Goal: Task Accomplishment & Management: Manage account settings

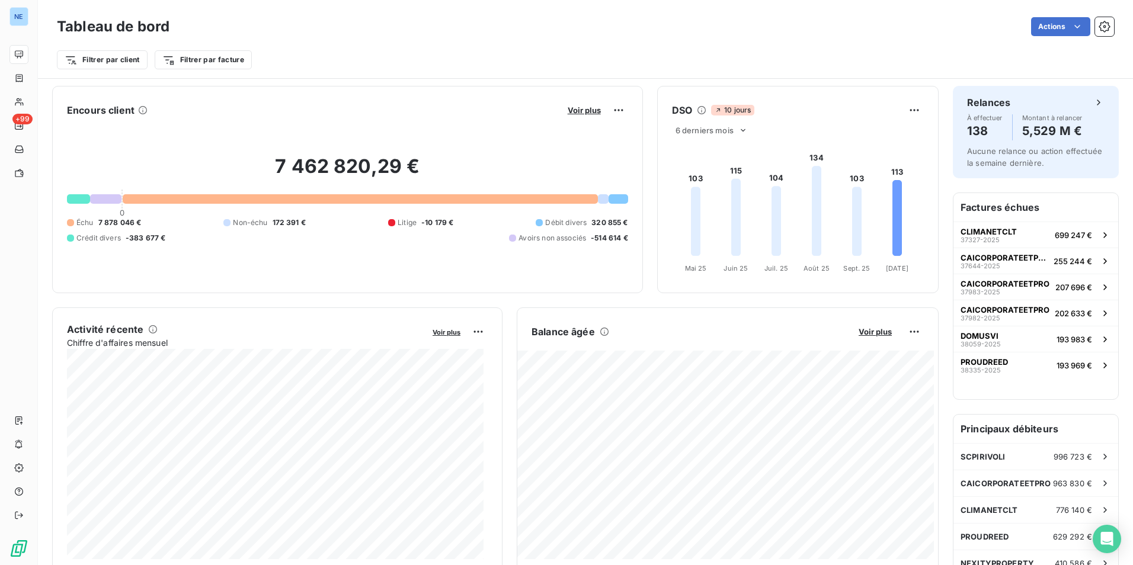
scroll to position [238, 0]
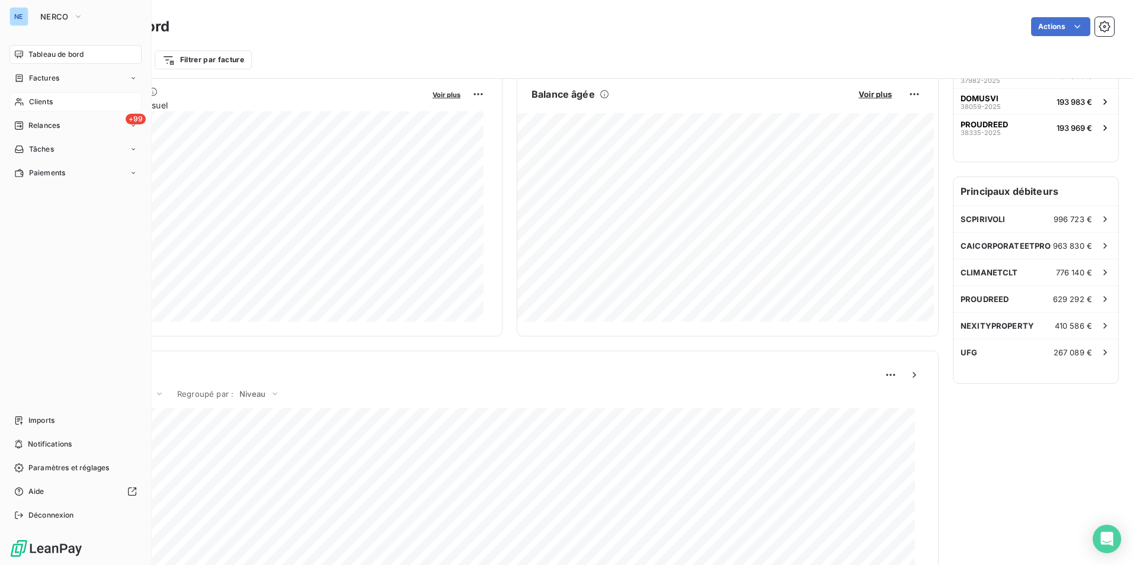
click at [54, 106] on div "Clients" at bounding box center [75, 101] width 132 height 19
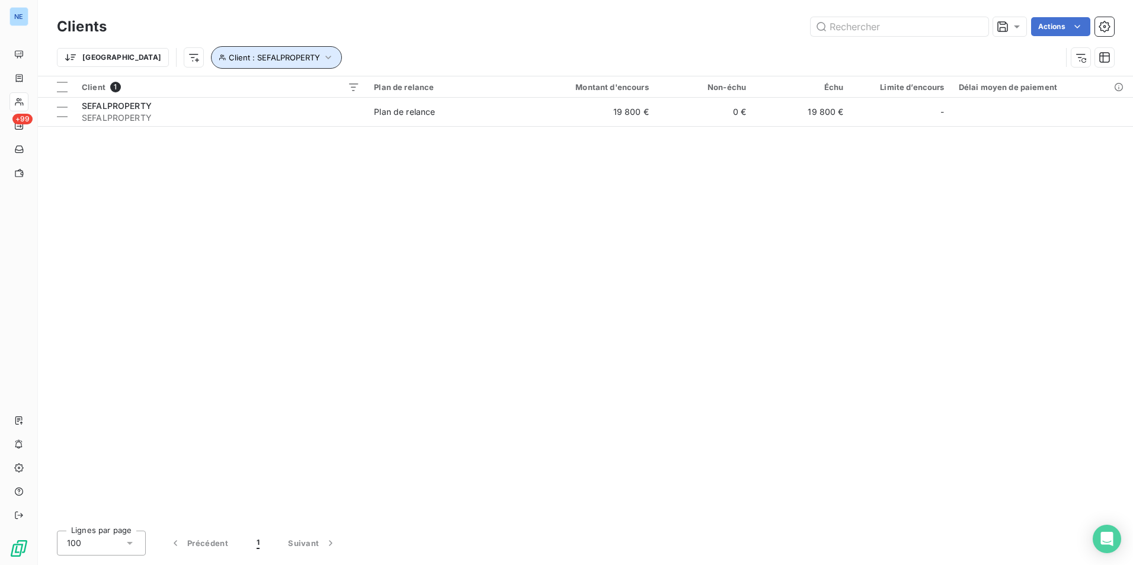
click at [322, 55] on icon "button" at bounding box center [328, 58] width 12 height 12
click at [363, 92] on span "SEFALPROPERTY - SEFALPROPERTY" at bounding box center [364, 88] width 142 height 9
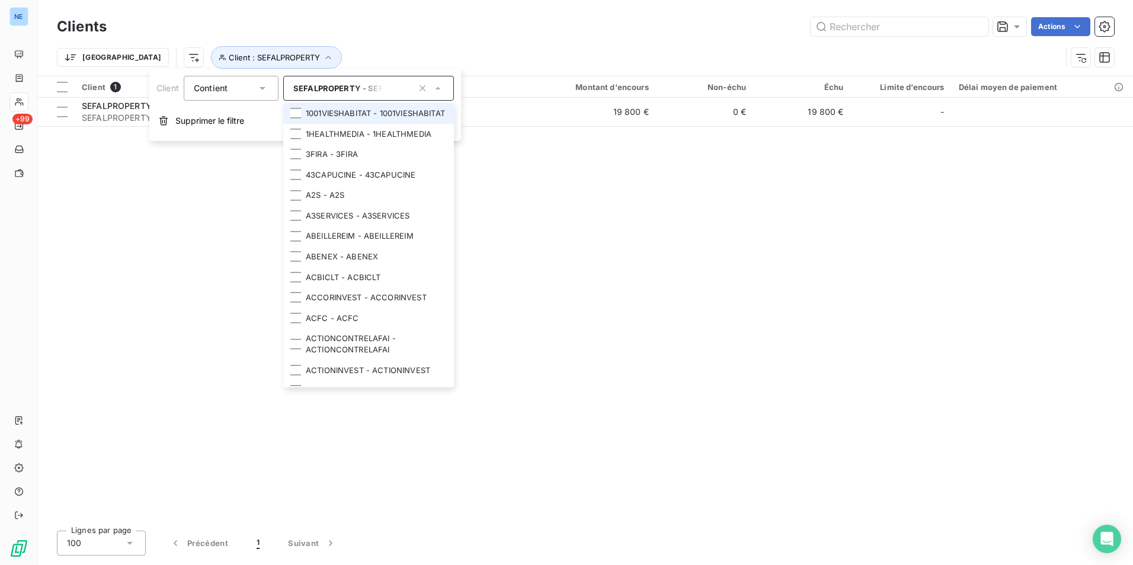
click at [358, 84] on span "SEFALPROPERTY - SEFALPROPERTY" at bounding box center [364, 88] width 142 height 9
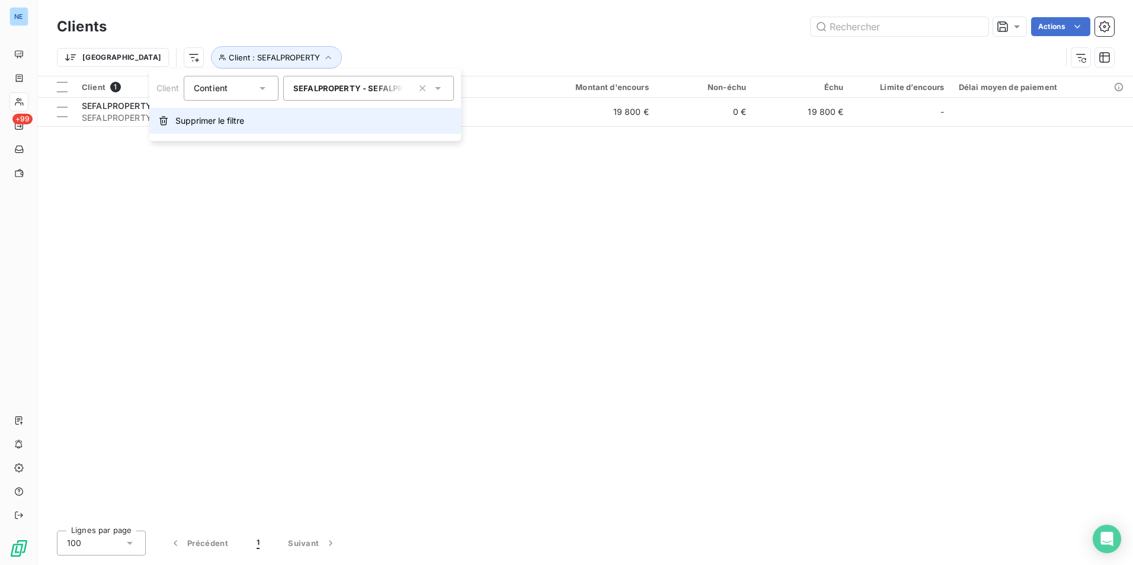
click at [239, 117] on span "Supprimer le filtre" at bounding box center [209, 121] width 69 height 12
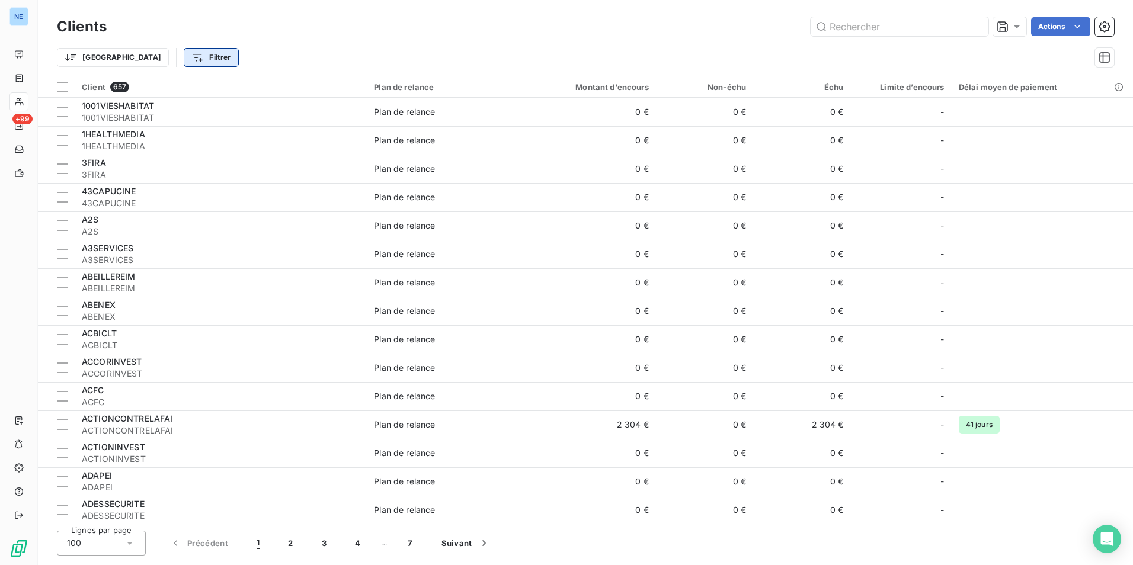
click at [158, 52] on html "NE +99 Clients Actions Trier Filtrer Client 657 Plan de relance Montant d'encou…" at bounding box center [566, 282] width 1133 height 565
drag, startPoint x: 203, startPoint y: 93, endPoint x: 59, endPoint y: 85, distance: 144.8
click at [59, 85] on html "NE +99 Clients Actions Trier Filtrer LES MAISONS Rechercher et sélectionner Cli…" at bounding box center [566, 282] width 1133 height 565
type input "L"
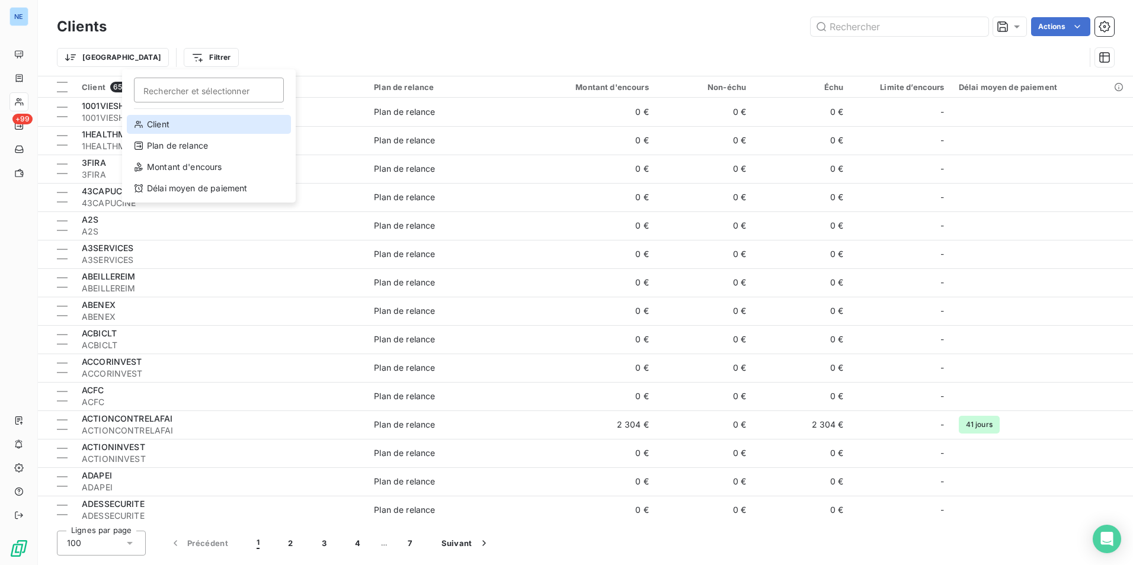
click at [156, 127] on div "Client" at bounding box center [209, 124] width 164 height 19
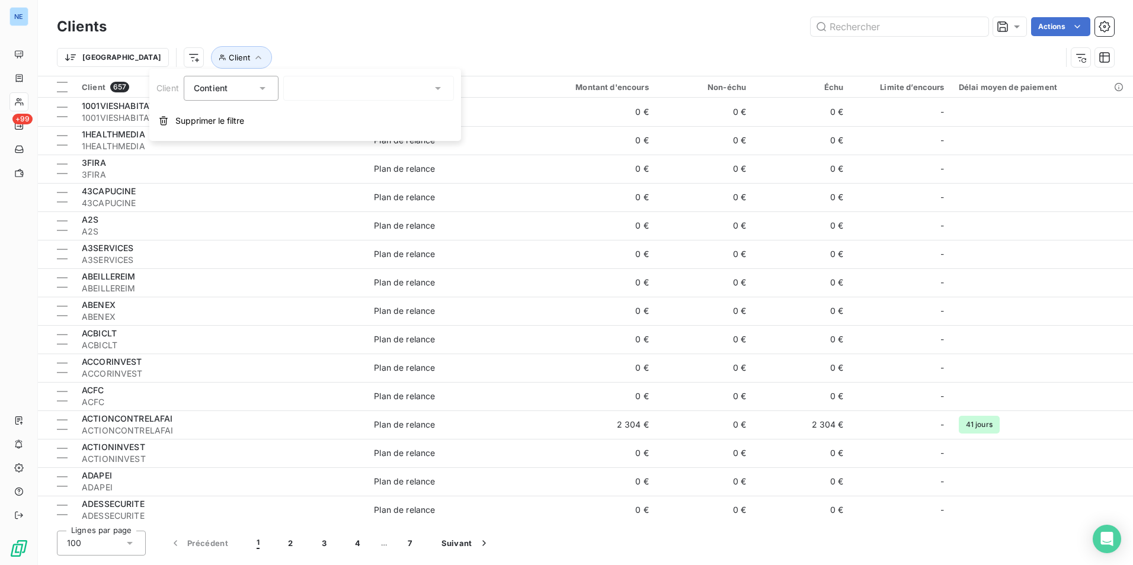
click at [304, 87] on div at bounding box center [368, 88] width 171 height 25
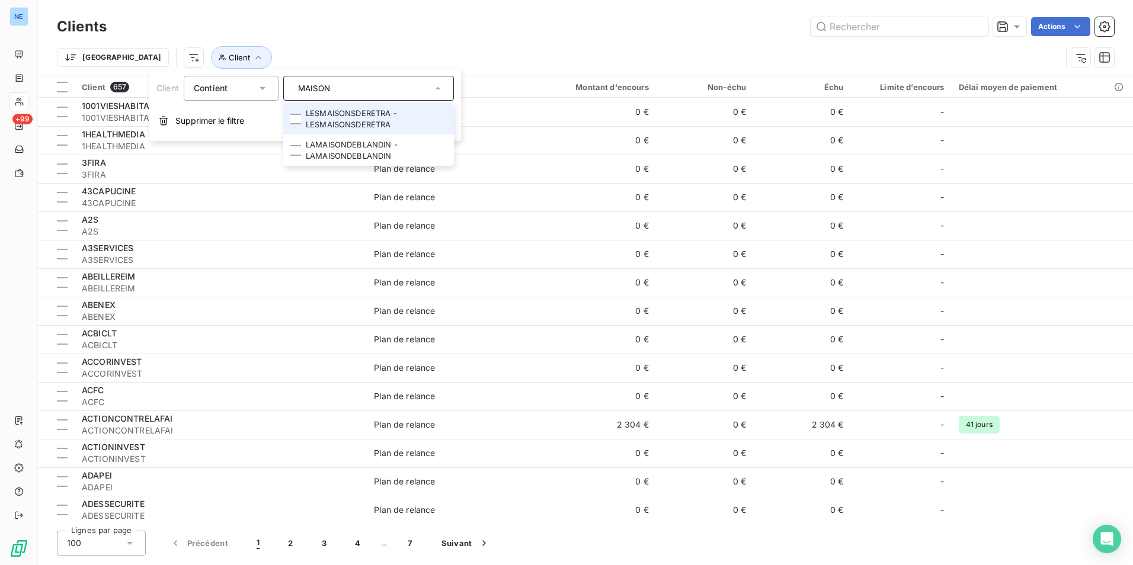
type input "MAISON"
click at [345, 110] on li "LESMAISONSDERETRA - LESMAISONSDERETRA" at bounding box center [368, 118] width 171 height 31
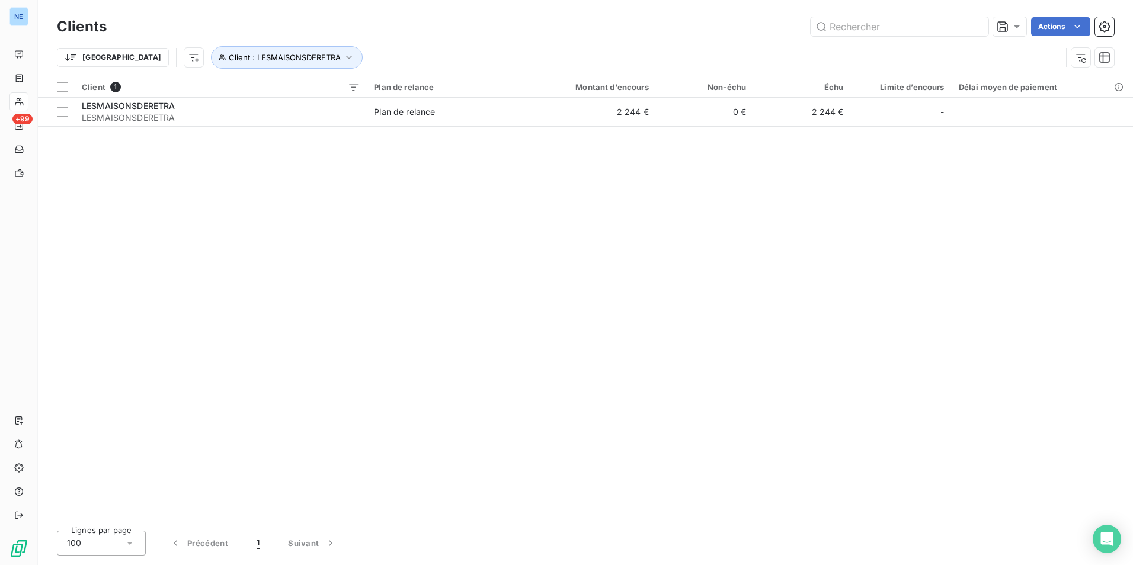
drag, startPoint x: 675, startPoint y: 265, endPoint x: 661, endPoint y: 270, distance: 15.0
click at [677, 267] on div "Client 1 Plan de relance Montant d'encours Non-échu Échu Limite d’encours Délai…" at bounding box center [585, 298] width 1095 height 445
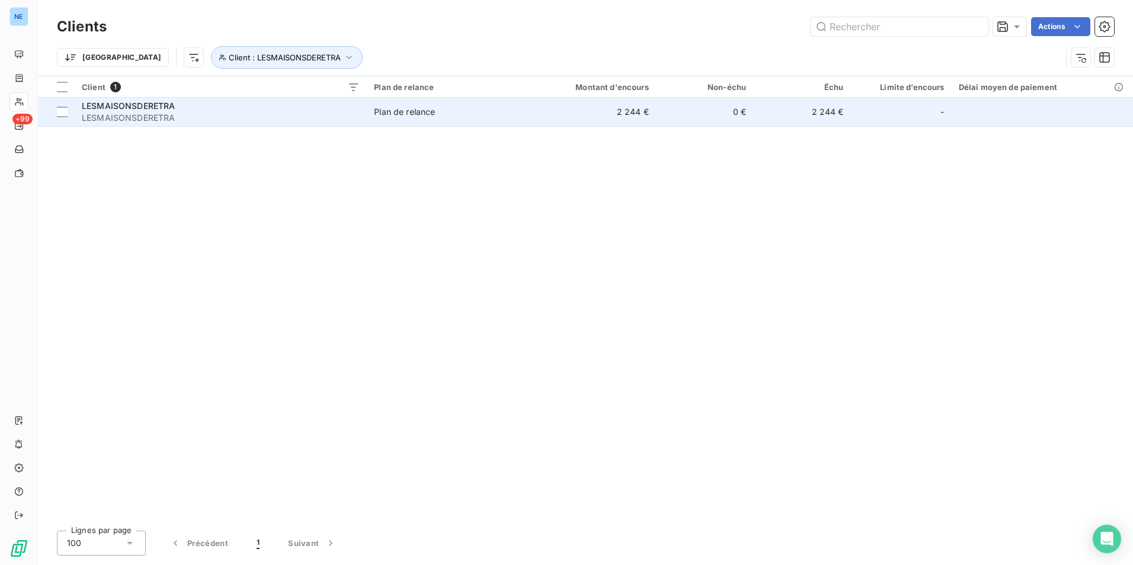
click at [827, 113] on td "2 244 €" at bounding box center [801, 112] width 97 height 28
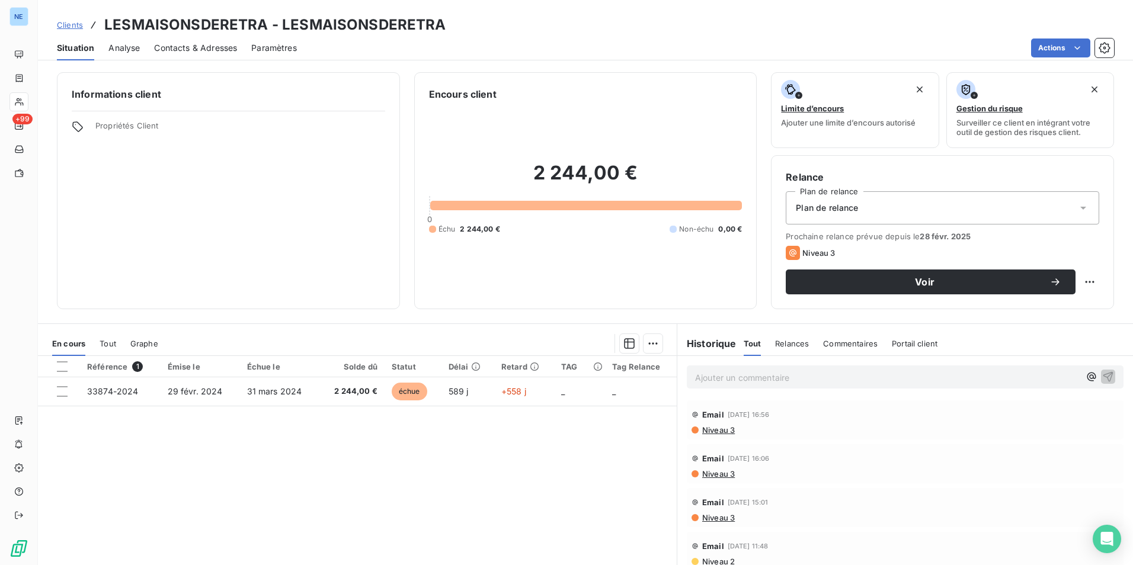
click at [543, 456] on div "Référence 1 Émise le Échue le Solde dû Statut Délai Retard TAG Tag Relance 3387…" at bounding box center [357, 470] width 639 height 228
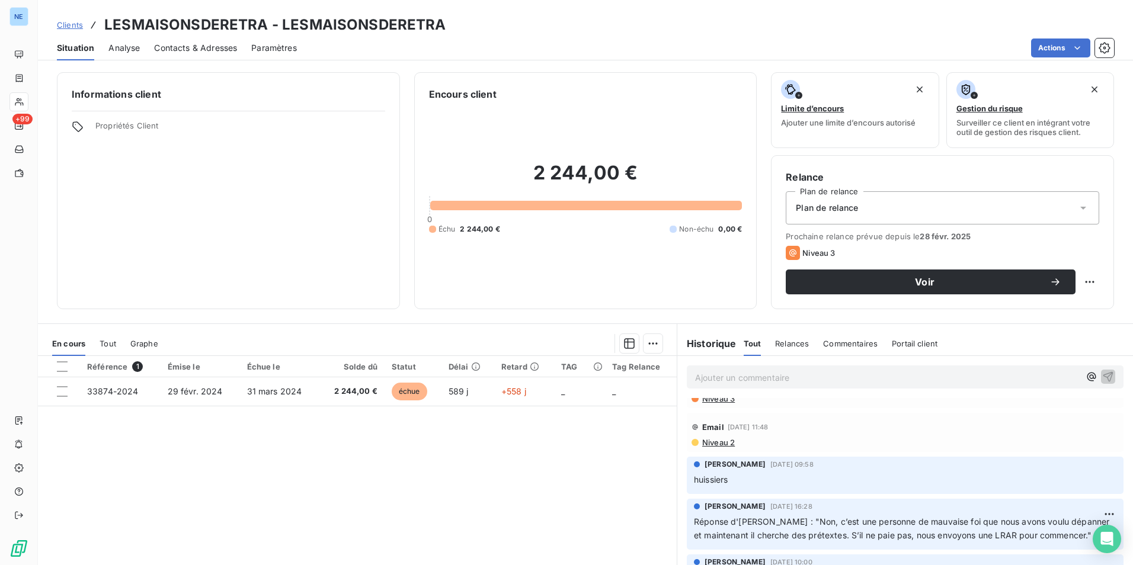
scroll to position [118, 0]
click at [732, 480] on p "huissiers" at bounding box center [905, 481] width 422 height 14
click at [732, 479] on p "huissiers" at bounding box center [905, 481] width 422 height 14
click at [732, 477] on p "huissiers" at bounding box center [905, 481] width 422 height 14
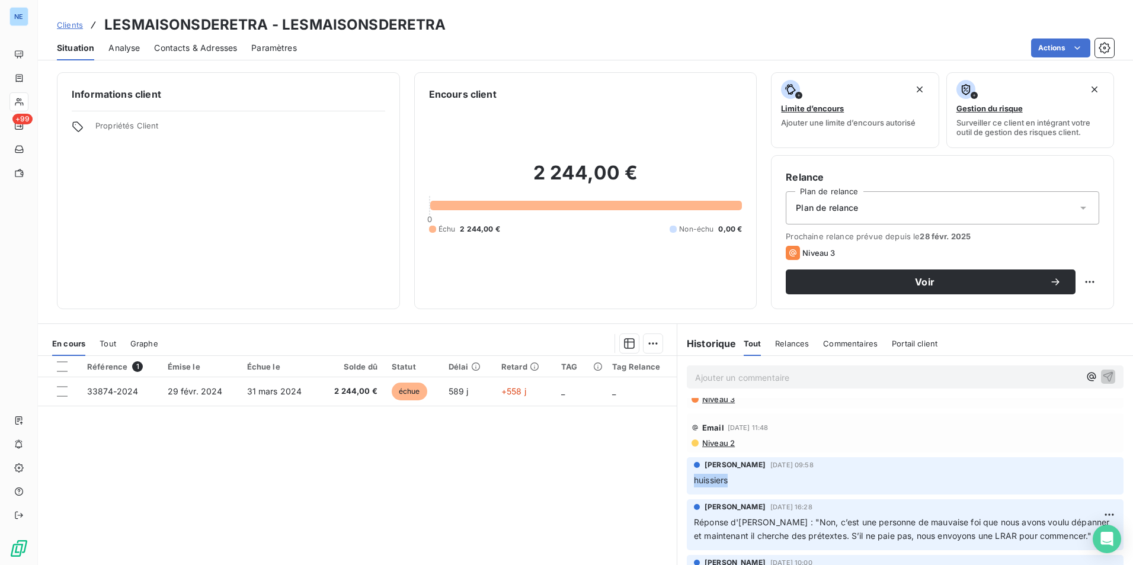
click at [732, 476] on p "huissiers" at bounding box center [905, 481] width 422 height 14
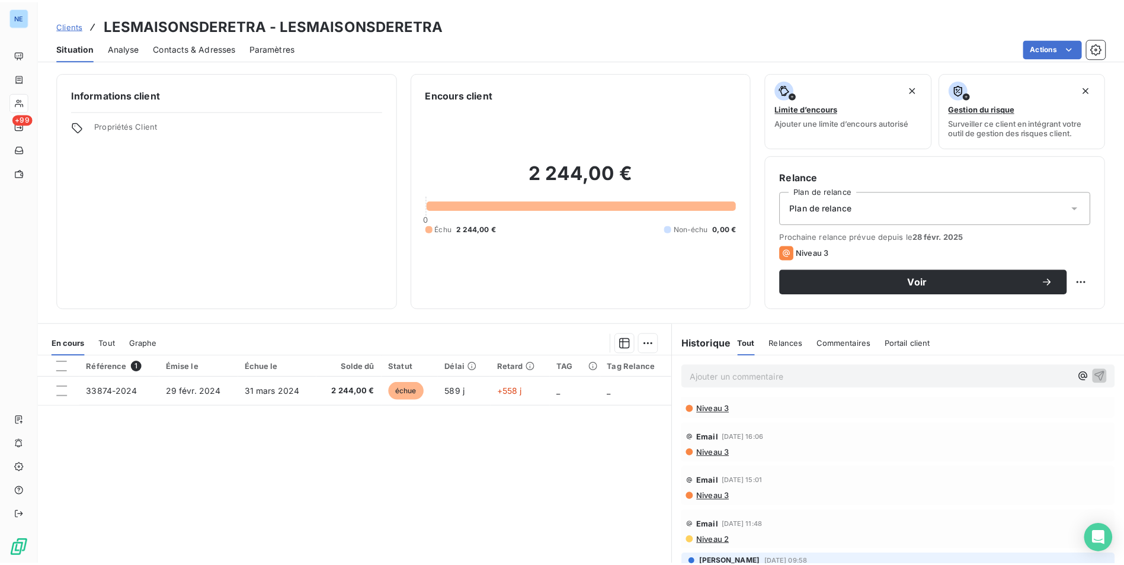
scroll to position [0, 0]
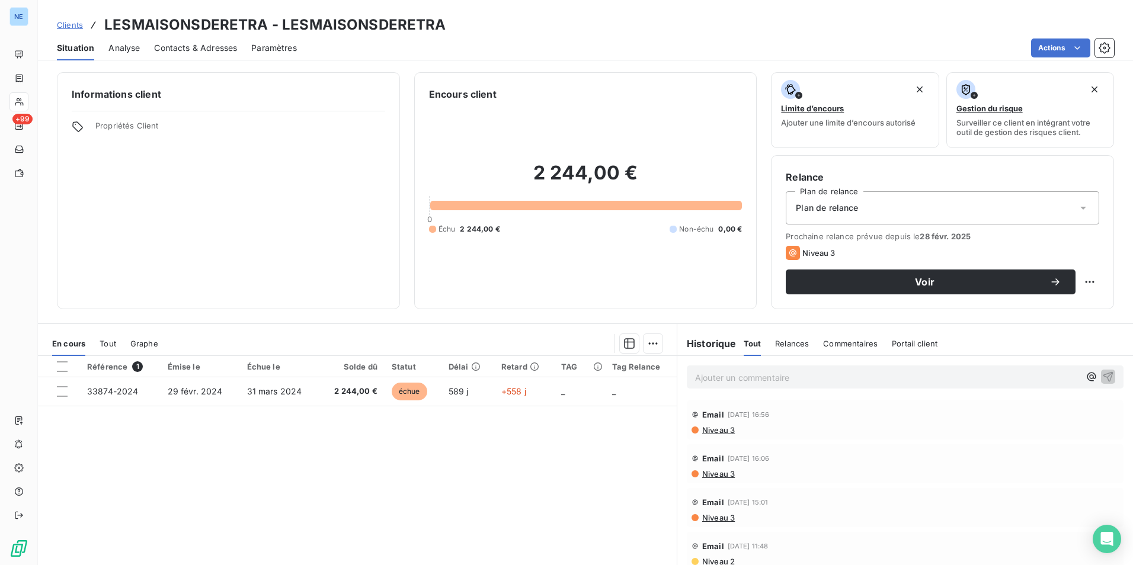
click at [710, 430] on span "Niveau 3" at bounding box center [718, 429] width 34 height 9
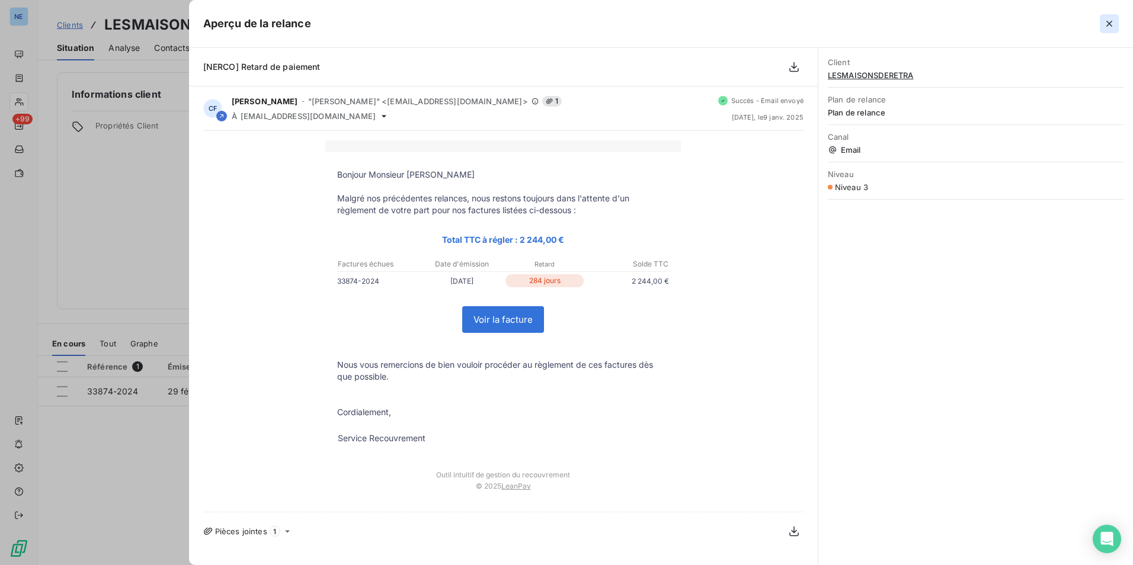
click at [1111, 23] on icon "button" at bounding box center [1109, 24] width 12 height 12
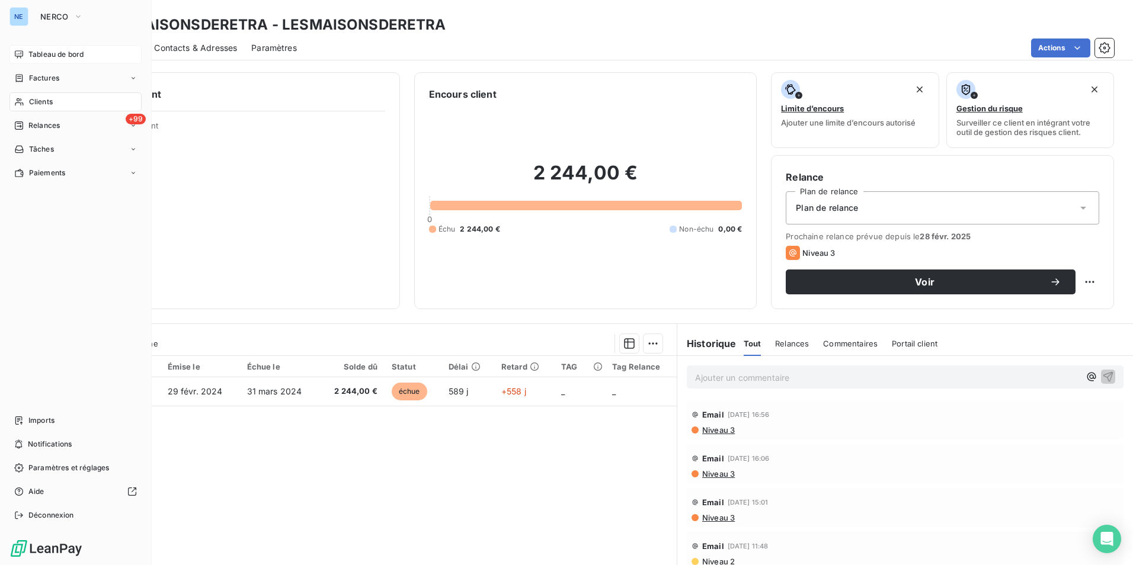
click at [38, 47] on div "Tableau de bord" at bounding box center [75, 54] width 132 height 19
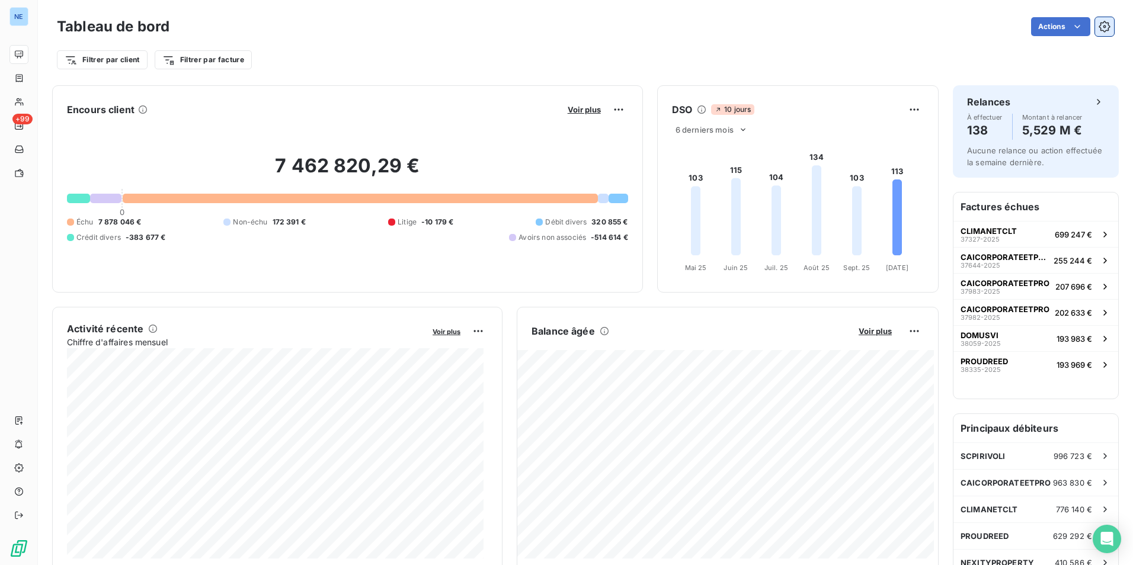
click at [1098, 33] on button "button" at bounding box center [1104, 26] width 19 height 19
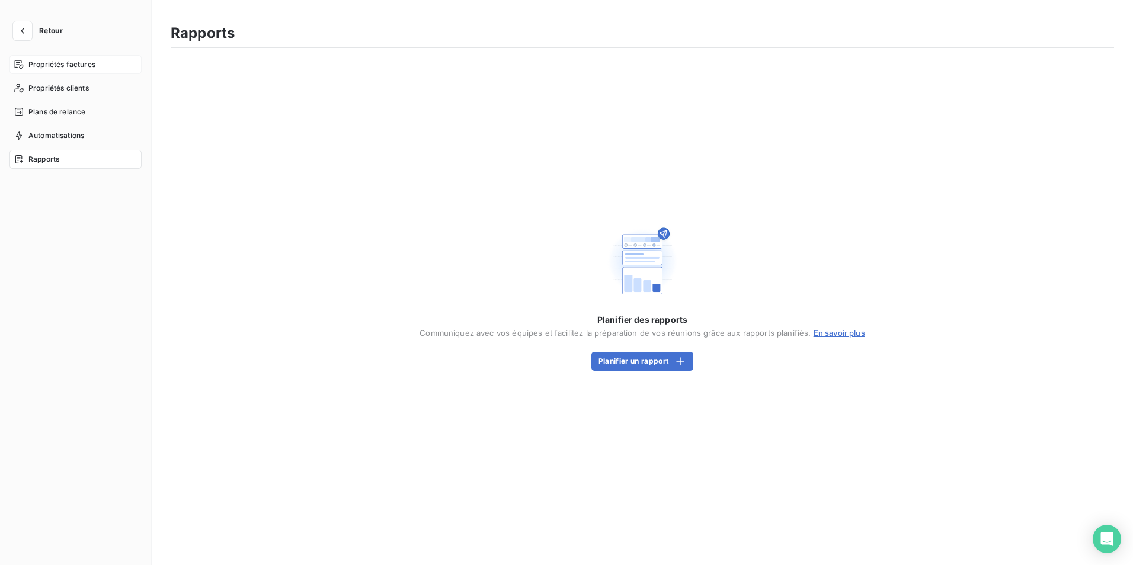
click at [79, 63] on span "Propriétés factures" at bounding box center [61, 64] width 67 height 11
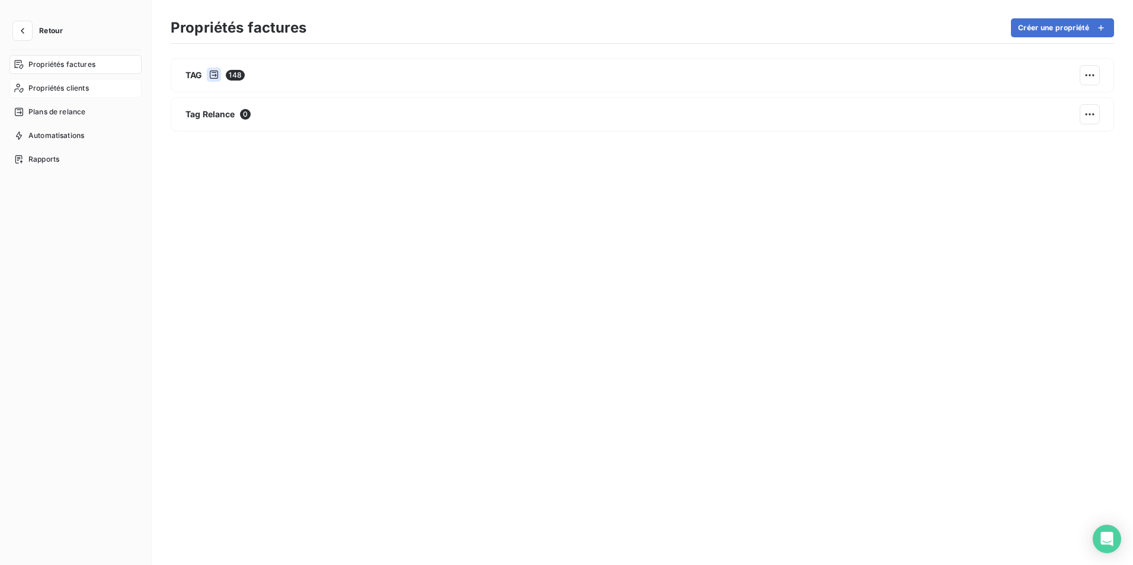
click at [67, 86] on span "Propriétés clients" at bounding box center [58, 88] width 60 height 11
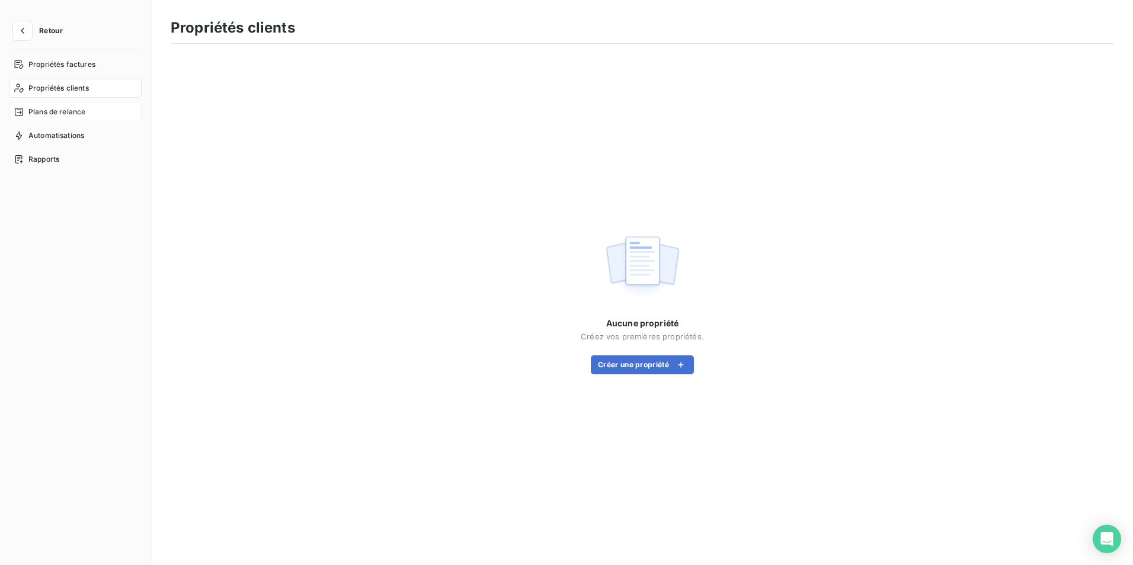
click at [63, 107] on span "Plans de relance" at bounding box center [56, 112] width 57 height 11
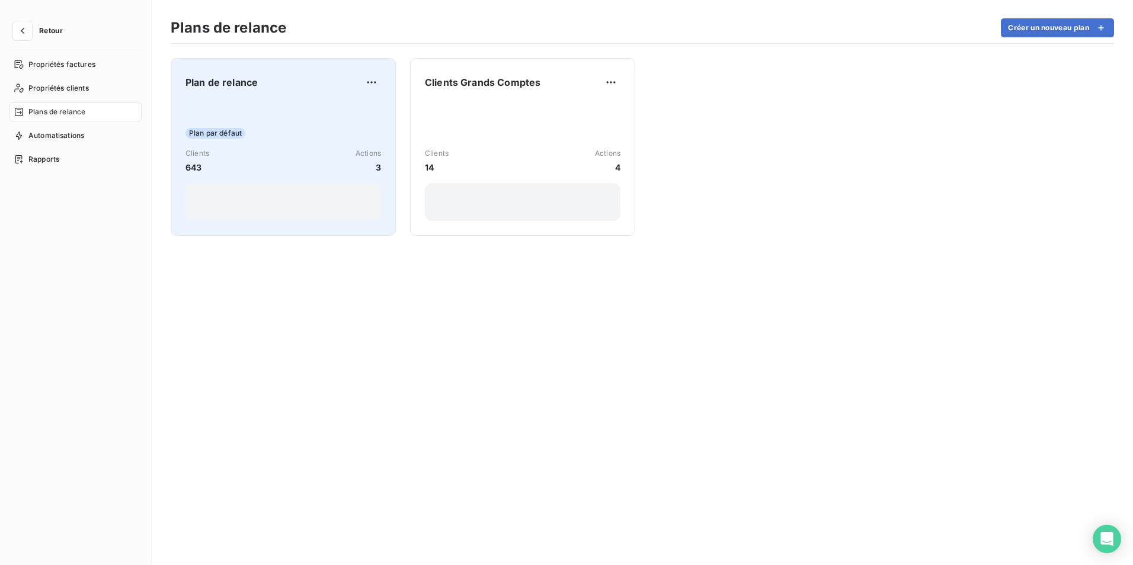
click at [218, 131] on span "Plan par défaut" at bounding box center [215, 133] width 60 height 11
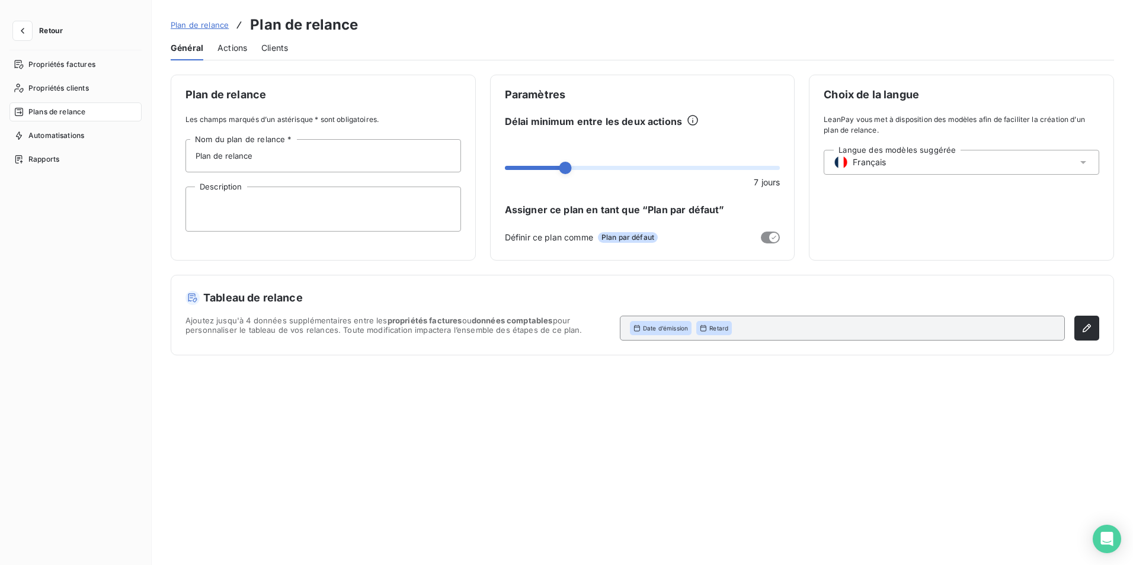
click at [230, 50] on span "Actions" at bounding box center [232, 48] width 30 height 12
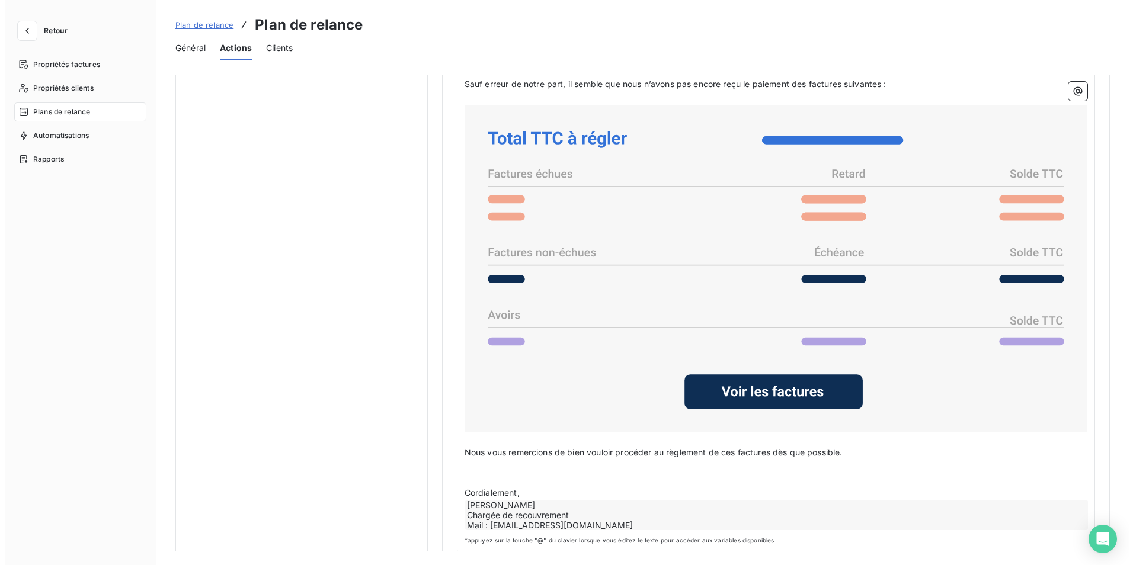
scroll to position [860, 0]
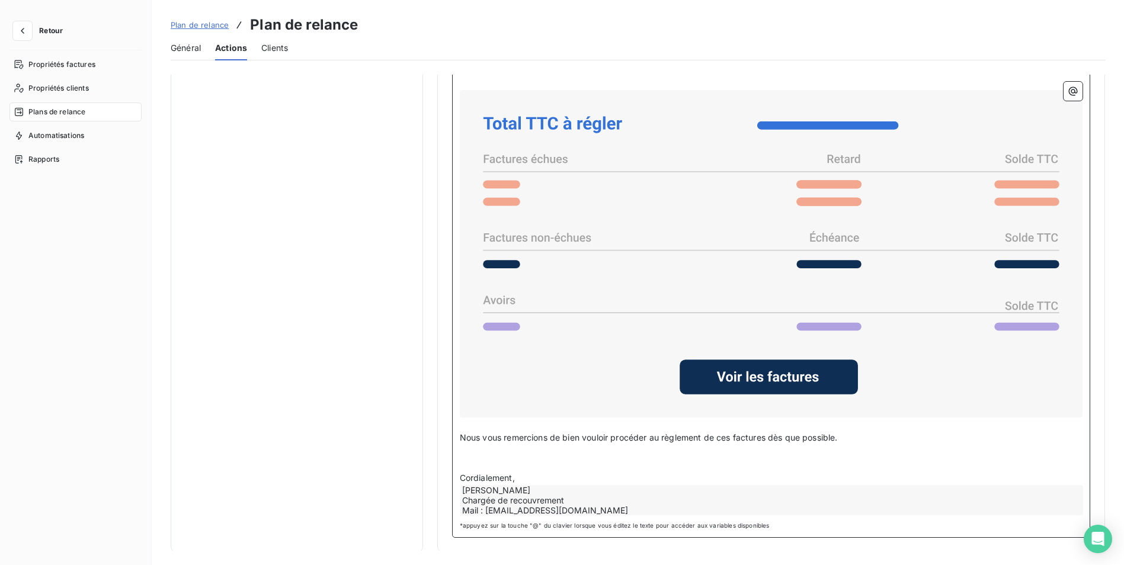
click at [843, 439] on p "Nous vous remercions de bien vouloir procéder au règlement de ces factures dès …" at bounding box center [771, 438] width 623 height 14
drag, startPoint x: 843, startPoint y: 435, endPoint x: 425, endPoint y: 434, distance: 417.7
click at [280, 49] on span "Clients" at bounding box center [274, 48] width 27 height 12
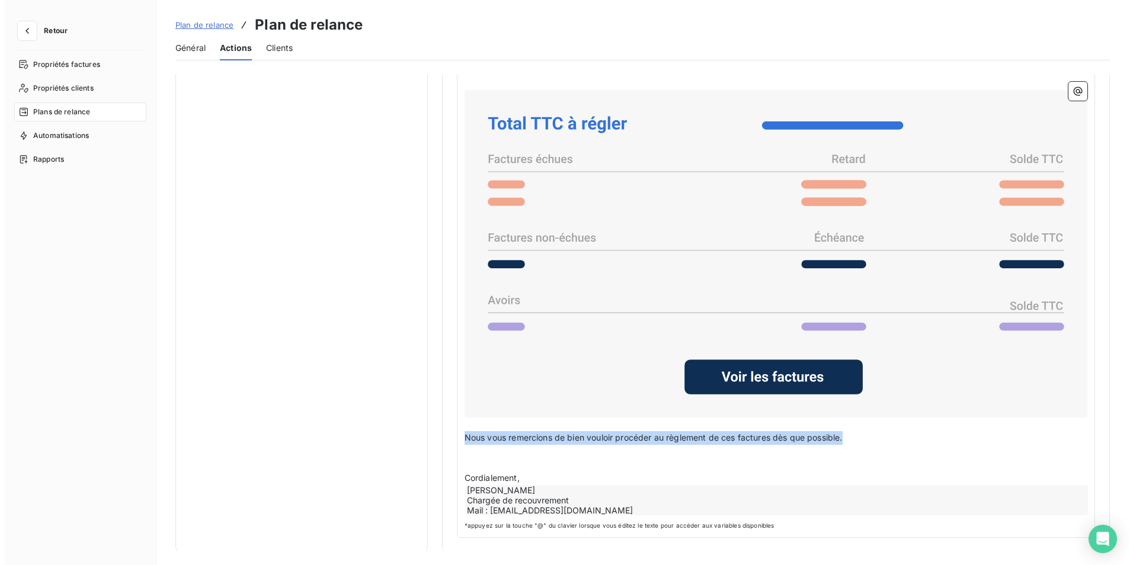
scroll to position [54, 0]
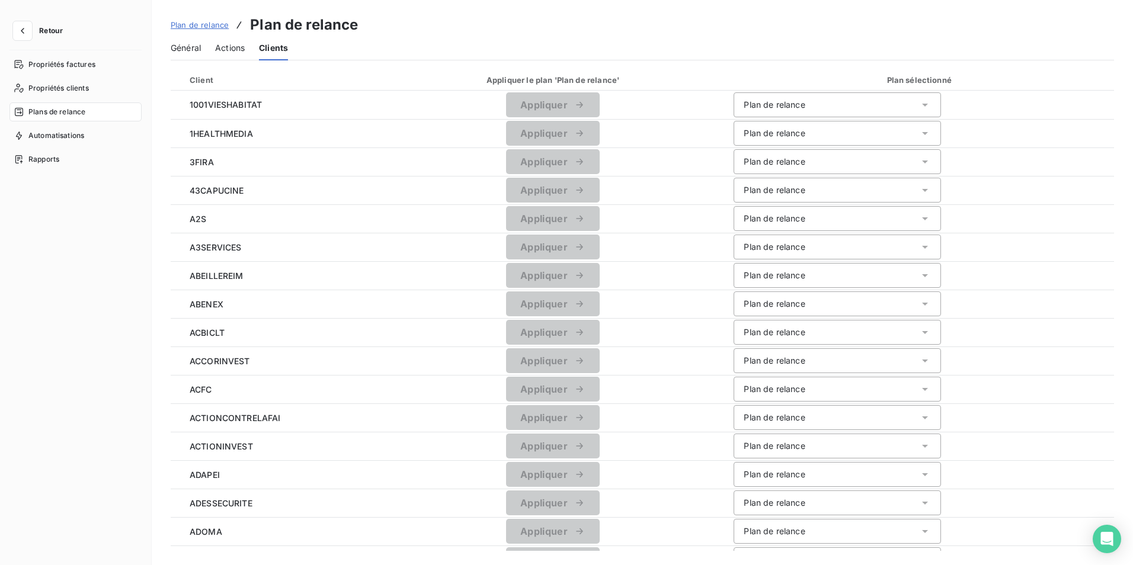
click at [239, 50] on span "Actions" at bounding box center [230, 48] width 30 height 12
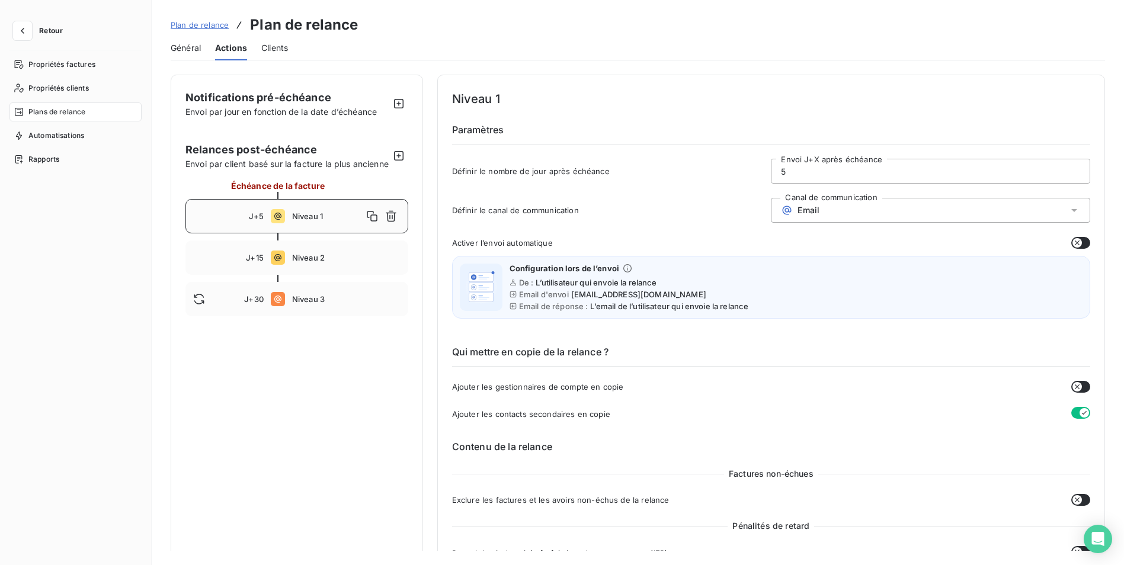
click at [193, 50] on span "Général" at bounding box center [186, 48] width 30 height 12
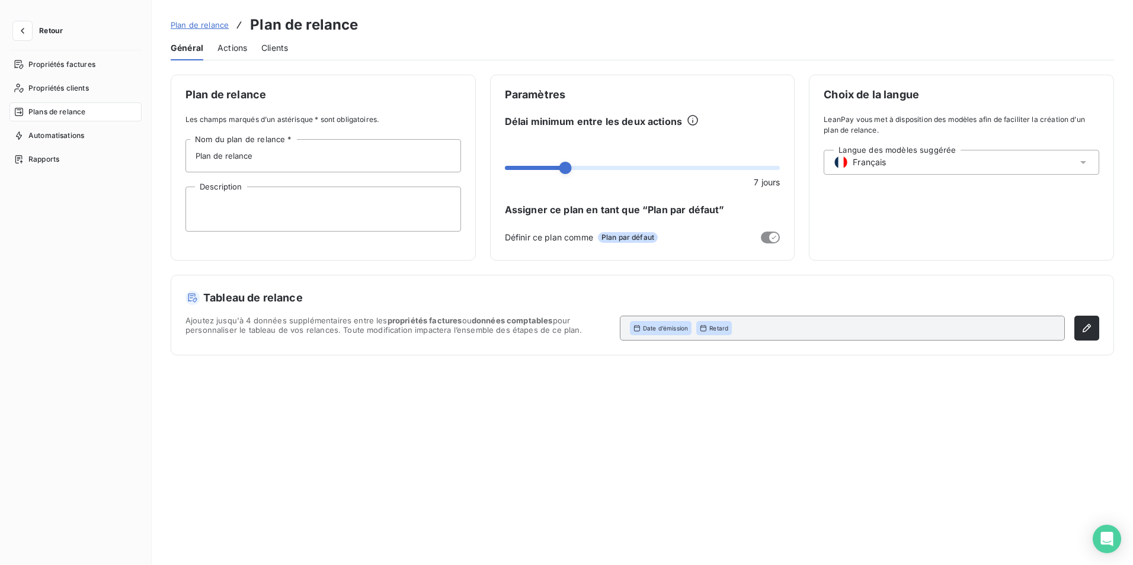
click at [242, 50] on span "Actions" at bounding box center [232, 48] width 30 height 12
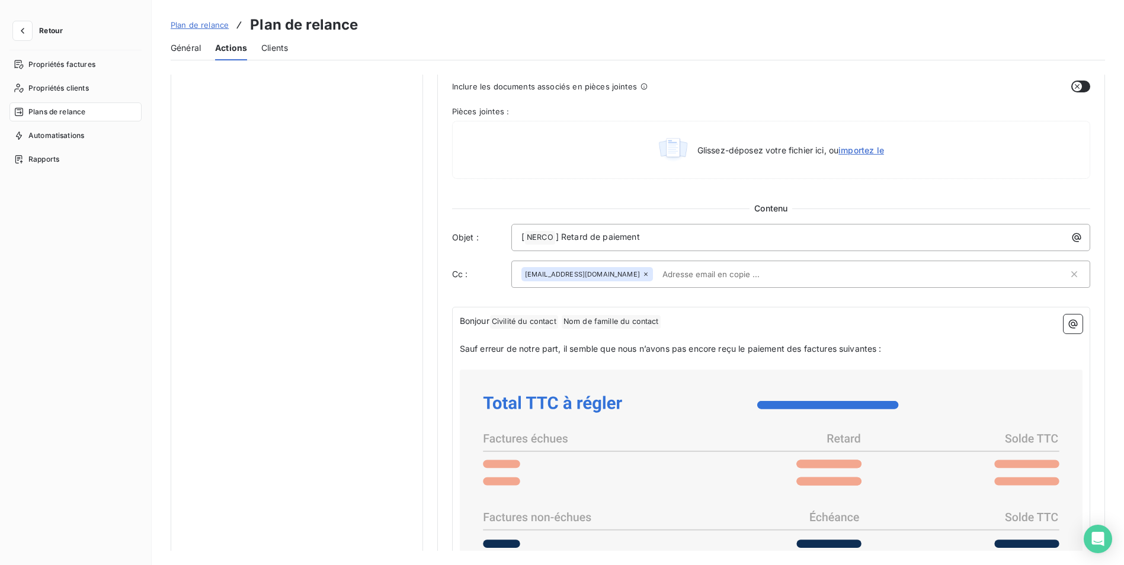
scroll to position [474, 0]
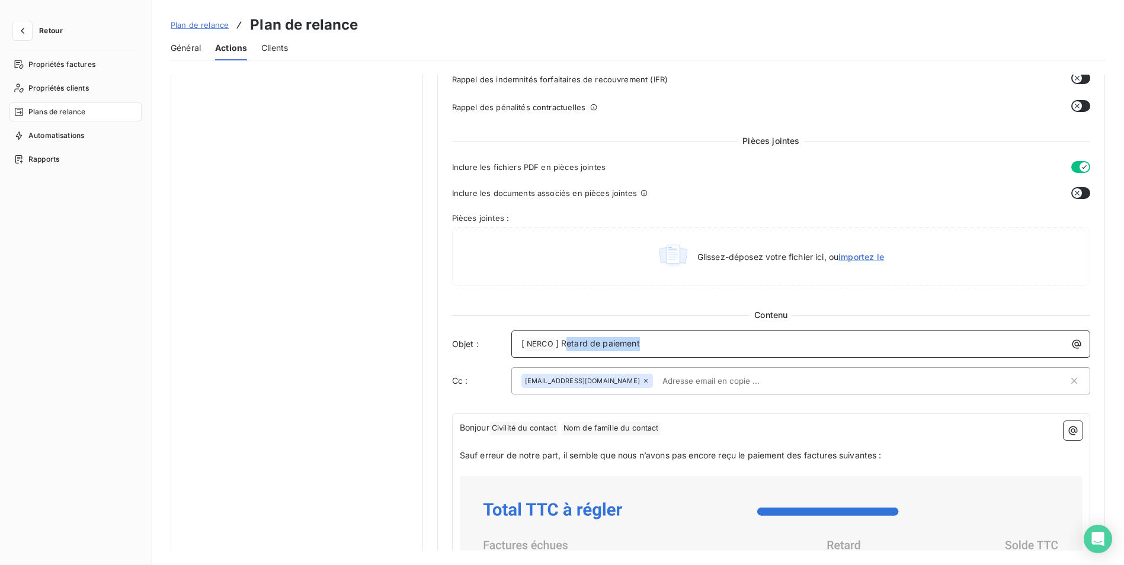
drag, startPoint x: 645, startPoint y: 342, endPoint x: 563, endPoint y: 341, distance: 81.8
click at [563, 341] on p "[ NERCO ﻿ ] Retard de paiement" at bounding box center [803, 344] width 565 height 14
drag, startPoint x: 558, startPoint y: 343, endPoint x: 648, endPoint y: 351, distance: 90.4
click at [648, 351] on p "[ NERCO ﻿ ] Retard de paiement" at bounding box center [803, 344] width 565 height 14
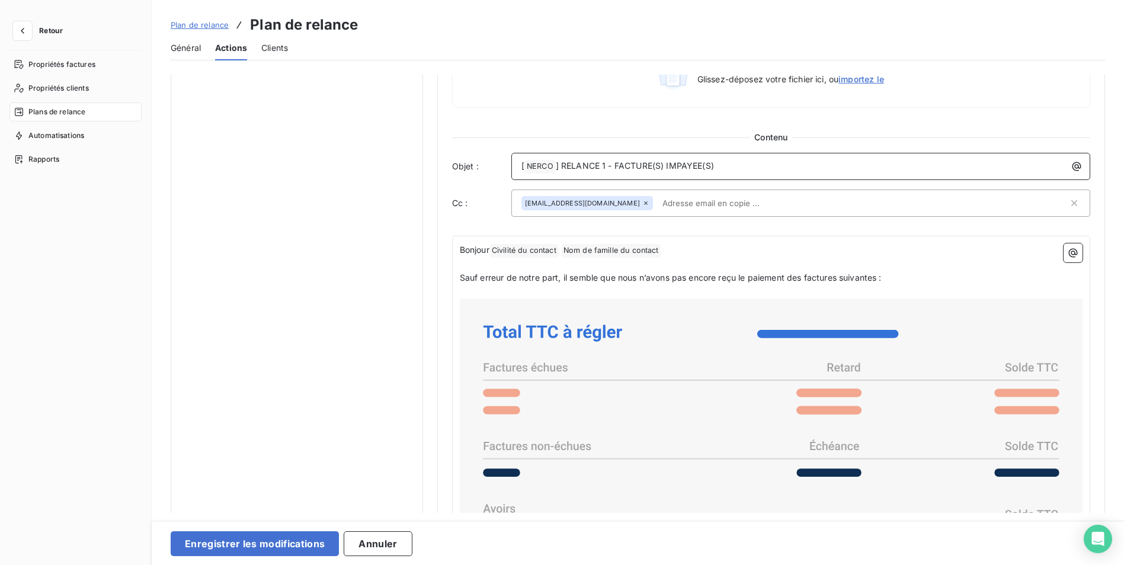
scroll to position [711, 0]
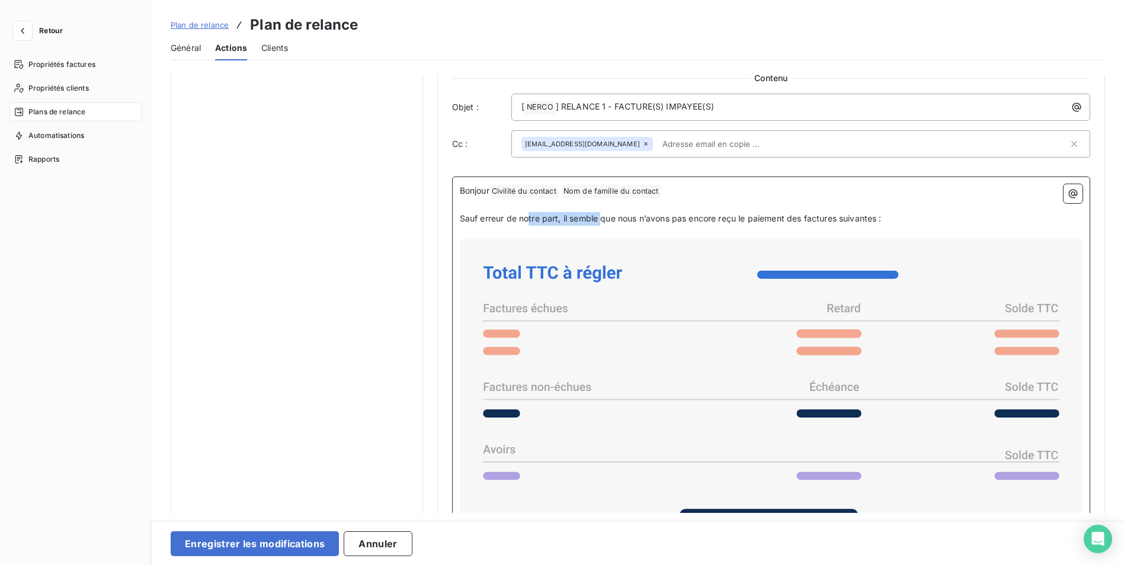
drag, startPoint x: 889, startPoint y: 220, endPoint x: 603, endPoint y: 221, distance: 286.2
click at [603, 221] on p "Sauf erreur de notre part, il semble que nous n’avons pas encore reçu le paieme…" at bounding box center [771, 219] width 623 height 14
click at [628, 222] on span "Sauf erreur de notre part, il semble que nous n’avons pas encore reçu le paieme…" at bounding box center [671, 218] width 422 height 10
drag, startPoint x: 889, startPoint y: 219, endPoint x: 563, endPoint y: 221, distance: 325.9
click at [563, 221] on p "Sauf erreur de notre part, il semble que nous n’avons pas encore reçu le paieme…" at bounding box center [771, 219] width 623 height 14
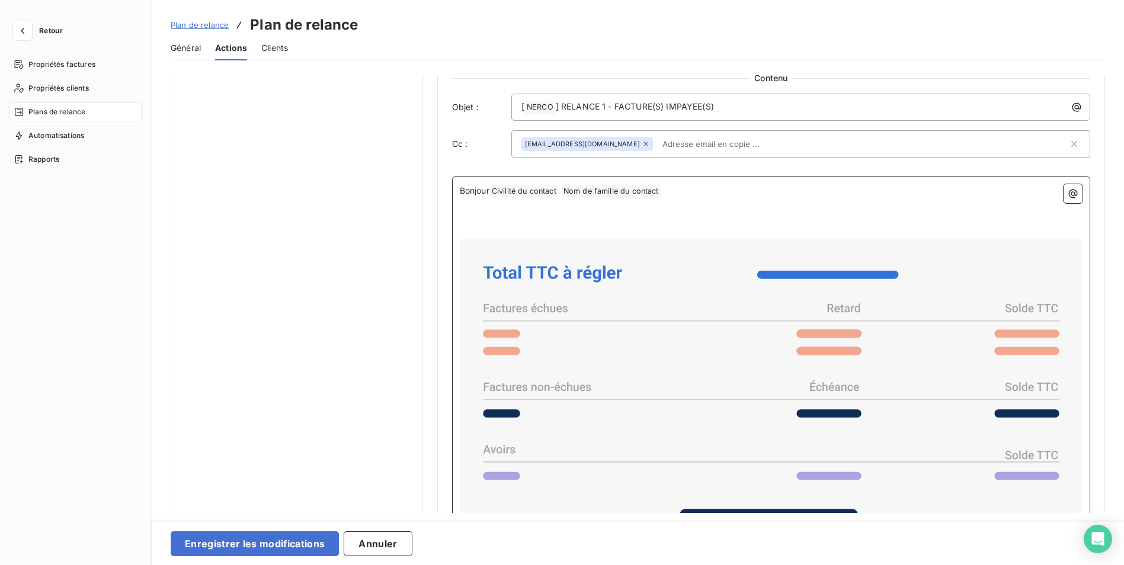
click at [522, 219] on p "﻿" at bounding box center [771, 219] width 623 height 14
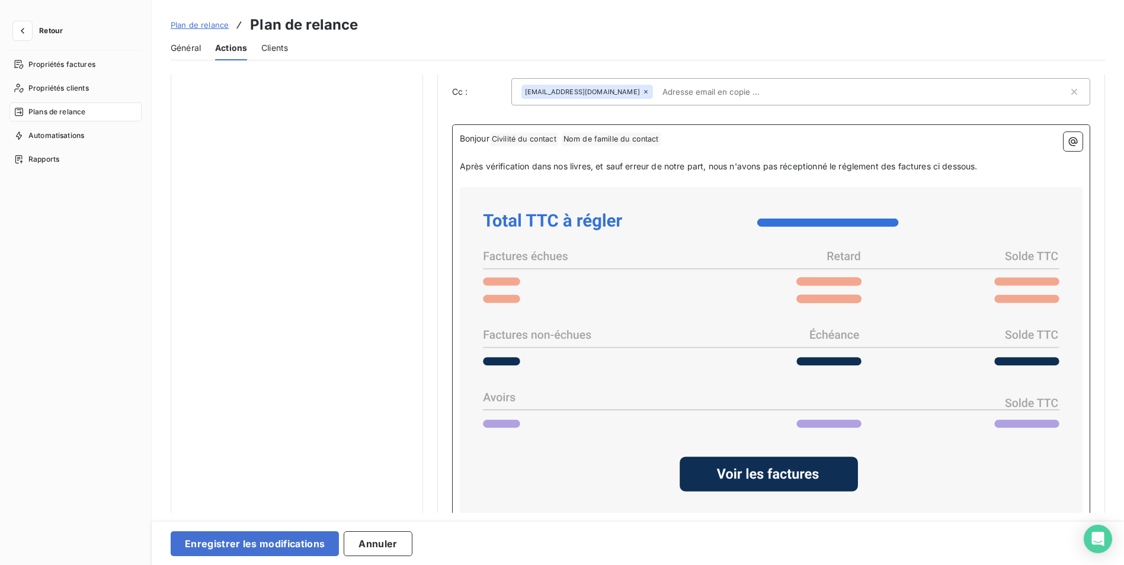
scroll to position [898, 0]
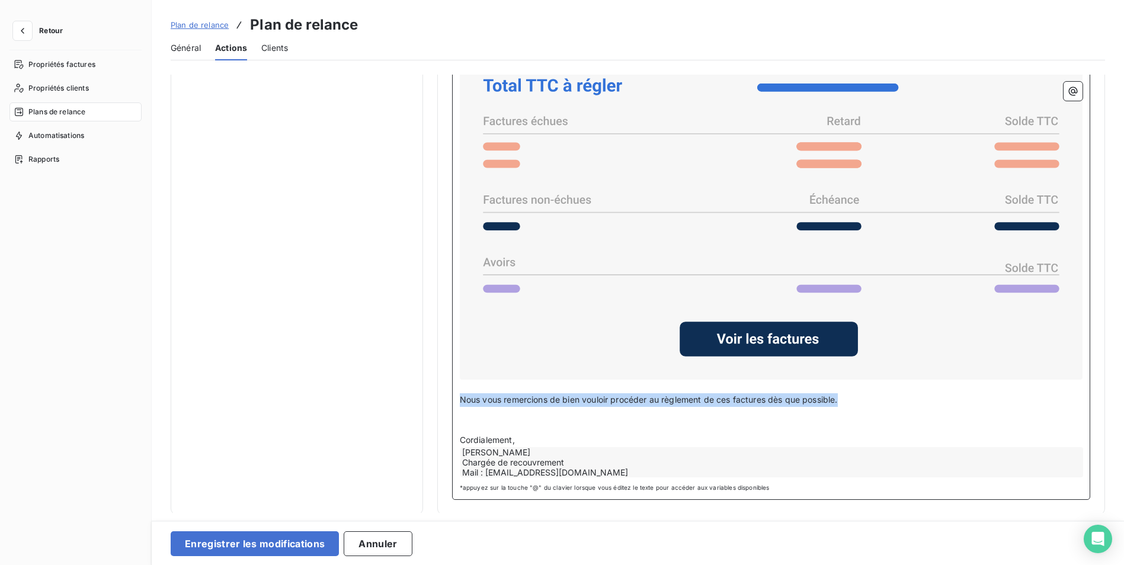
drag, startPoint x: 847, startPoint y: 399, endPoint x: 459, endPoint y: 396, distance: 388.1
click at [460, 396] on p "Nous vous remercions de bien vouloir procéder au règlement de ces factures dès …" at bounding box center [771, 400] width 623 height 14
click at [722, 396] on p "Nous n'avons pas à ce jour connaissance d'un éventuel litige p" at bounding box center [771, 400] width 623 height 14
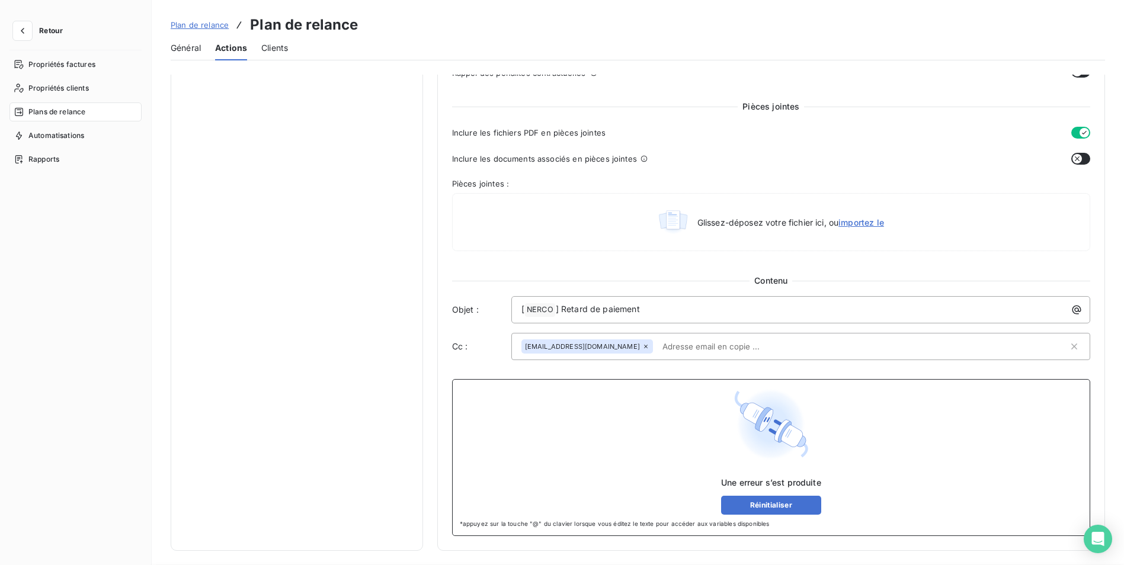
scroll to position [508, 0]
click at [587, 392] on div "Une erreur s’est produite Réinitialiser" at bounding box center [771, 451] width 623 height 128
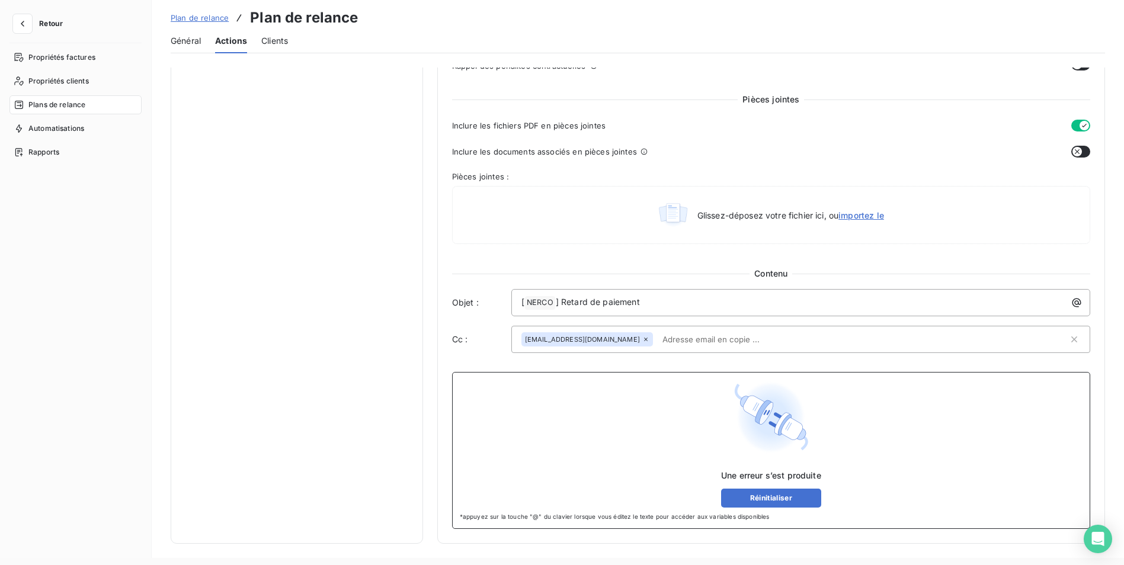
scroll to position [0, 0]
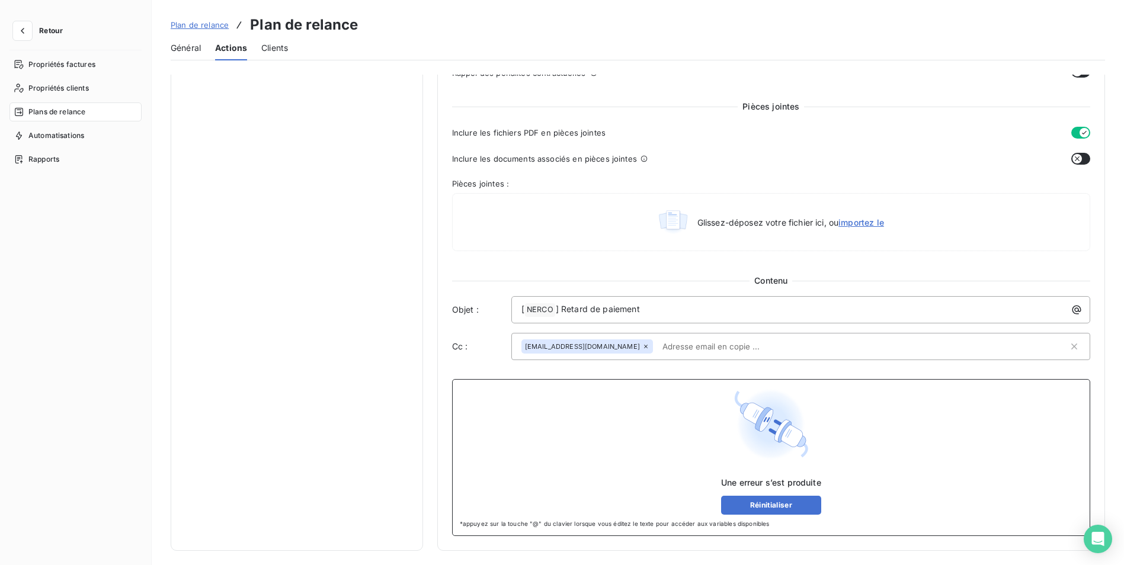
click at [74, 117] on span "Plans de relance" at bounding box center [56, 112] width 57 height 11
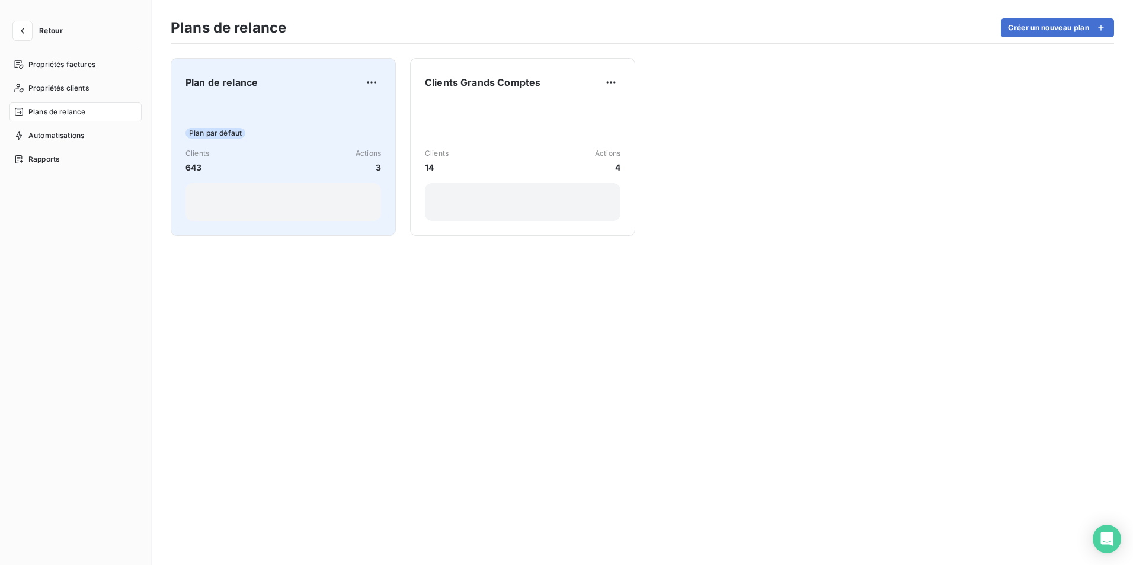
click at [212, 127] on div "Plan par défaut Clients 643 Actions 3" at bounding box center [283, 161] width 196 height 120
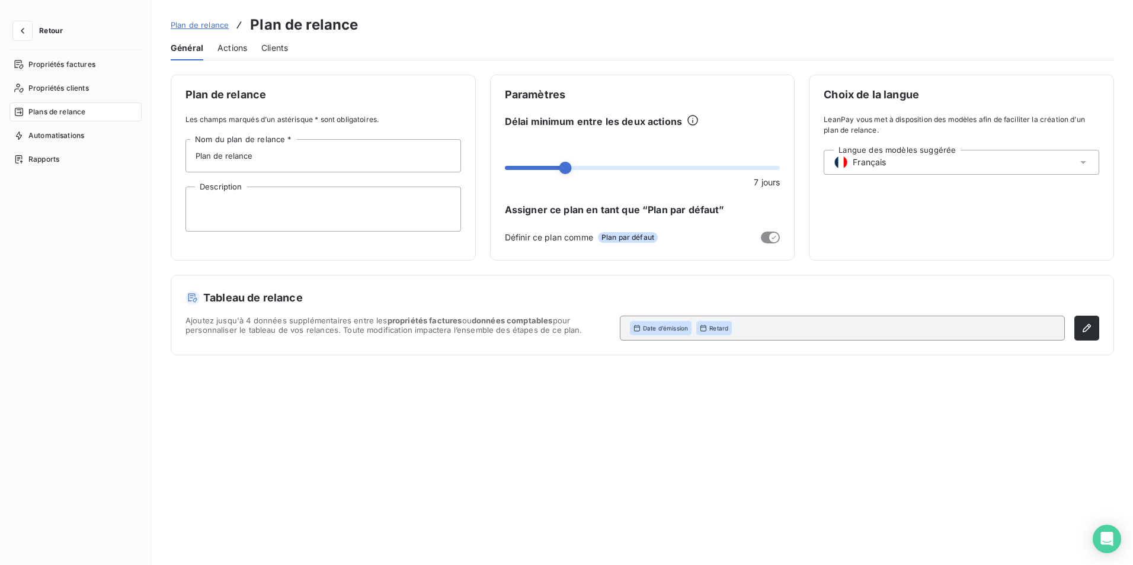
click at [244, 52] on span "Actions" at bounding box center [232, 48] width 30 height 12
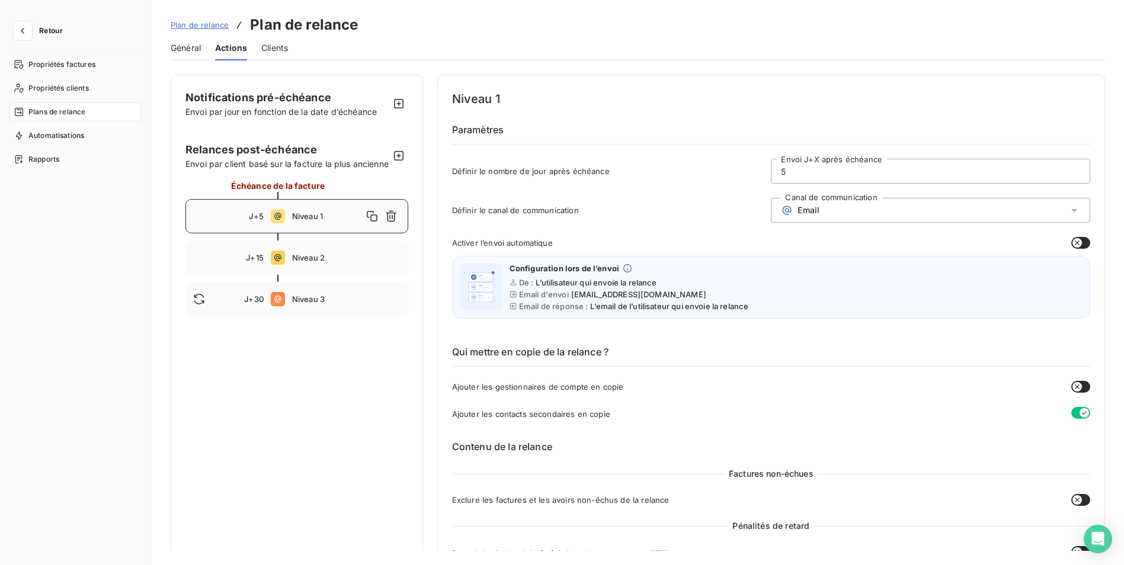
click at [319, 221] on span "Niveau 1" at bounding box center [327, 216] width 71 height 9
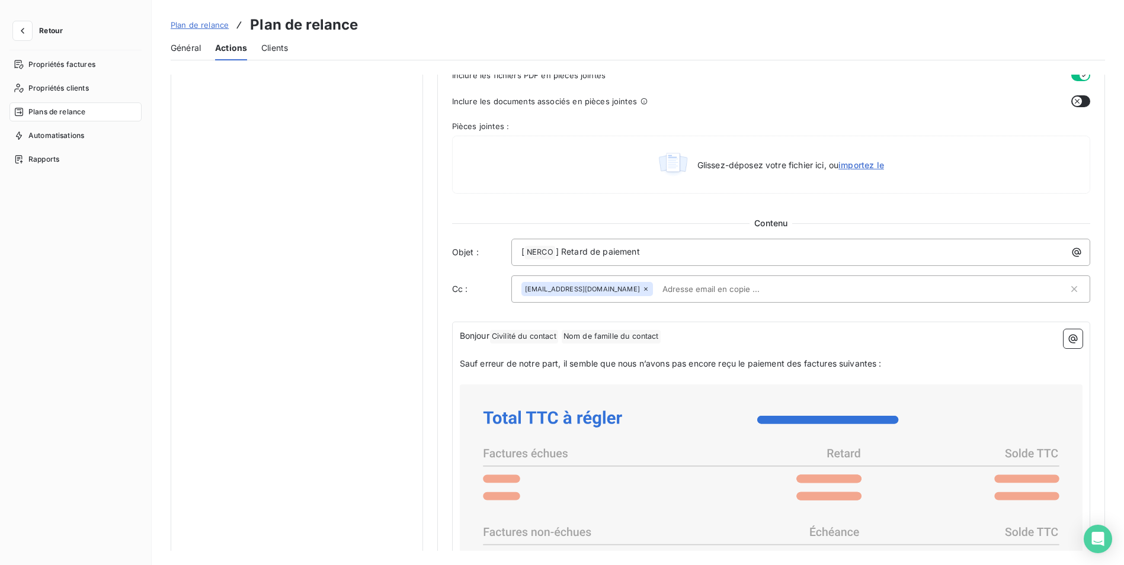
scroll to position [592, 0]
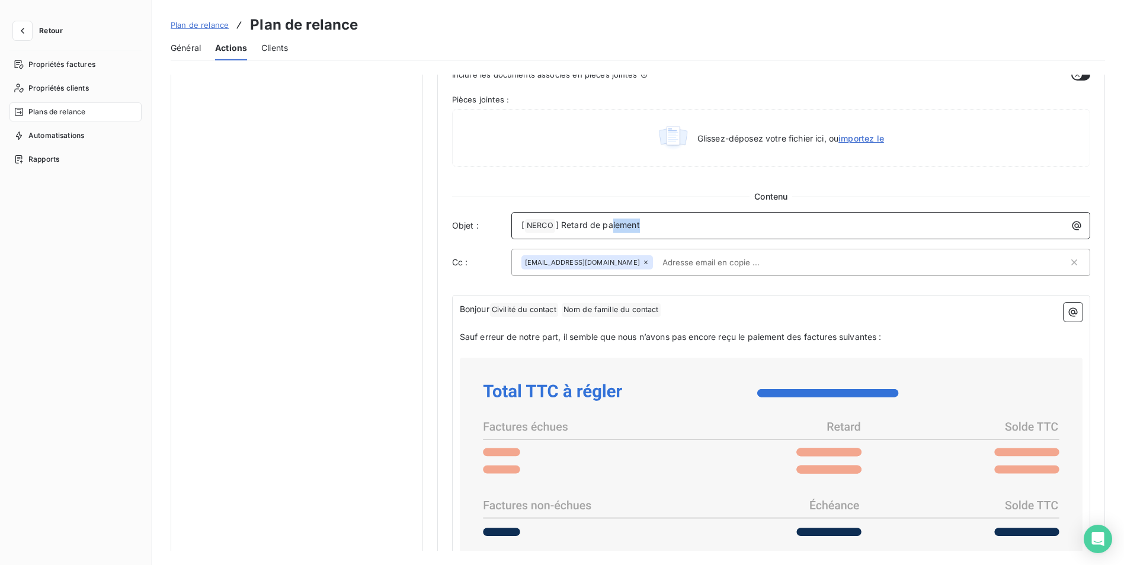
drag, startPoint x: 645, startPoint y: 223, endPoint x: 609, endPoint y: 223, distance: 35.5
click at [609, 223] on p "[ NERCO ﻿ ] Retard de paiement" at bounding box center [803, 226] width 565 height 14
drag, startPoint x: 559, startPoint y: 223, endPoint x: 652, endPoint y: 223, distance: 92.4
click at [652, 223] on p "[ NERCO ﻿ ] Retard de paiement" at bounding box center [803, 226] width 565 height 14
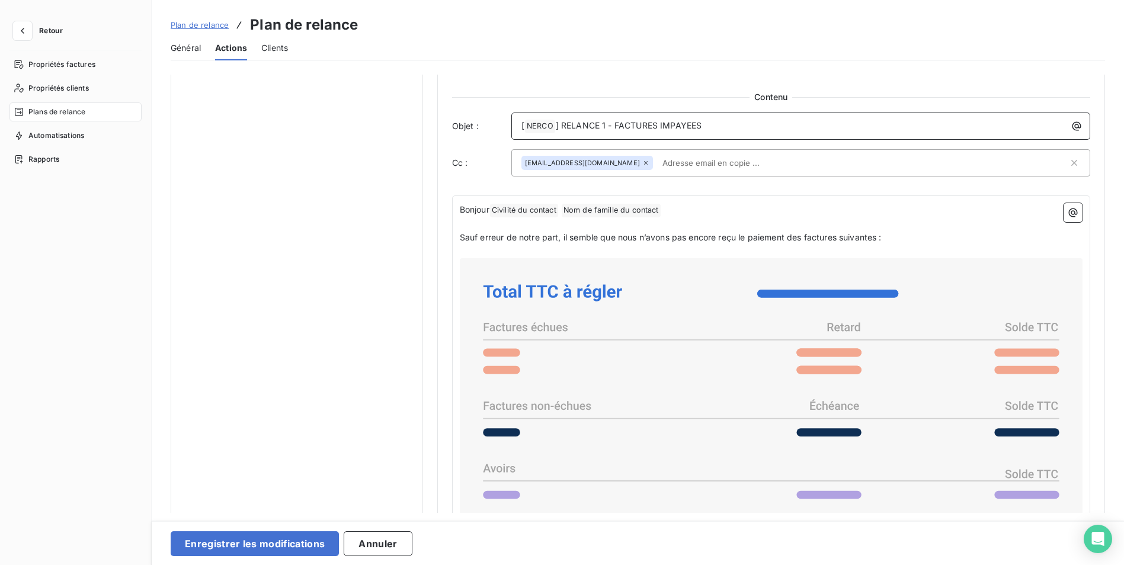
scroll to position [711, 0]
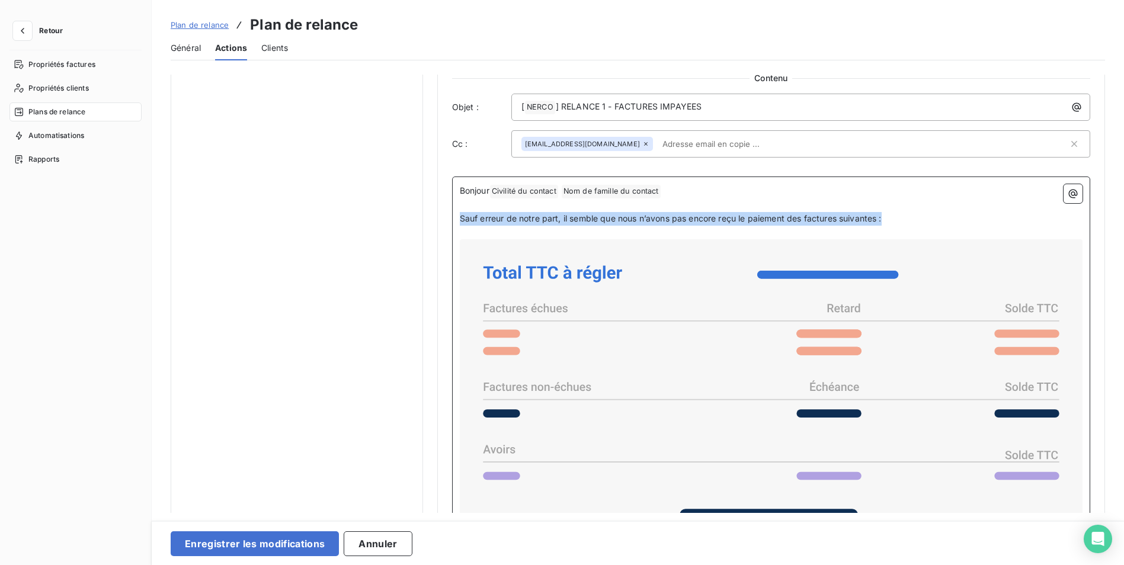
drag, startPoint x: 888, startPoint y: 219, endPoint x: 438, endPoint y: 219, distance: 449.1
click at [438, 219] on div "Niveau 1 Paramètres Définir le nombre de jour après échéance 5 Envoi J+X après …" at bounding box center [771, 33] width 668 height 1338
click at [1069, 194] on icon "button" at bounding box center [1073, 194] width 12 height 12
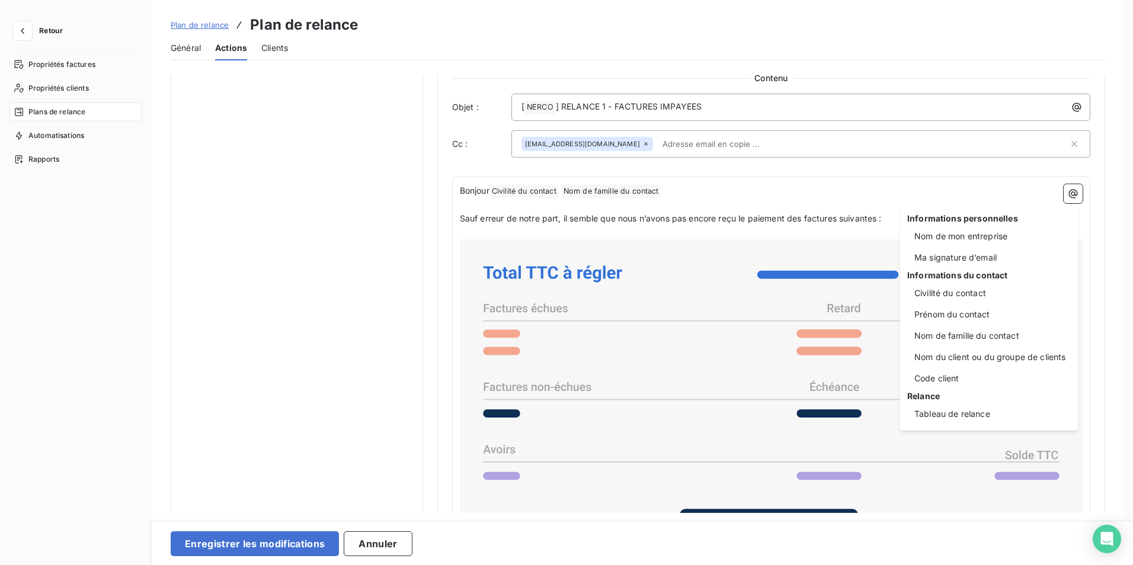
click at [711, 187] on html "Retour Propriétés factures Propriétés clients Plans de relance Automatisations …" at bounding box center [566, 282] width 1133 height 565
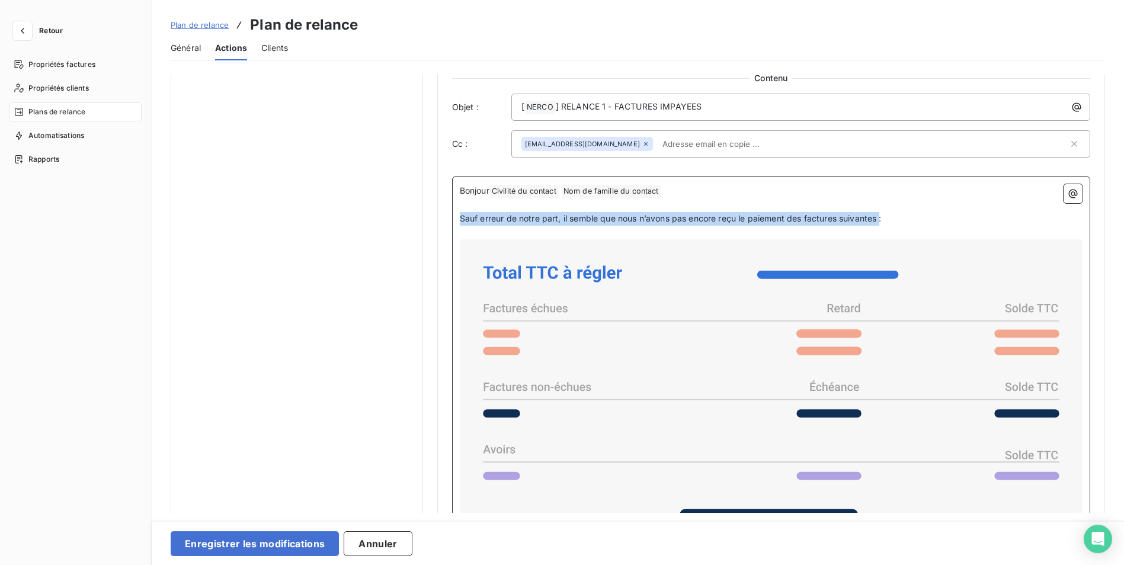
drag, startPoint x: 882, startPoint y: 217, endPoint x: 460, endPoint y: 213, distance: 421.9
click at [460, 213] on span "Sauf erreur de notre part, il semble que nous n’avons pas encore reçu le paieme…" at bounding box center [671, 218] width 422 height 10
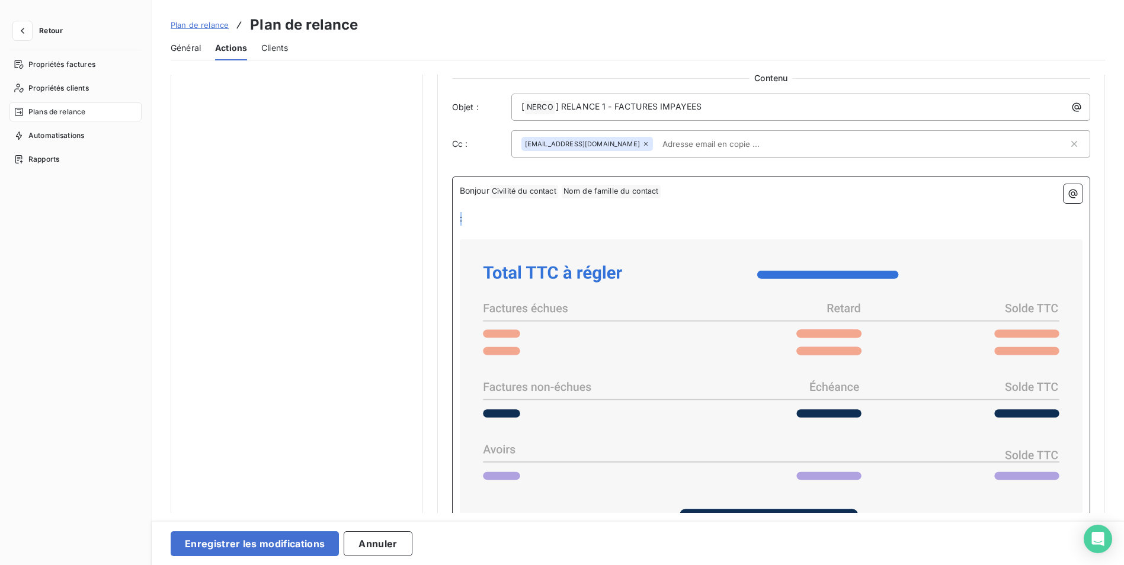
drag, startPoint x: 467, startPoint y: 213, endPoint x: 450, endPoint y: 213, distance: 17.2
click at [450, 213] on div "Niveau 1 Paramètres Définir le nombre de jour après échéance 5 Envoi J+X après …" at bounding box center [771, 33] width 668 height 1338
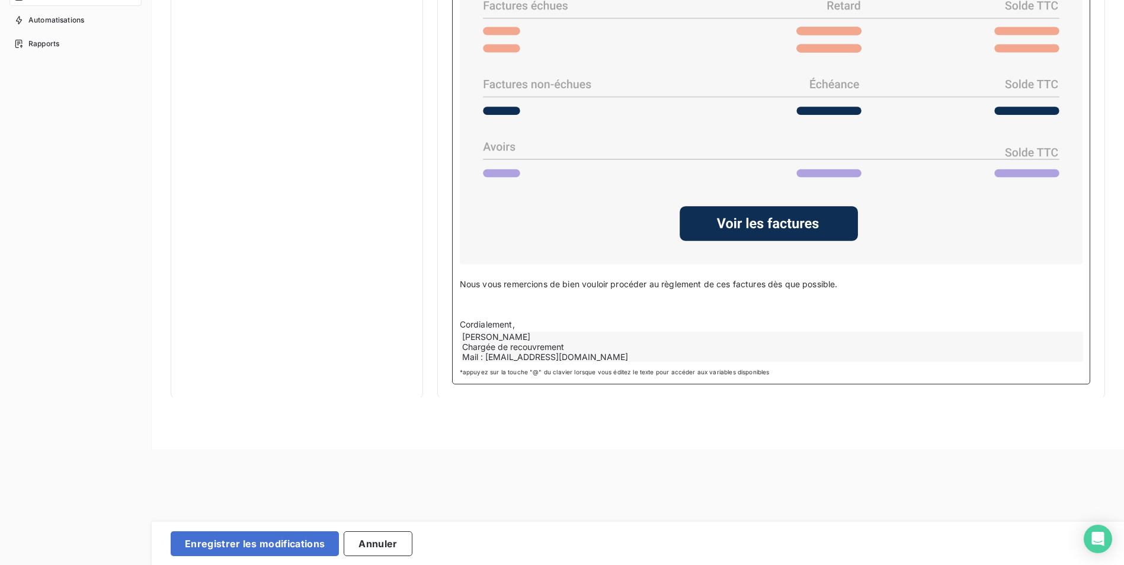
scroll to position [137, 0]
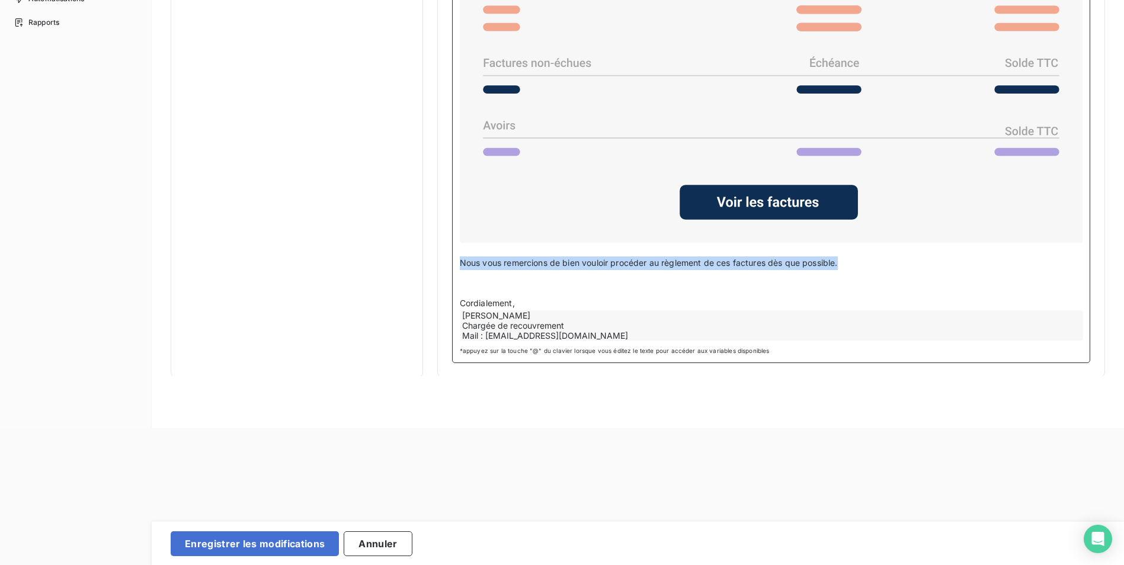
drag, startPoint x: 855, startPoint y: 265, endPoint x: 456, endPoint y: 258, distance: 399.4
click at [456, 258] on div "Bonjour Civilité du contact ﻿ Nom de famille du contact ﻿ ﻿ ﻿ Après vérificatio…" at bounding box center [771, 107] width 638 height 511
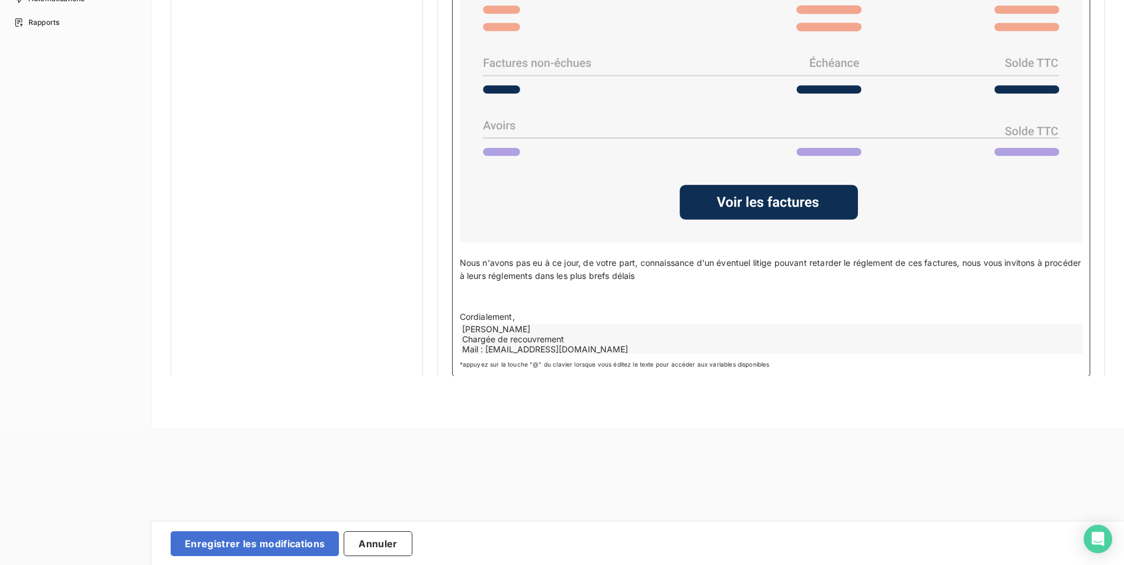
click at [617, 294] on p "﻿" at bounding box center [771, 290] width 623 height 14
click at [703, 275] on p "Nous n'avons pas eu à ce jour, de votre part, connaissance d'un éventuel litige…" at bounding box center [771, 270] width 623 height 27
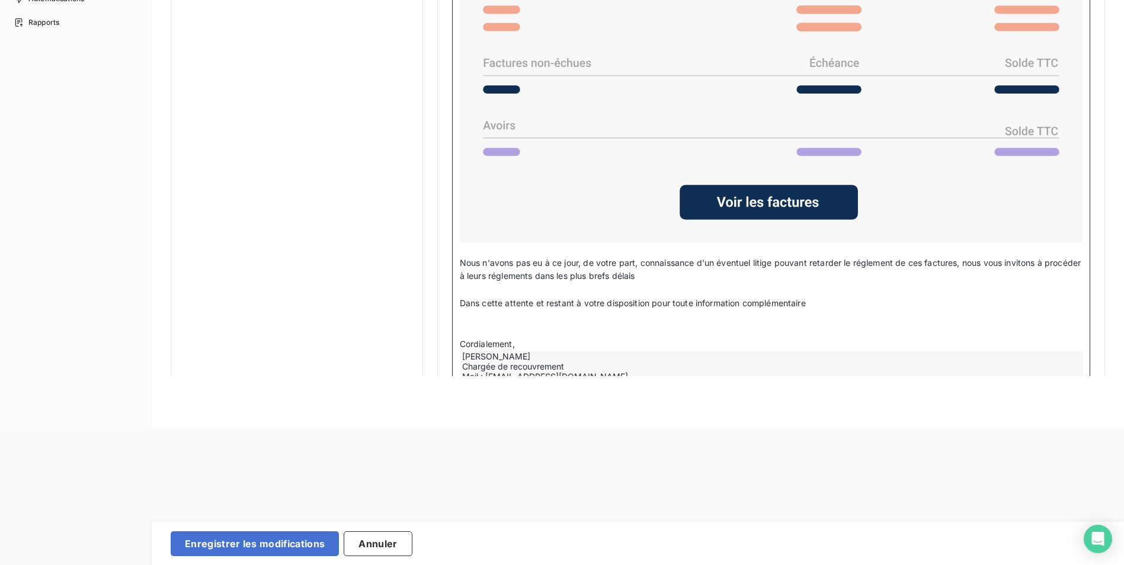
click at [603, 320] on p "﻿" at bounding box center [771, 317] width 623 height 14
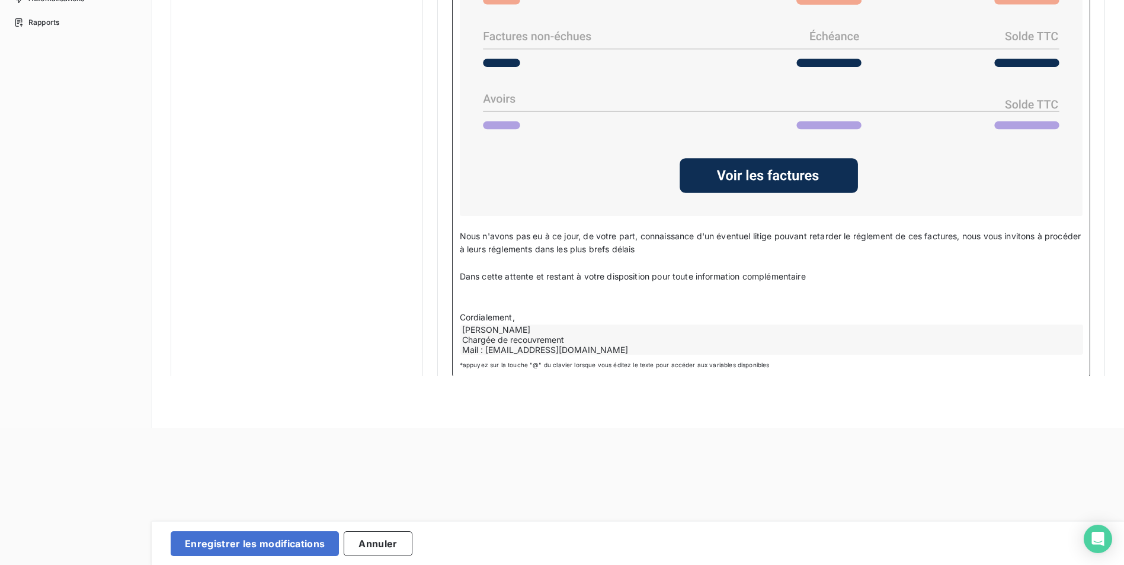
scroll to position [939, 0]
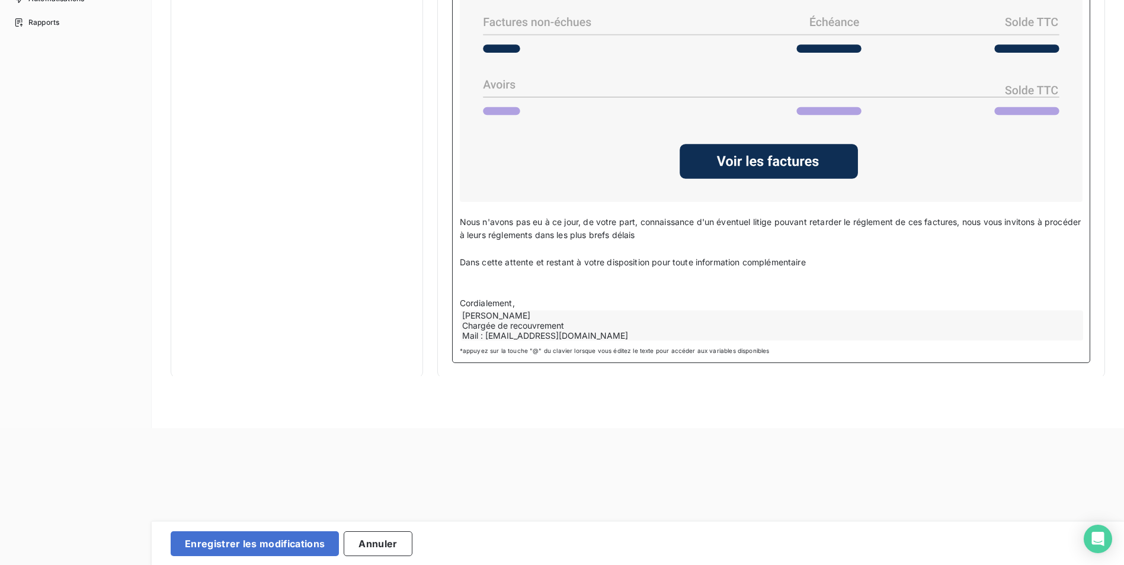
click at [516, 312] on div "[PERSON_NAME] Chargée de recouvrement Mail : [EMAIL_ADDRESS][DOMAIN_NAME]" at bounding box center [771, 325] width 623 height 30
drag, startPoint x: 508, startPoint y: 312, endPoint x: 496, endPoint y: 306, distance: 12.5
click at [496, 306] on p "Cordialement," at bounding box center [771, 304] width 623 height 14
click at [465, 312] on div "[PERSON_NAME] Chargée de recouvrement Mail : [EMAIL_ADDRESS][DOMAIN_NAME]" at bounding box center [771, 325] width 623 height 30
click at [501, 315] on div "[PERSON_NAME] Chargée de recouvrement Mail : [EMAIL_ADDRESS][DOMAIN_NAME]" at bounding box center [771, 325] width 623 height 30
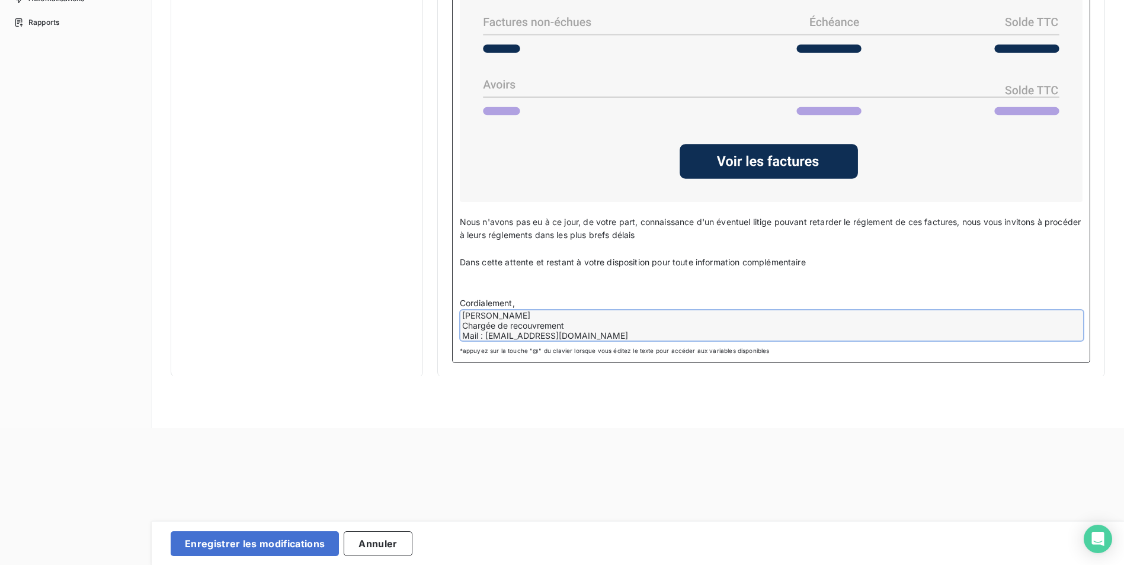
scroll to position [908, 0]
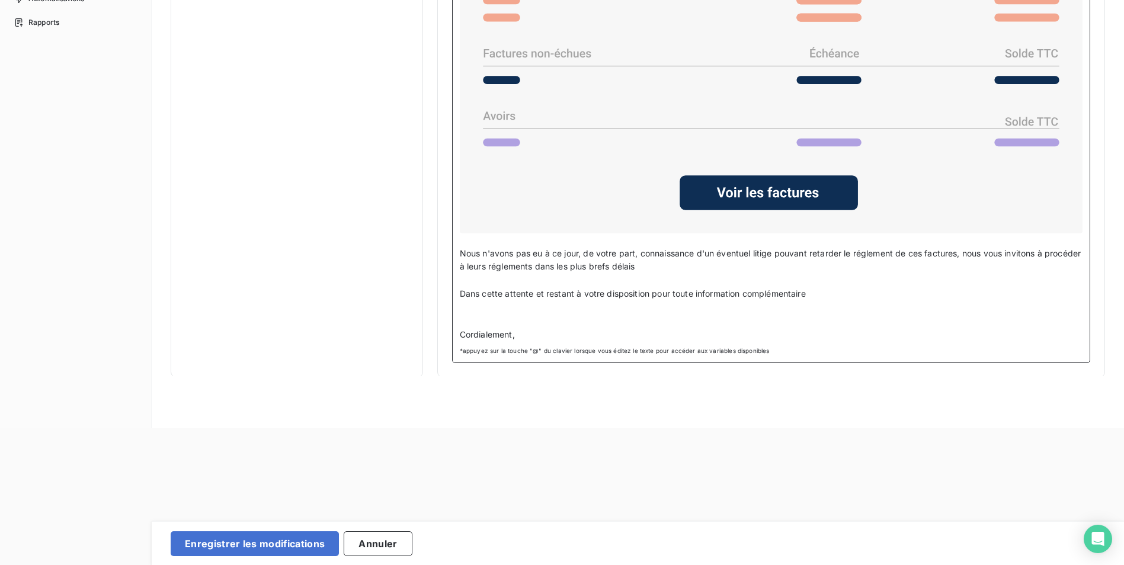
click at [528, 329] on p "Cordialement," at bounding box center [771, 335] width 623 height 14
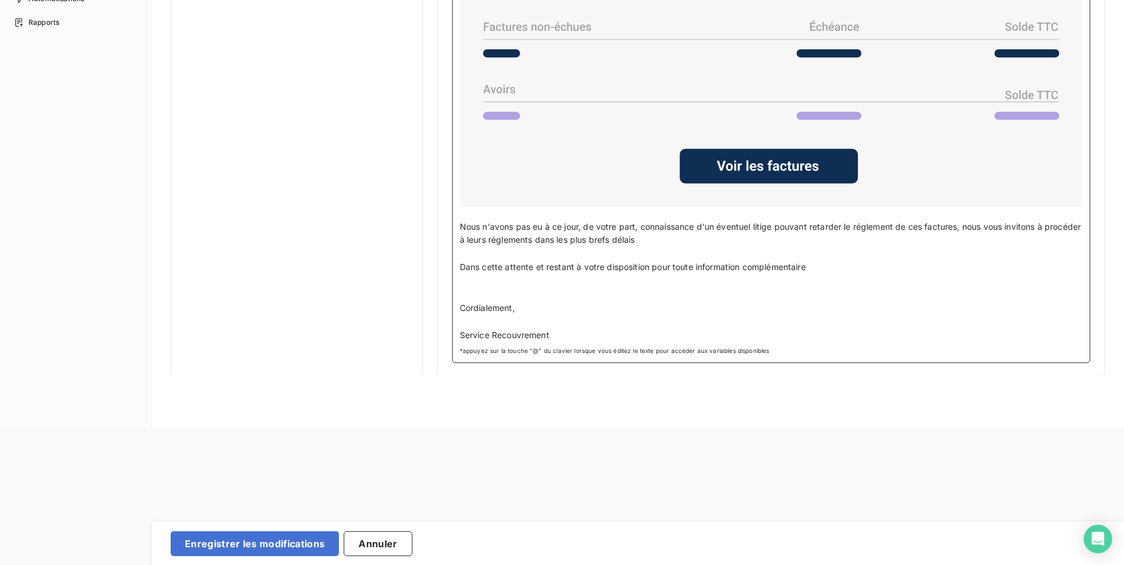
scroll to position [939, 0]
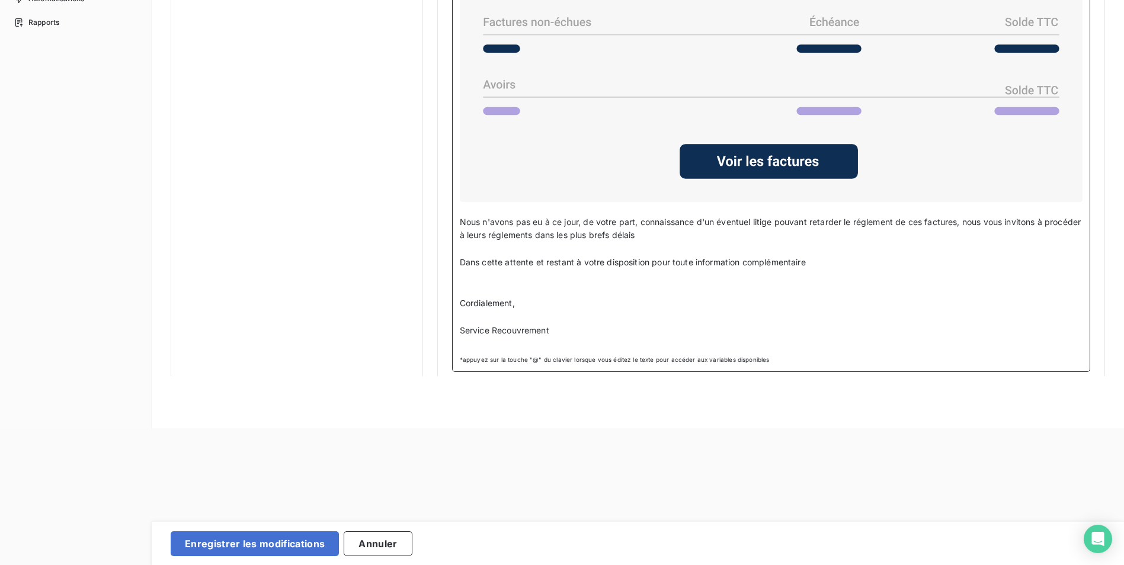
drag, startPoint x: 619, startPoint y: 199, endPoint x: 624, endPoint y: 248, distance: 49.4
drag, startPoint x: 624, startPoint y: 248, endPoint x: 495, endPoint y: 281, distance: 132.6
click at [489, 279] on p "﻿" at bounding box center [771, 277] width 623 height 14
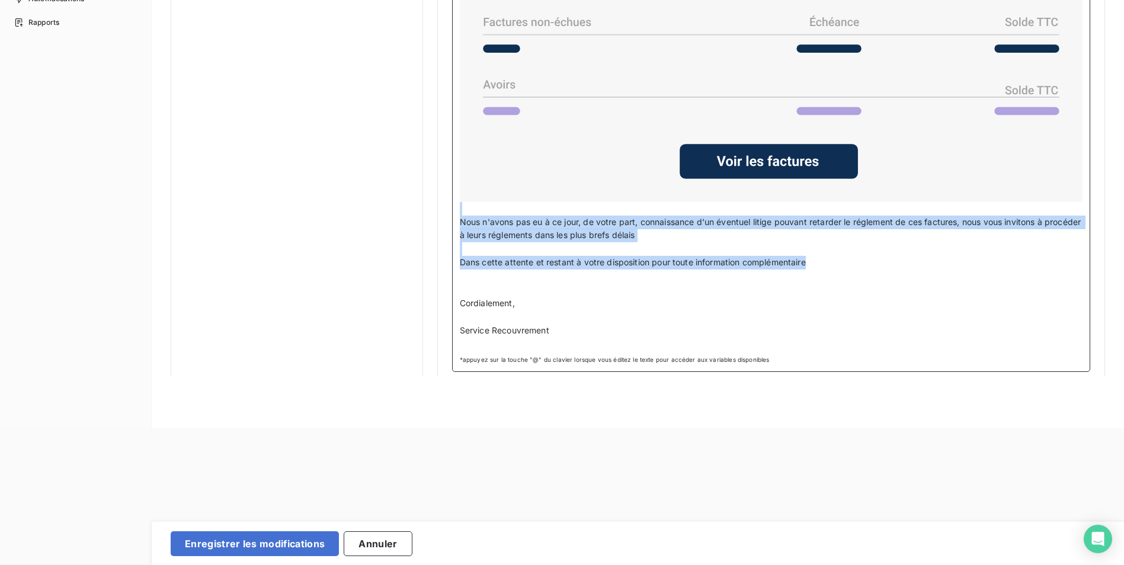
drag, startPoint x: 806, startPoint y: 262, endPoint x: 451, endPoint y: 211, distance: 359.1
click at [452, 211] on div "Bonjour Civilité du contact ﻿ Nom de famille du contact ﻿ ﻿ ﻿ Après vérificatio…" at bounding box center [771, 92] width 638 height 560
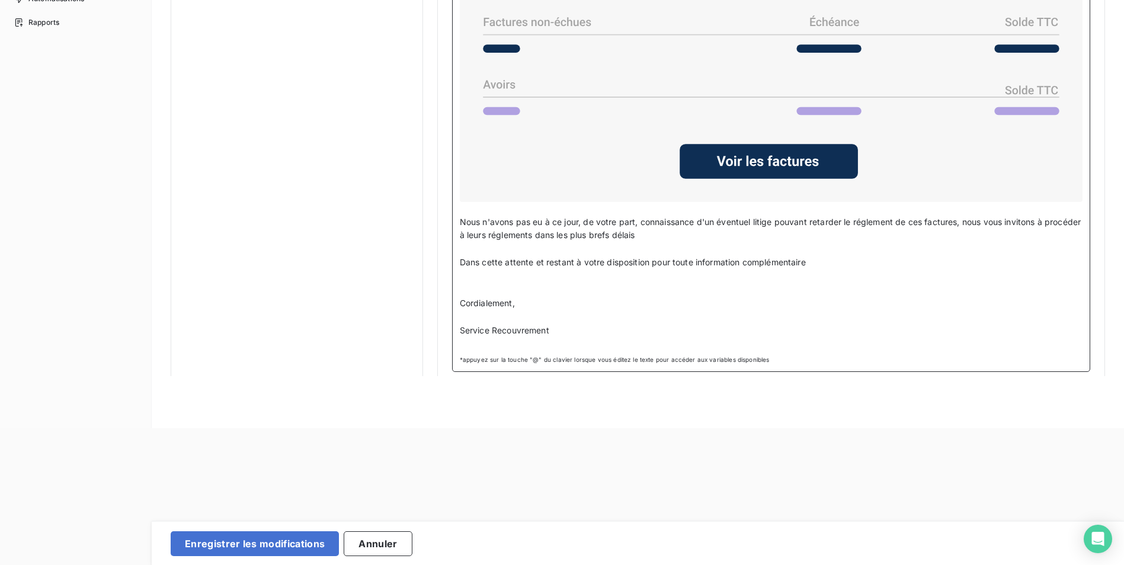
click at [560, 328] on p "Service Recouvrement" at bounding box center [771, 331] width 623 height 14
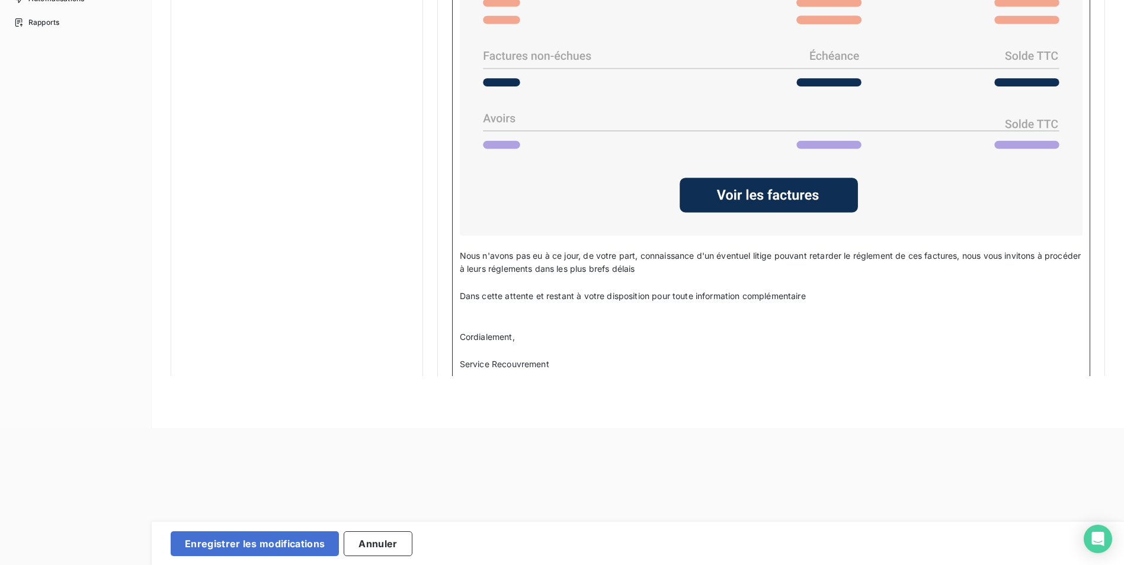
scroll to position [948, 0]
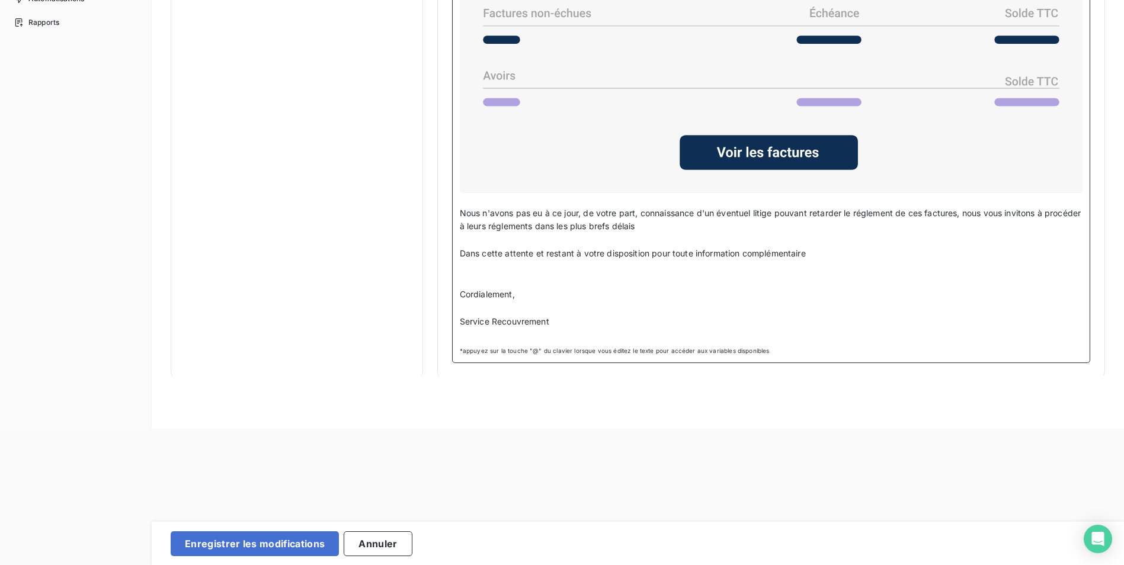
click at [548, 317] on span "Service Recouvrement" at bounding box center [504, 321] width 89 height 10
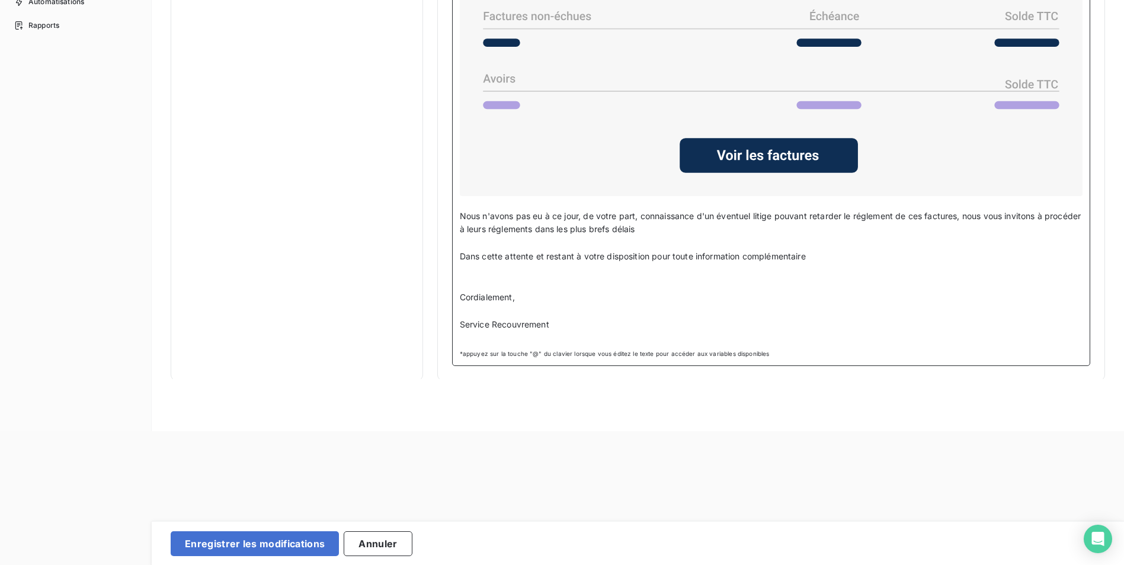
scroll to position [137, 0]
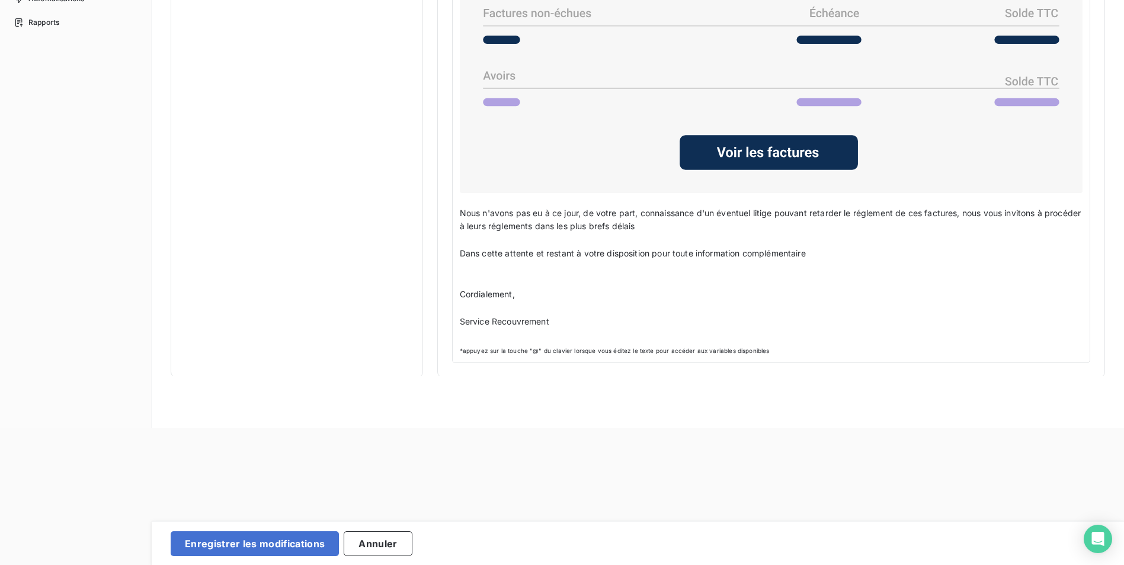
click at [789, 428] on html "Retour Propriétés factures Propriétés clients Plans de relance Automatisations …" at bounding box center [562, 145] width 1124 height 565
click at [664, 264] on p "﻿" at bounding box center [771, 268] width 623 height 14
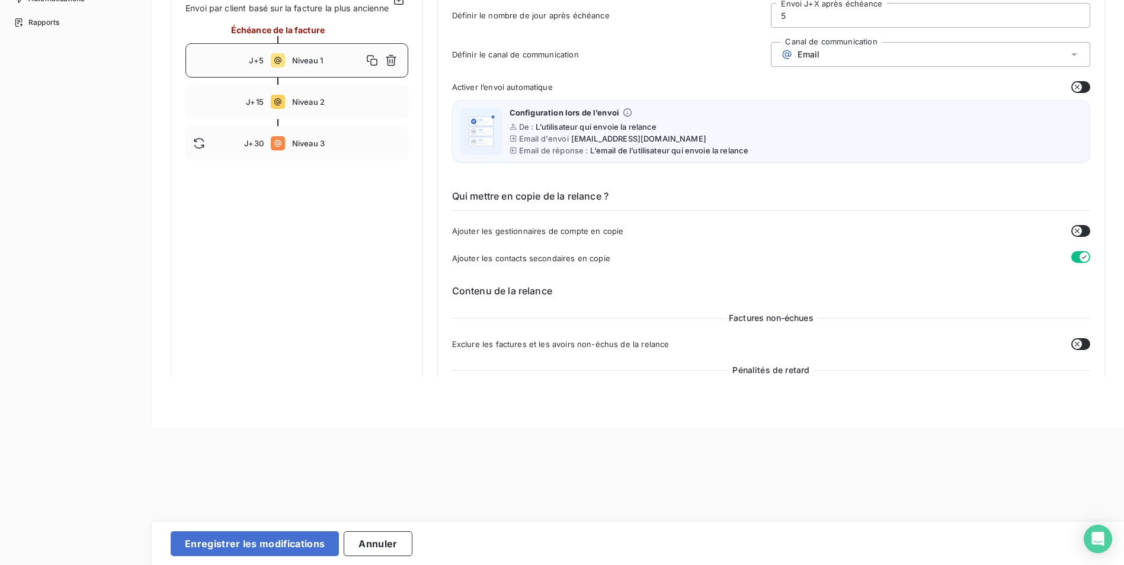
scroll to position [0, 0]
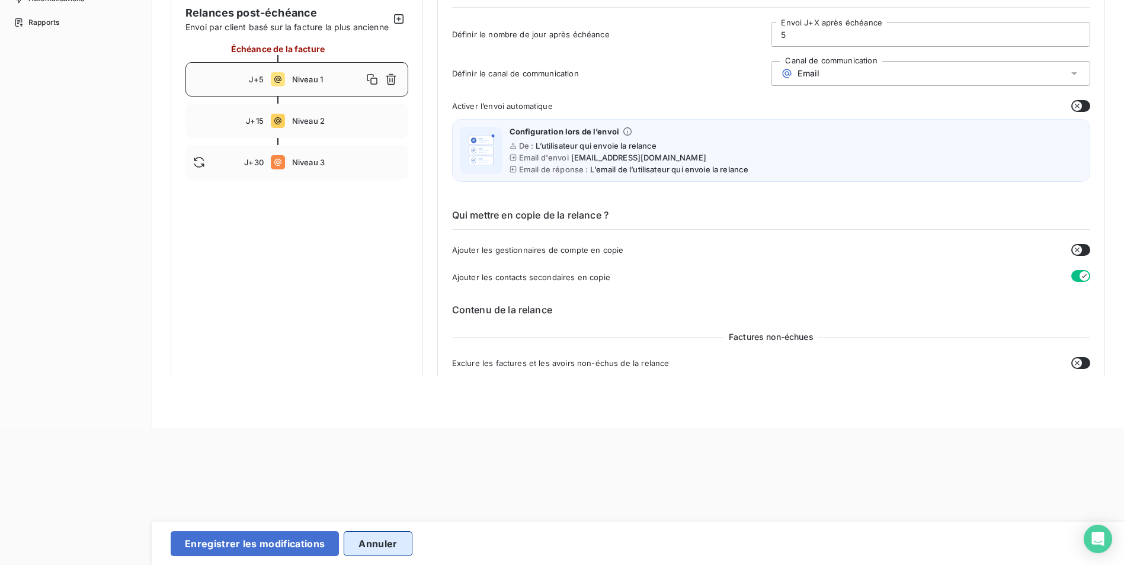
click at [372, 547] on button "Annuler" at bounding box center [378, 543] width 68 height 25
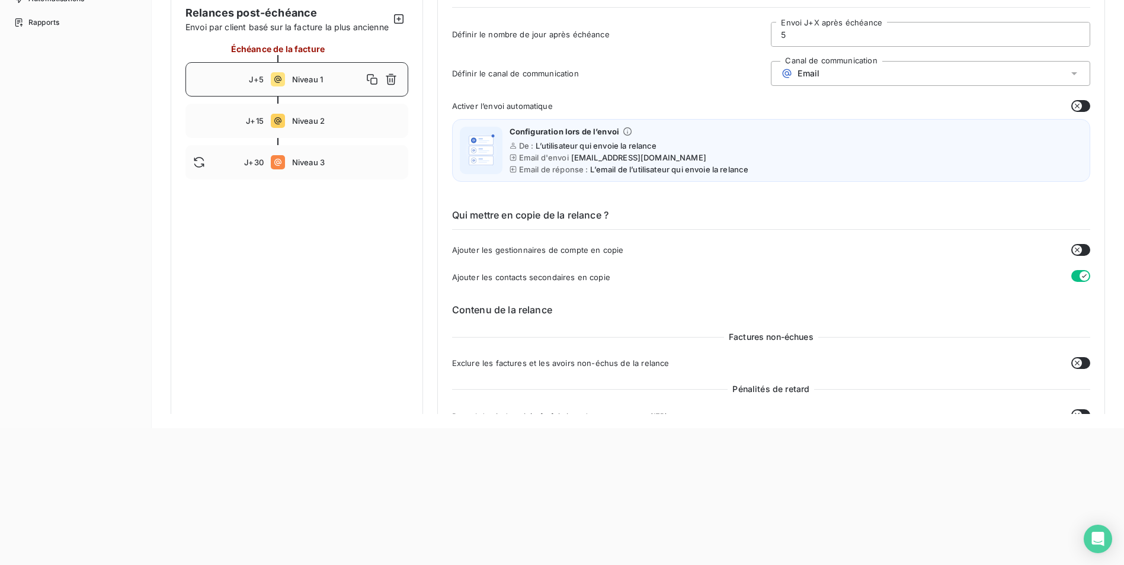
click at [718, 360] on div "Exclure les factures et les avoirs non-échus de la relance" at bounding box center [771, 363] width 638 height 12
click at [723, 392] on div "Pénalités de retard" at bounding box center [771, 389] width 638 height 12
click at [726, 392] on div "Pénalités de retard" at bounding box center [771, 389] width 638 height 12
click at [687, 403] on div "Factures non-échues Exclure les factures et les avoirs non-échus de la relance …" at bounding box center [771, 394] width 638 height 127
click at [643, 414] on div "Plan de relance Plan de relance Général Actions Clients Notifications pré-échéa…" at bounding box center [638, 145] width 972 height 565
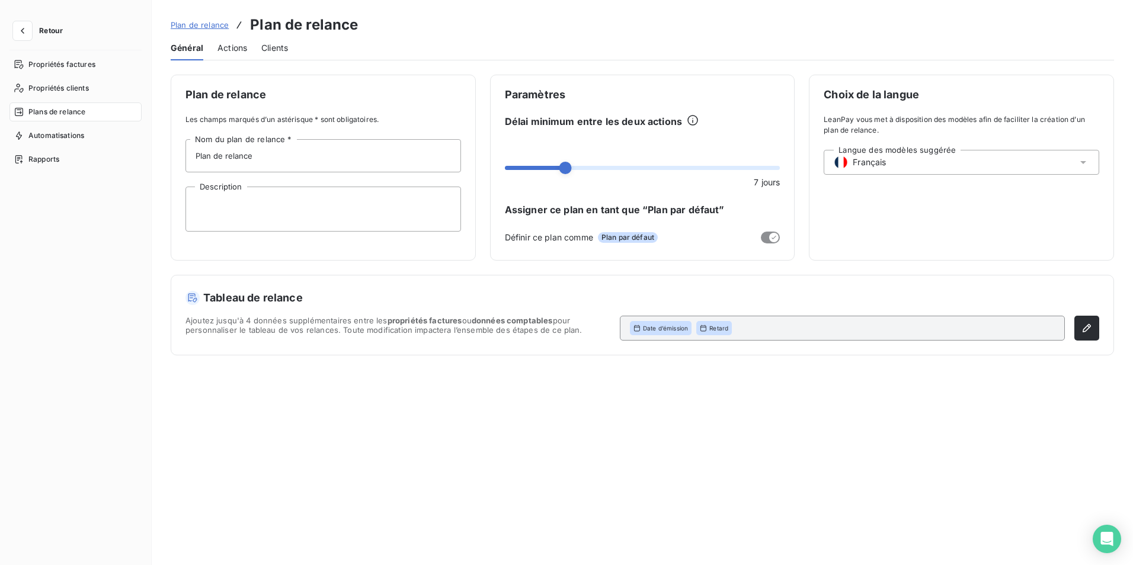
click at [229, 49] on span "Actions" at bounding box center [232, 48] width 30 height 12
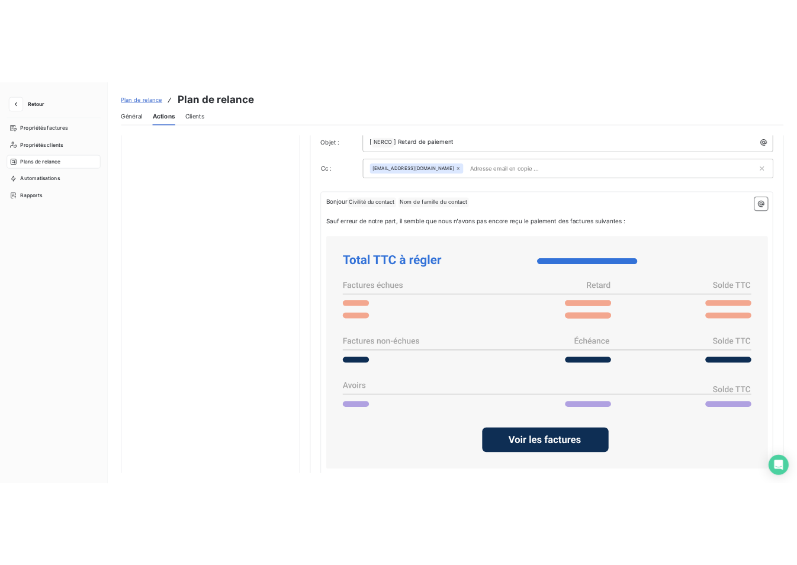
scroll to position [860, 0]
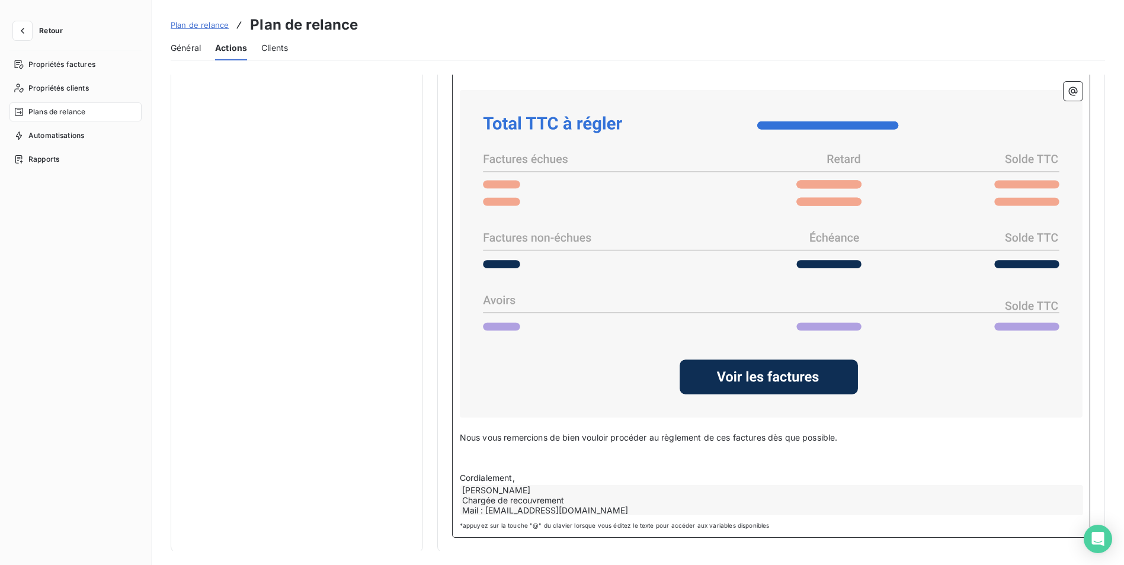
click at [562, 500] on div "[PERSON_NAME] Chargée de recouvrement Mail : [EMAIL_ADDRESS][DOMAIN_NAME]" at bounding box center [771, 500] width 623 height 30
click at [564, 497] on div "[PERSON_NAME] Chargée de recouvrement Mail : [EMAIL_ADDRESS][DOMAIN_NAME]" at bounding box center [771, 500] width 623 height 30
click at [1067, 94] on icon "button" at bounding box center [1073, 91] width 12 height 12
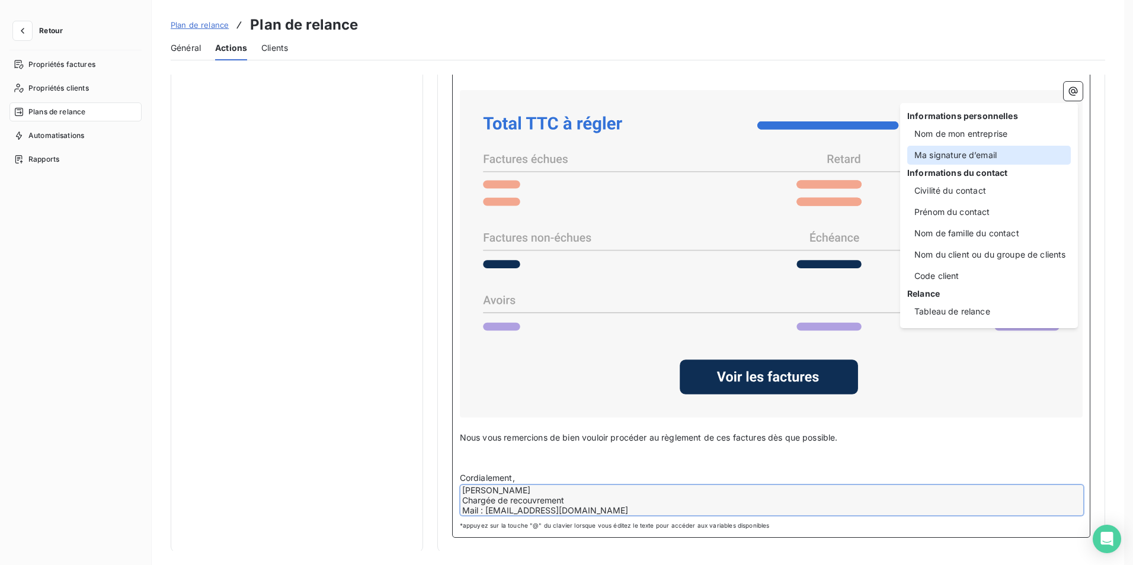
click at [938, 160] on div "Ma signature d’email" at bounding box center [989, 155] width 164 height 19
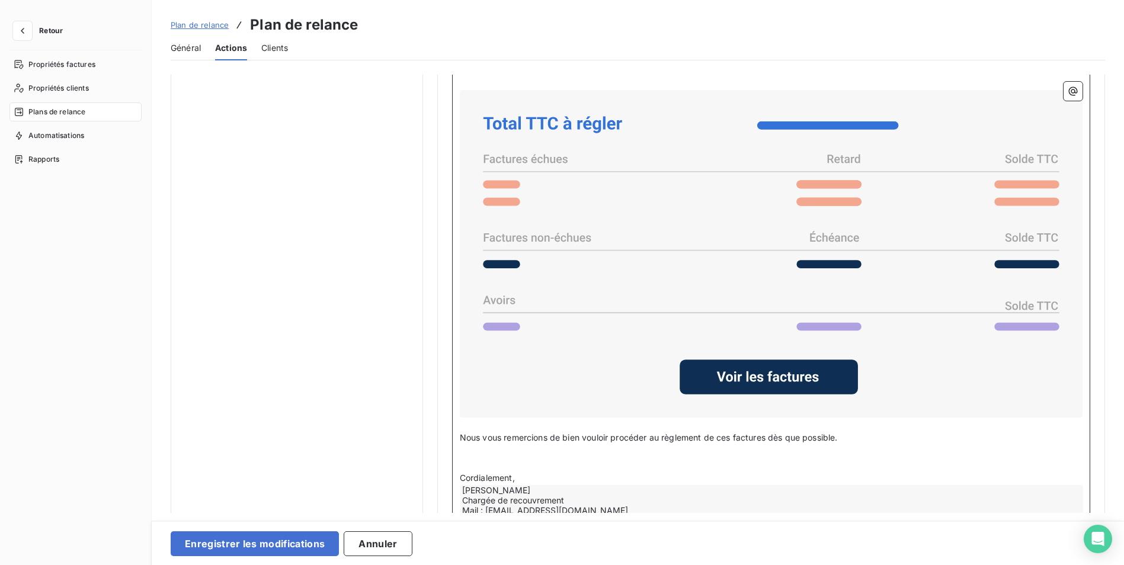
click at [513, 489] on div "[PERSON_NAME] Chargée de recouvrement Mail : [EMAIL_ADDRESS][DOMAIN_NAME]" at bounding box center [771, 500] width 623 height 30
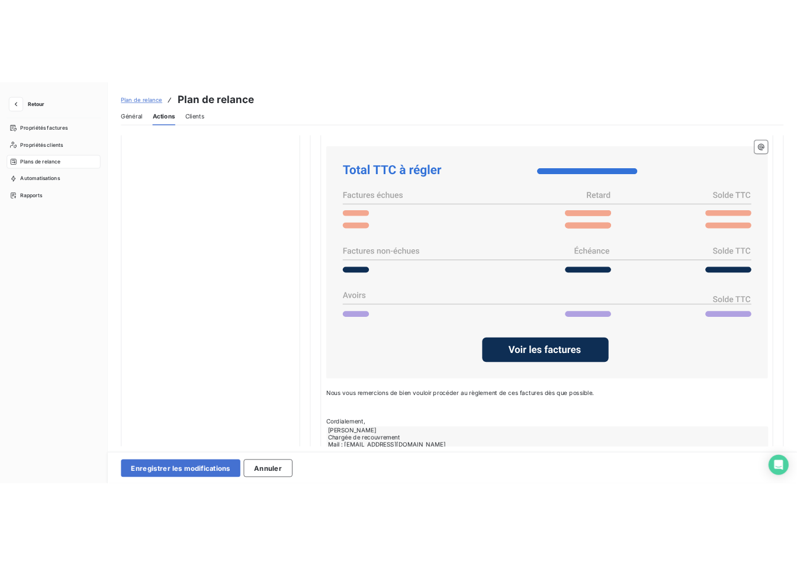
scroll to position [808, 0]
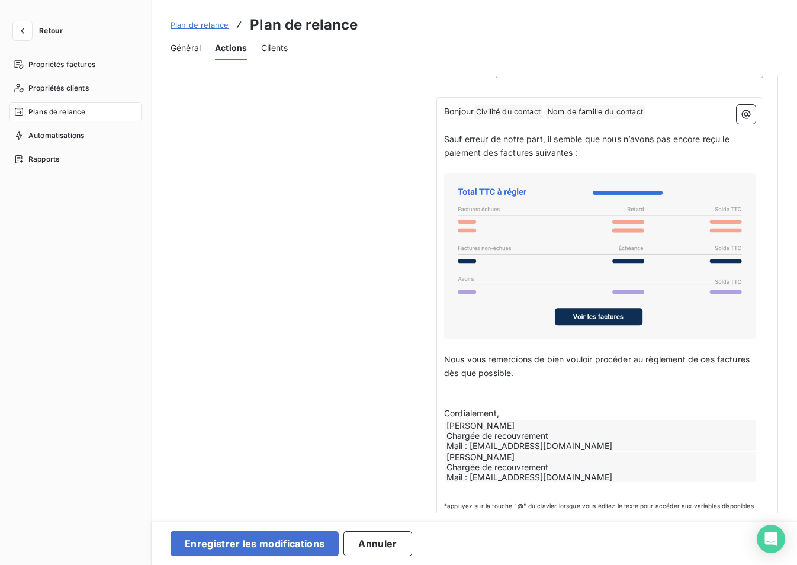
click at [656, 530] on div "Enregistrer les modifications Annuler" at bounding box center [475, 543] width 646 height 44
drag, startPoint x: 571, startPoint y: 409, endPoint x: 578, endPoint y: 411, distance: 7.3
drag, startPoint x: 578, startPoint y: 411, endPoint x: 512, endPoint y: 424, distance: 67.0
click at [512, 424] on div "[PERSON_NAME] Chargée de recouvrement Mail : [EMAIL_ADDRESS][DOMAIN_NAME]" at bounding box center [601, 436] width 312 height 30
click at [534, 421] on div "[PERSON_NAME] Chargée de recouvrement Mail : [EMAIL_ADDRESS][DOMAIN_NAME]" at bounding box center [601, 436] width 312 height 30
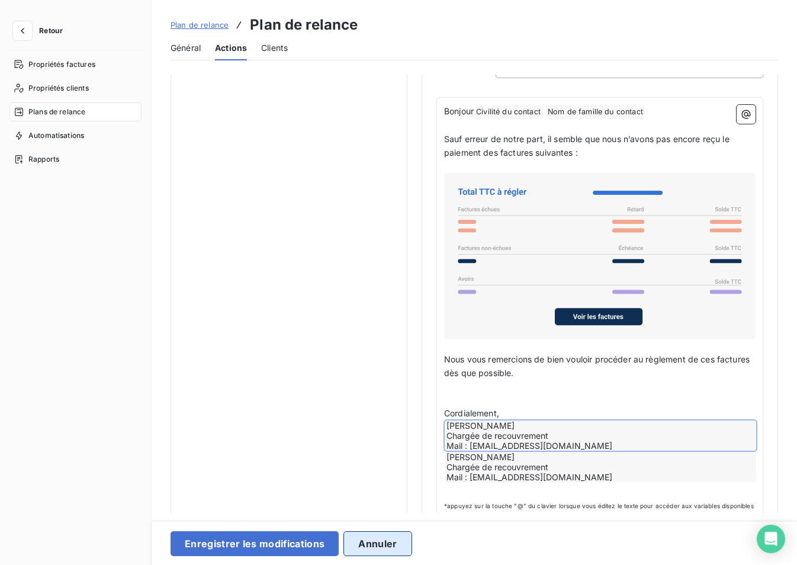
click at [389, 550] on button "Annuler" at bounding box center [378, 543] width 68 height 25
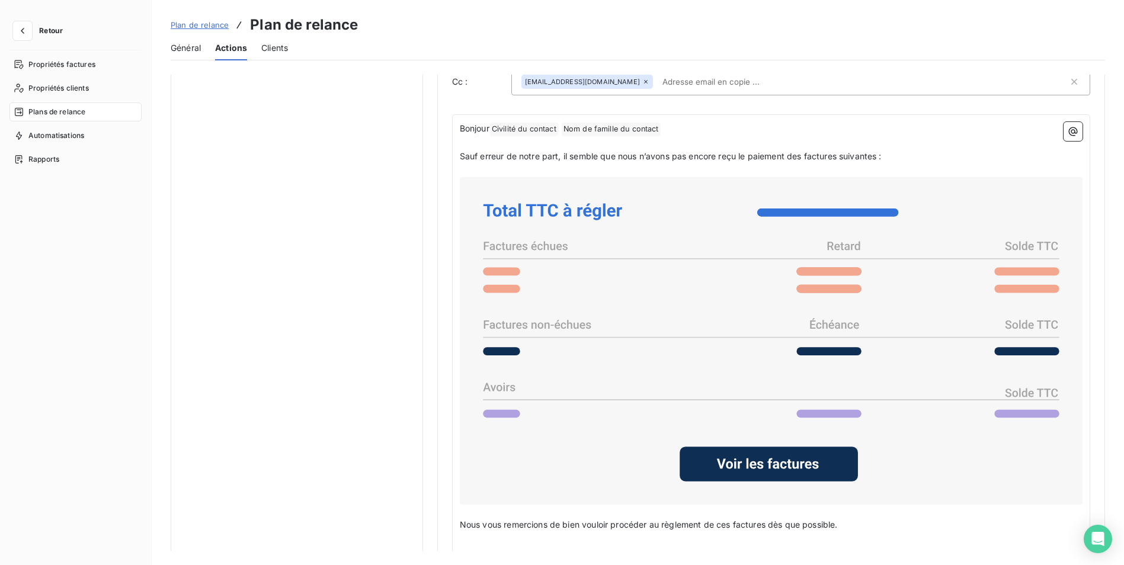
scroll to position [860, 0]
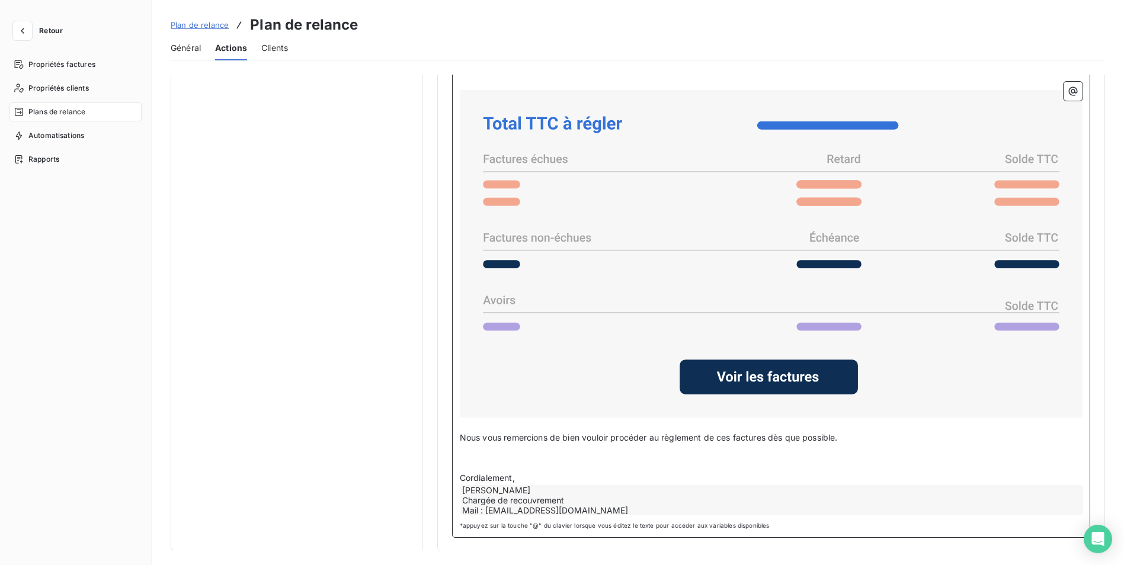
click at [557, 500] on div "[PERSON_NAME] Chargée de recouvrement Mail : [EMAIL_ADDRESS][DOMAIN_NAME]" at bounding box center [771, 500] width 623 height 30
drag, startPoint x: 523, startPoint y: 498, endPoint x: 489, endPoint y: 497, distance: 33.8
click at [489, 497] on div "[PERSON_NAME] Chargée de recouvrement Mail : [EMAIL_ADDRESS][DOMAIN_NAME]" at bounding box center [771, 500] width 623 height 30
click at [468, 488] on div "[PERSON_NAME] Chargée de recouvrement Mail : [EMAIL_ADDRESS][DOMAIN_NAME]" at bounding box center [771, 500] width 623 height 30
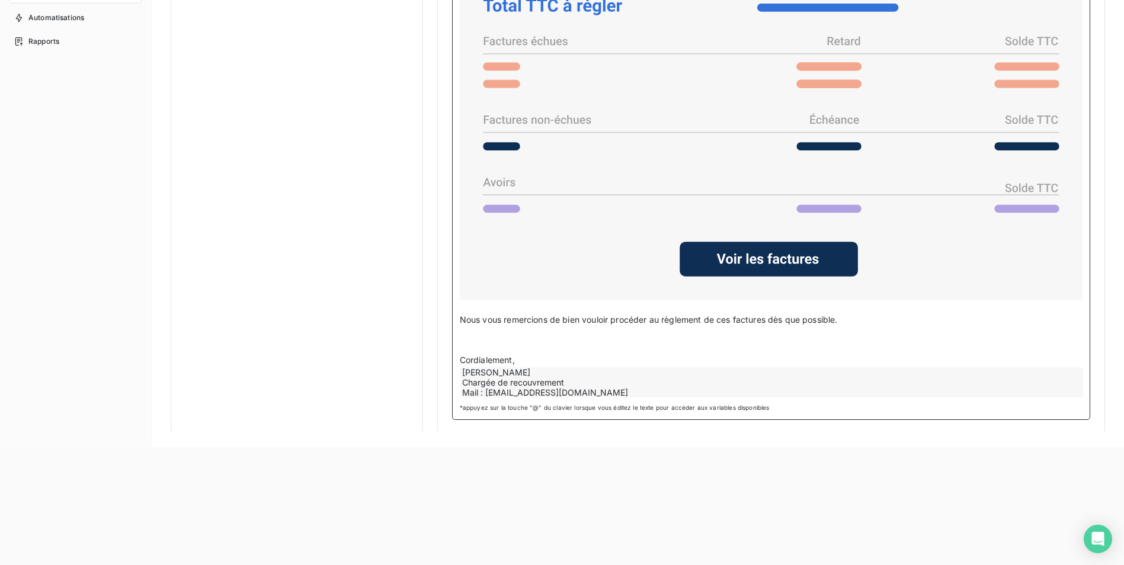
scroll to position [118, 0]
drag, startPoint x: 501, startPoint y: 385, endPoint x: 475, endPoint y: 383, distance: 26.7
click at [475, 383] on div "[PERSON_NAME] Chargée de recouvrement Mail : [EMAIL_ADDRESS][DOMAIN_NAME]" at bounding box center [771, 382] width 623 height 30
drag, startPoint x: 491, startPoint y: 375, endPoint x: 587, endPoint y: 383, distance: 95.7
click at [587, 383] on div "[PERSON_NAME] Chargée de recouvrement Mail : [EMAIL_ADDRESS][DOMAIN_NAME]" at bounding box center [771, 382] width 623 height 30
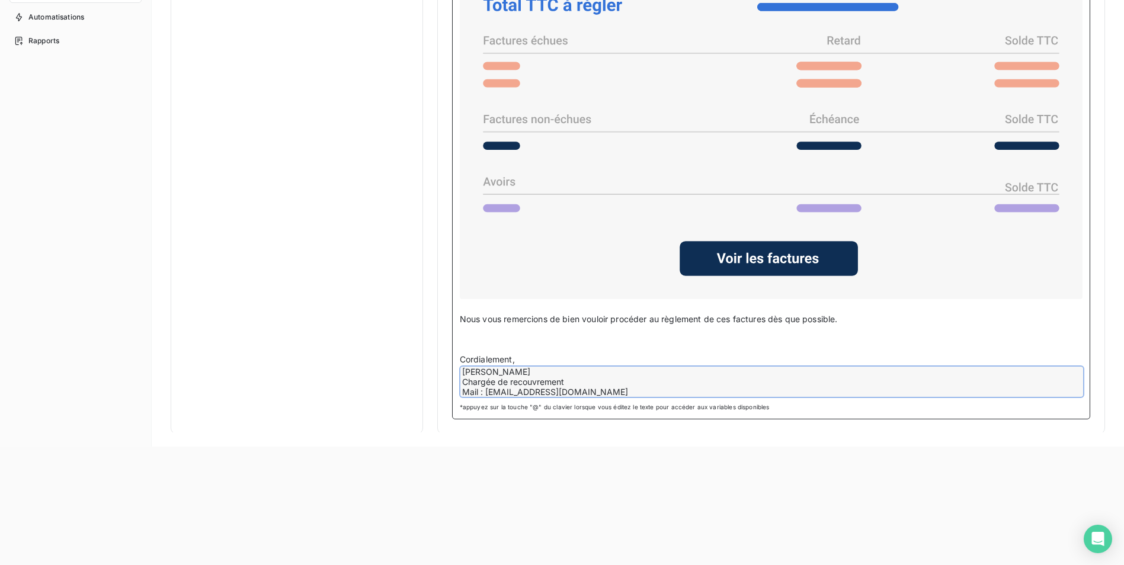
click at [513, 367] on div "[PERSON_NAME] Chargée de recouvrement Mail : [EMAIL_ADDRESS][DOMAIN_NAME]" at bounding box center [771, 382] width 623 height 30
click at [511, 369] on div "[PERSON_NAME] Chargée de recouvrement Mail : [EMAIL_ADDRESS][DOMAIN_NAME]" at bounding box center [771, 382] width 623 height 30
click at [508, 370] on div "[PERSON_NAME] Chargée de recouvrement Mail : [EMAIL_ADDRESS][DOMAIN_NAME]" at bounding box center [771, 382] width 623 height 30
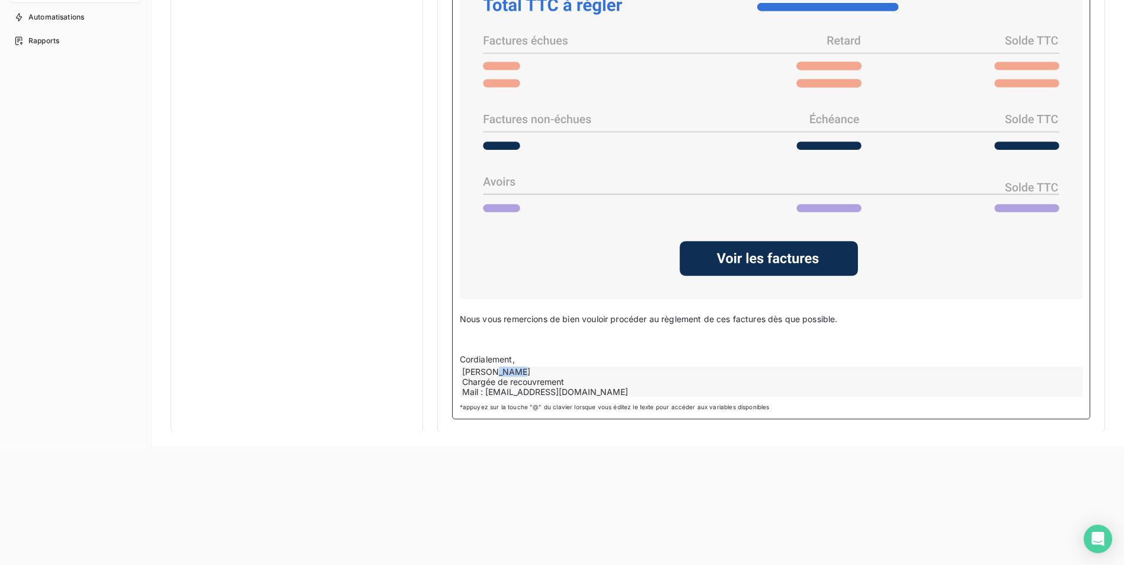
drag, startPoint x: 508, startPoint y: 370, endPoint x: 597, endPoint y: 373, distance: 88.9
click at [597, 373] on div "[PERSON_NAME] Chargée de recouvrement Mail : [EMAIL_ADDRESS][DOMAIN_NAME]" at bounding box center [771, 382] width 623 height 30
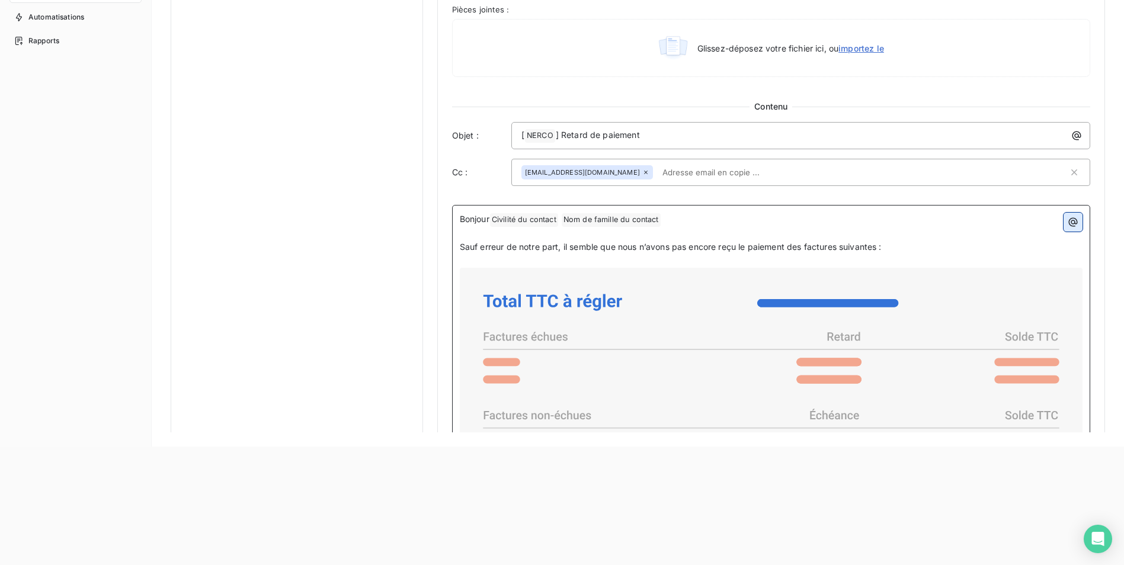
click at [1069, 221] on icon "button" at bounding box center [1073, 222] width 9 height 9
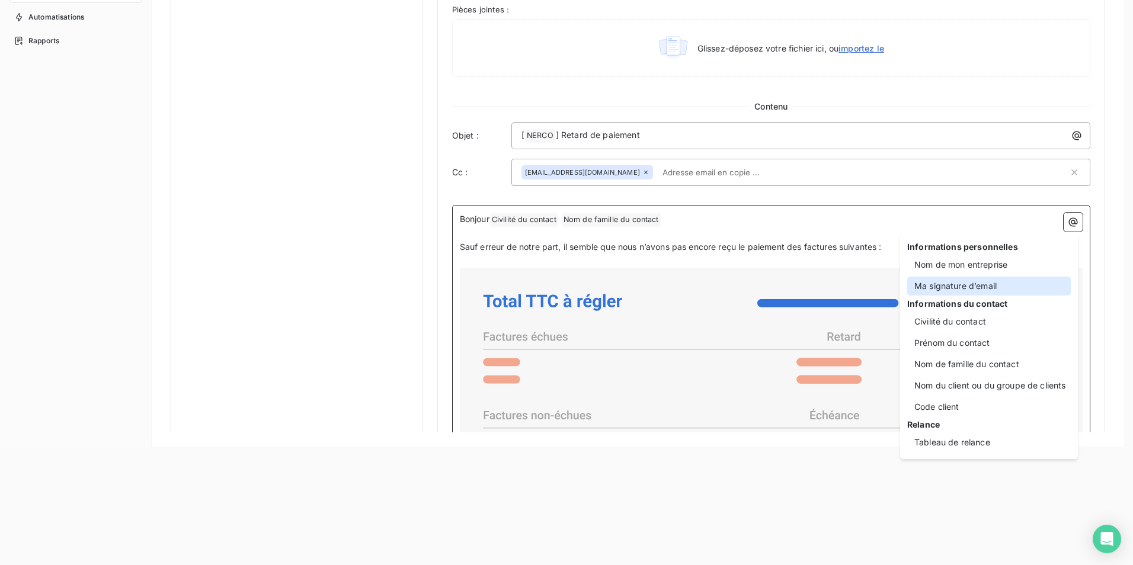
click at [962, 286] on div "Ma signature d’email" at bounding box center [989, 286] width 164 height 19
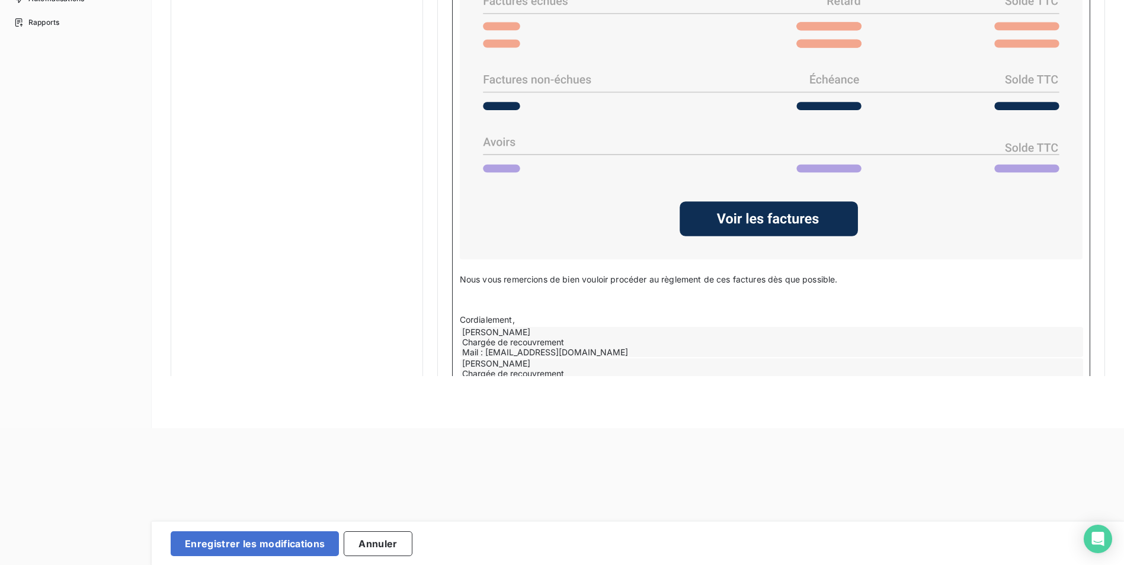
scroll to position [943, 0]
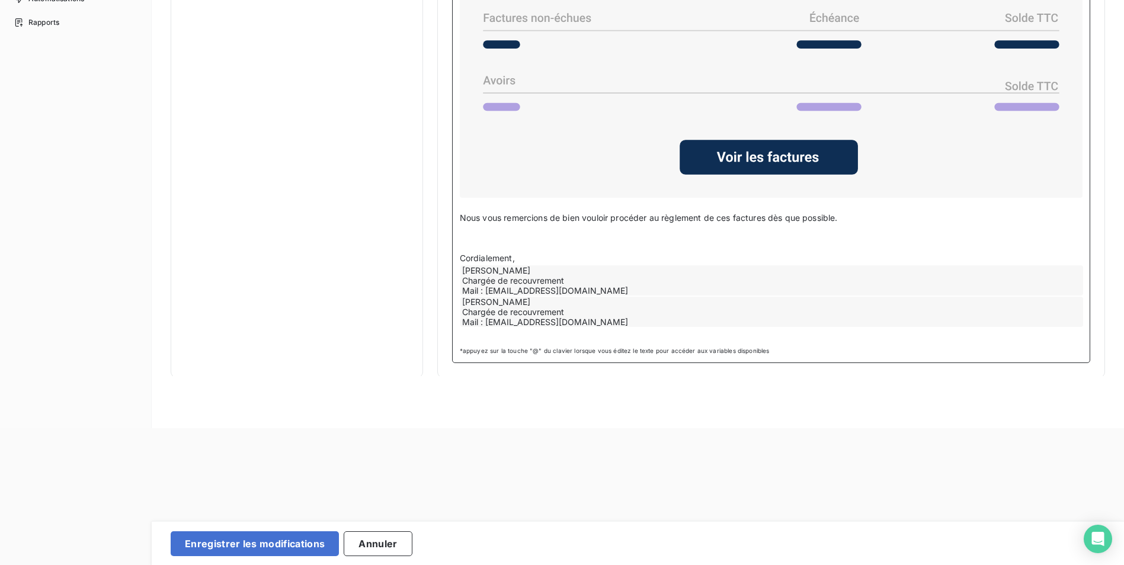
click at [600, 278] on div "[PERSON_NAME] Chargée de recouvrement Mail : [EMAIL_ADDRESS][DOMAIN_NAME]" at bounding box center [771, 280] width 623 height 30
drag, startPoint x: 600, startPoint y: 279, endPoint x: 530, endPoint y: 290, distance: 70.7
click at [530, 290] on div "[PERSON_NAME] Chargée de recouvrement Mail : [EMAIL_ADDRESS][DOMAIN_NAME]" at bounding box center [771, 280] width 623 height 30
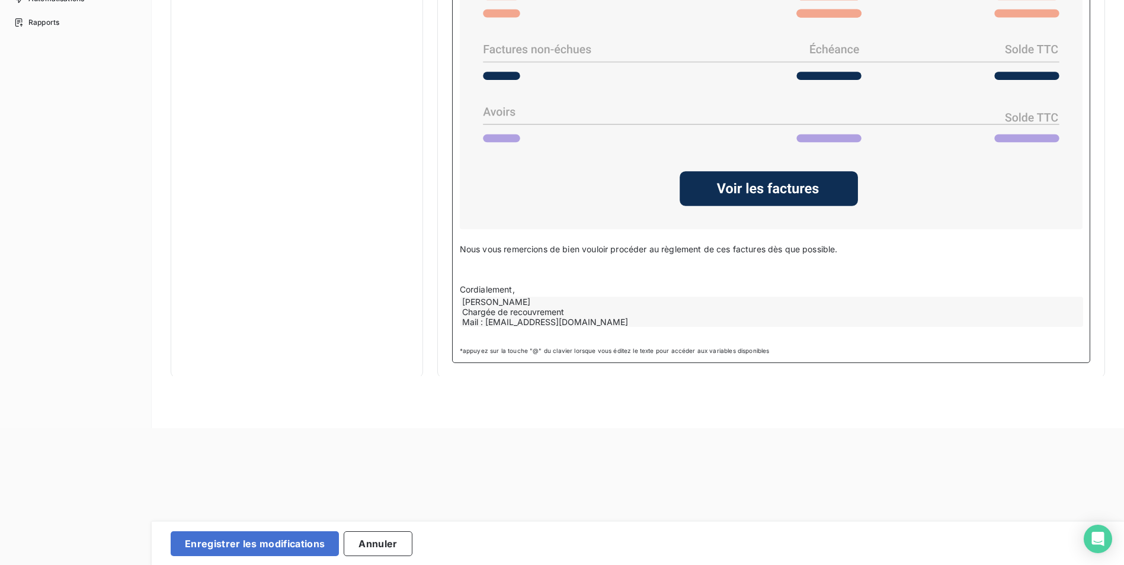
click at [512, 299] on div "[PERSON_NAME] Chargée de recouvrement Mail : [EMAIL_ADDRESS][DOMAIN_NAME]" at bounding box center [771, 312] width 623 height 30
click at [512, 303] on div "[PERSON_NAME] Chargée de recouvrement Mail : [EMAIL_ADDRESS][DOMAIN_NAME]" at bounding box center [771, 312] width 623 height 30
drag, startPoint x: 512, startPoint y: 303, endPoint x: 472, endPoint y: 392, distance: 97.0
click at [472, 392] on div "Plan de relance Plan de relance Général Actions Clients Notifications pré-échéa…" at bounding box center [638, 145] width 972 height 565
drag, startPoint x: 521, startPoint y: 317, endPoint x: 512, endPoint y: 317, distance: 8.9
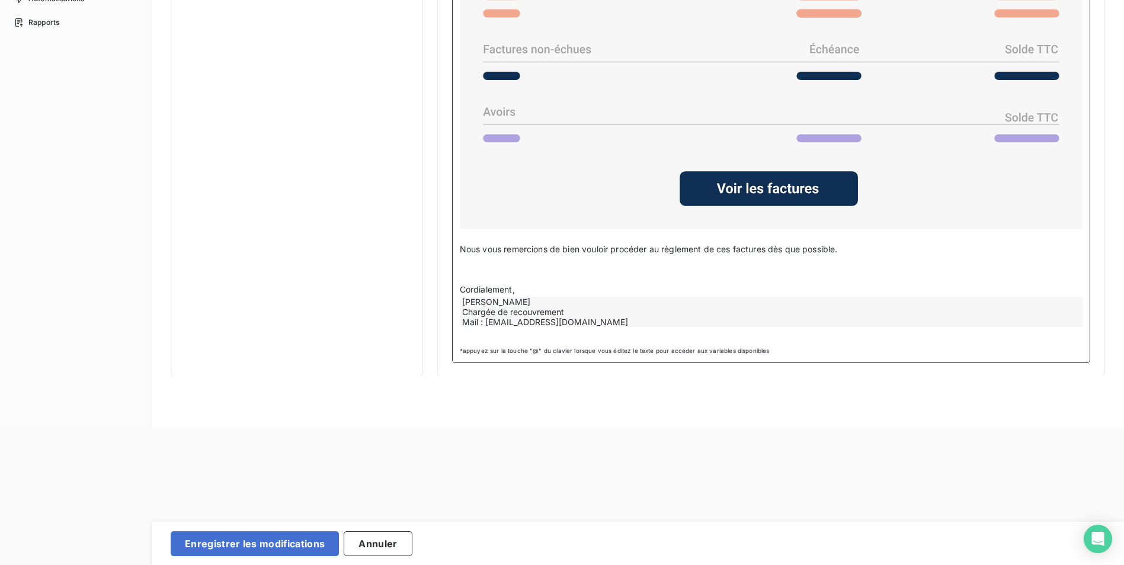
click at [512, 317] on div "[PERSON_NAME] Chargée de recouvrement Mail : [EMAIL_ADDRESS][DOMAIN_NAME]" at bounding box center [771, 312] width 623 height 30
click at [564, 307] on div "[PERSON_NAME] Chargée de recouvrement Mail : [EMAIL_ADDRESS][DOMAIN_NAME]" at bounding box center [771, 312] width 623 height 30
click at [562, 310] on div "[PERSON_NAME] Chargée de recouvrement Mail : [EMAIL_ADDRESS][DOMAIN_NAME]" at bounding box center [771, 312] width 623 height 30
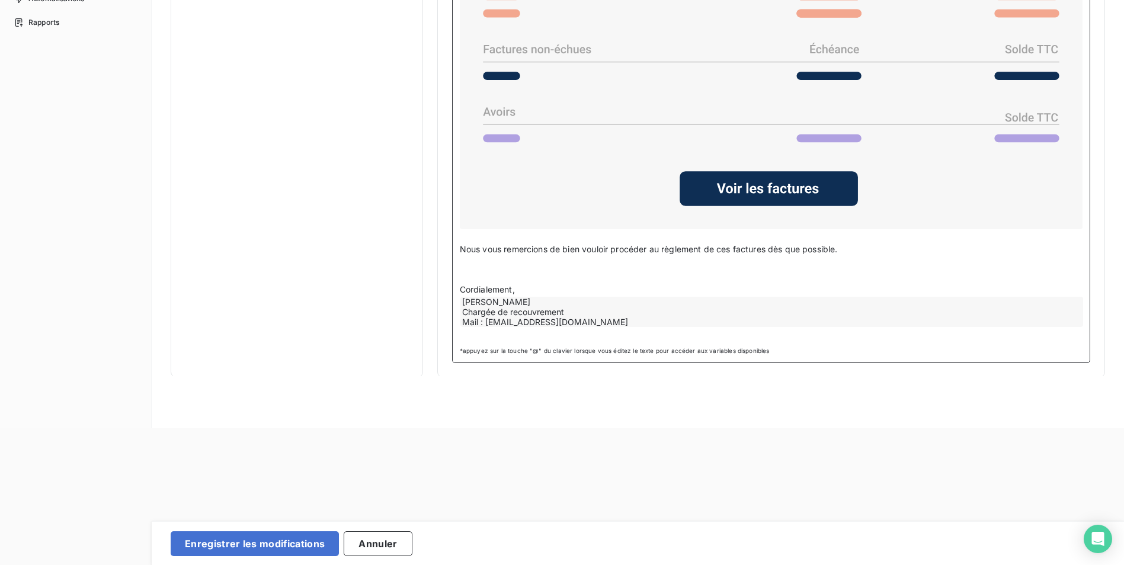
click at [562, 310] on div "[PERSON_NAME] Chargée de recouvrement Mail : [EMAIL_ADDRESS][DOMAIN_NAME]" at bounding box center [771, 312] width 623 height 30
drag, startPoint x: 561, startPoint y: 311, endPoint x: 458, endPoint y: 313, distance: 103.1
click at [460, 313] on div "[PERSON_NAME] Chargée de recouvrement Mail : [EMAIL_ADDRESS][DOMAIN_NAME]" at bounding box center [771, 312] width 623 height 31
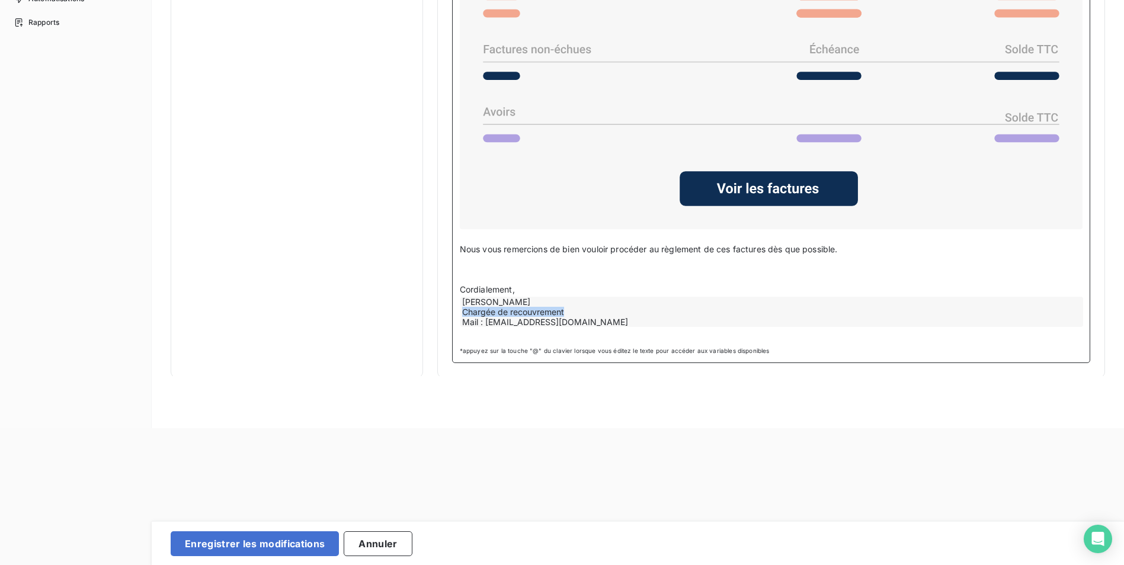
drag, startPoint x: 565, startPoint y: 307, endPoint x: 461, endPoint y: 313, distance: 103.8
click at [461, 313] on div "[PERSON_NAME] Chargée de recouvrement Mail : [EMAIL_ADDRESS][DOMAIN_NAME]" at bounding box center [771, 312] width 623 height 30
click at [472, 313] on div "[PERSON_NAME] Chargée de recouvrement Mail : [EMAIL_ADDRESS][DOMAIN_NAME]" at bounding box center [771, 312] width 623 height 30
click at [475, 310] on div "[PERSON_NAME] Chargée de recouvrement Mail : [EMAIL_ADDRESS][DOMAIN_NAME]" at bounding box center [771, 312] width 623 height 30
drag, startPoint x: 459, startPoint y: 309, endPoint x: 560, endPoint y: 309, distance: 101.9
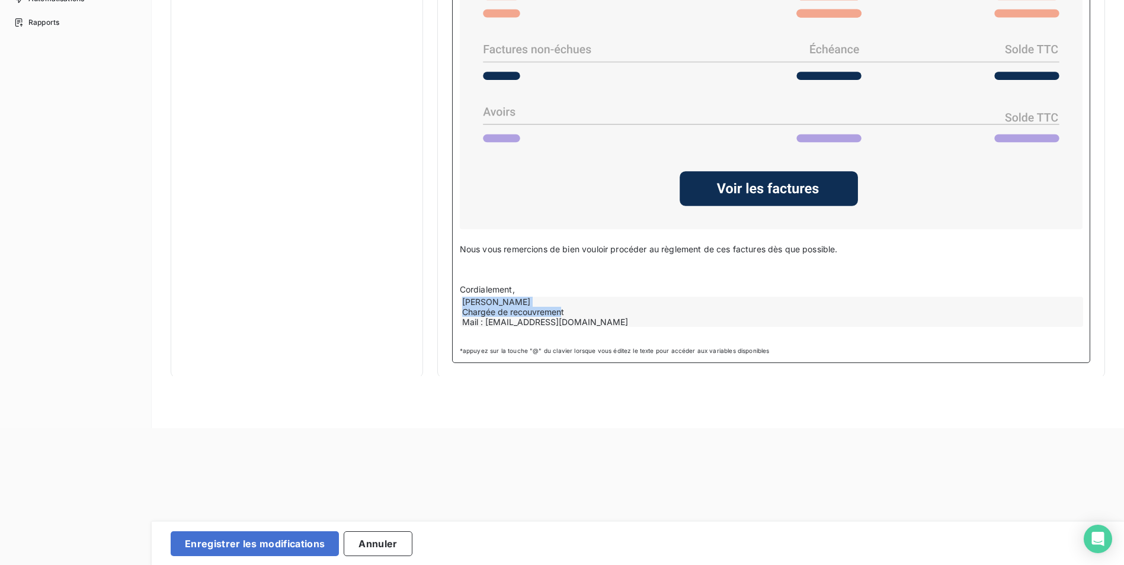
click at [560, 309] on div "[PERSON_NAME] Chargée de recouvrement Mail : [EMAIL_ADDRESS][DOMAIN_NAME]" at bounding box center [771, 312] width 623 height 30
drag, startPoint x: 544, startPoint y: 310, endPoint x: 552, endPoint y: 307, distance: 7.9
click at [552, 307] on div "[PERSON_NAME] Chargée de recouvrement Mail : [EMAIL_ADDRESS][DOMAIN_NAME]" at bounding box center [771, 312] width 623 height 30
drag, startPoint x: 563, startPoint y: 308, endPoint x: 460, endPoint y: 313, distance: 103.2
click at [460, 313] on div "[PERSON_NAME] Chargée de recouvrement Mail : [EMAIL_ADDRESS][DOMAIN_NAME]" at bounding box center [771, 312] width 623 height 30
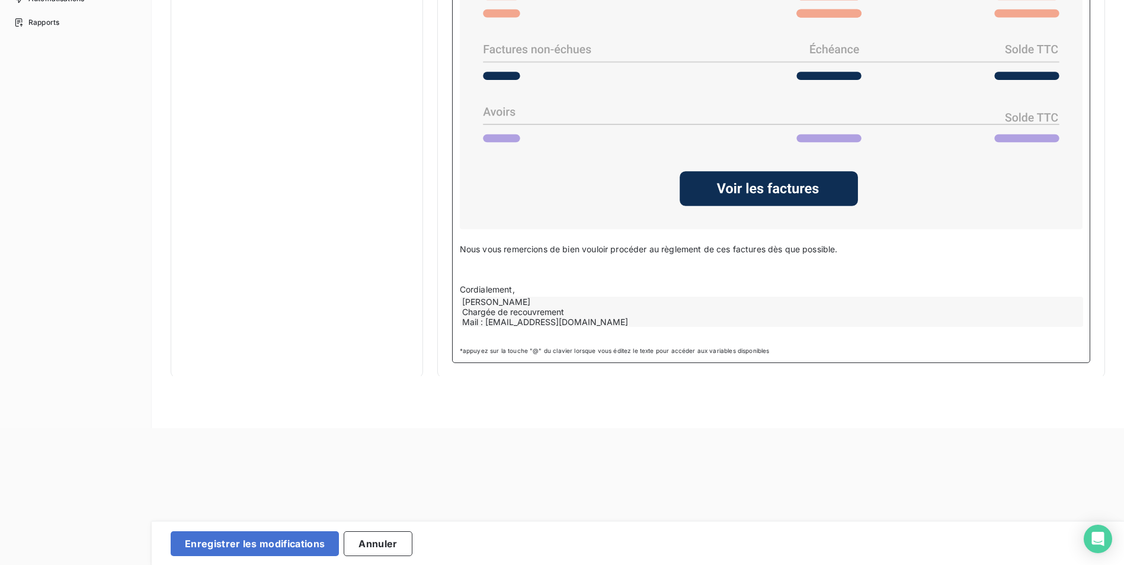
click at [460, 309] on div "[PERSON_NAME] Chargée de recouvrement Mail : [EMAIL_ADDRESS][DOMAIN_NAME]" at bounding box center [771, 312] width 623 height 30
drag, startPoint x: 460, startPoint y: 309, endPoint x: 563, endPoint y: 307, distance: 102.5
click at [563, 307] on div "[PERSON_NAME] Chargée de recouvrement Mail : [EMAIL_ADDRESS][DOMAIN_NAME]" at bounding box center [771, 312] width 623 height 30
click at [563, 309] on div "[PERSON_NAME] Chargée de recouvrement Mail : [EMAIL_ADDRESS][DOMAIN_NAME]" at bounding box center [771, 312] width 623 height 30
click at [562, 309] on div "[PERSON_NAME] Chargée de recouvrement Mail : [EMAIL_ADDRESS][DOMAIN_NAME]" at bounding box center [771, 312] width 623 height 30
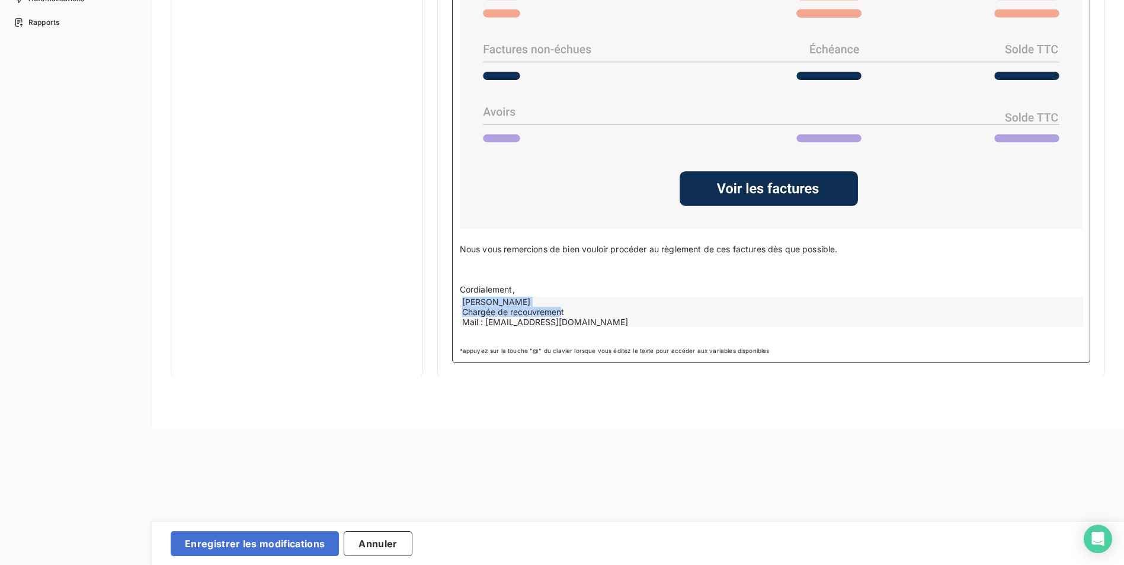
drag, startPoint x: 560, startPoint y: 310, endPoint x: 456, endPoint y: 310, distance: 104.9
click at [456, 310] on div "Bonjour Civilité du contact ﻿ Nom de famille du contact ﻿ ﻿ ﻿ Sauf erreur de no…" at bounding box center [771, 101] width 638 height 524
drag, startPoint x: 456, startPoint y: 310, endPoint x: 499, endPoint y: 303, distance: 43.7
click at [499, 303] on div "[PERSON_NAME] Chargée de recouvrement Mail : [EMAIL_ADDRESS][DOMAIN_NAME]" at bounding box center [771, 312] width 623 height 30
click at [501, 300] on div "[PERSON_NAME] Chargée de recouvrement Mail : [EMAIL_ADDRESS][DOMAIN_NAME]" at bounding box center [771, 312] width 623 height 30
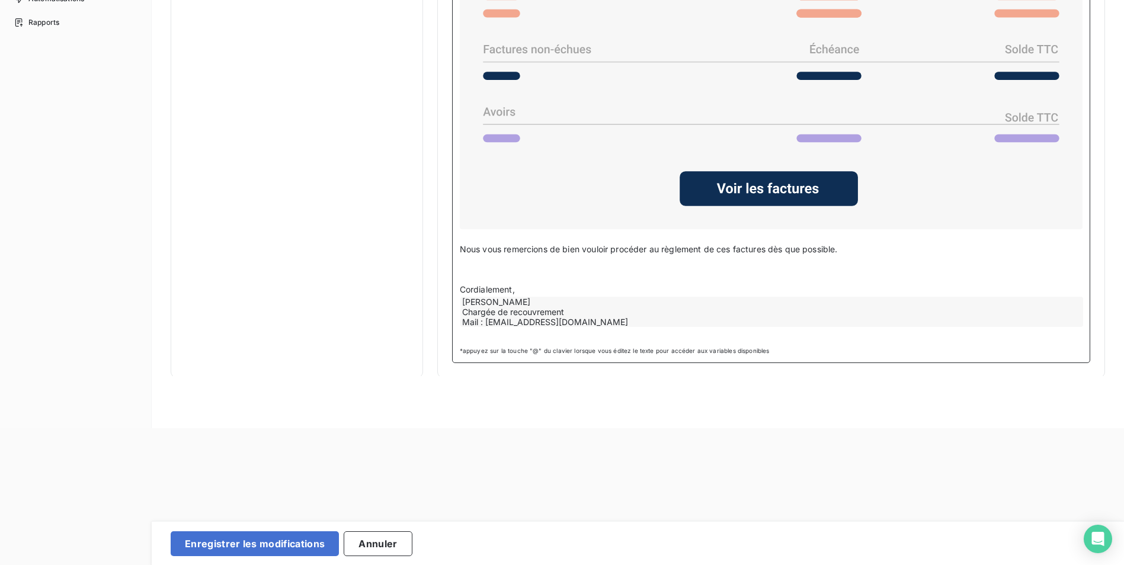
click at [501, 300] on div "[PERSON_NAME] Chargée de recouvrement Mail : [EMAIL_ADDRESS][DOMAIN_NAME]" at bounding box center [771, 312] width 623 height 30
click at [544, 309] on div "[PERSON_NAME] Chargée de recouvrement Mail : [EMAIL_ADDRESS][DOMAIN_NAME]" at bounding box center [771, 312] width 623 height 30
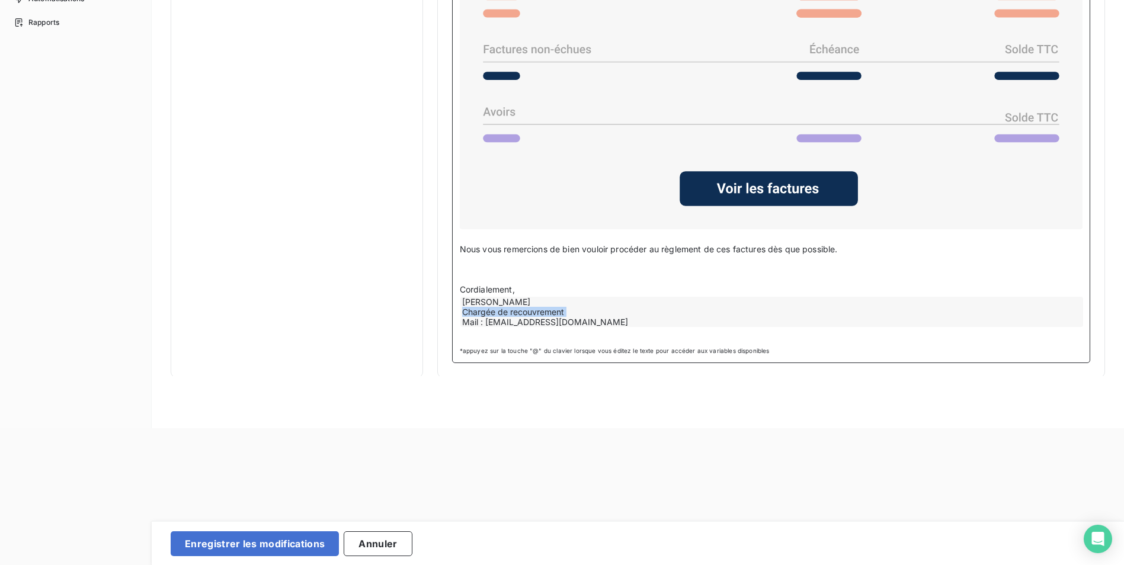
drag, startPoint x: 544, startPoint y: 309, endPoint x: 535, endPoint y: 311, distance: 9.1
click at [535, 311] on div "[PERSON_NAME] Chargée de recouvrement Mail : [EMAIL_ADDRESS][DOMAIN_NAME]" at bounding box center [771, 312] width 623 height 30
drag, startPoint x: 489, startPoint y: 312, endPoint x: 564, endPoint y: 312, distance: 74.7
click at [564, 312] on div "[PERSON_NAME] Chargée de recouvrement Mail : [EMAIL_ADDRESS][DOMAIN_NAME]" at bounding box center [771, 312] width 623 height 30
drag, startPoint x: 462, startPoint y: 311, endPoint x: 566, endPoint y: 310, distance: 103.7
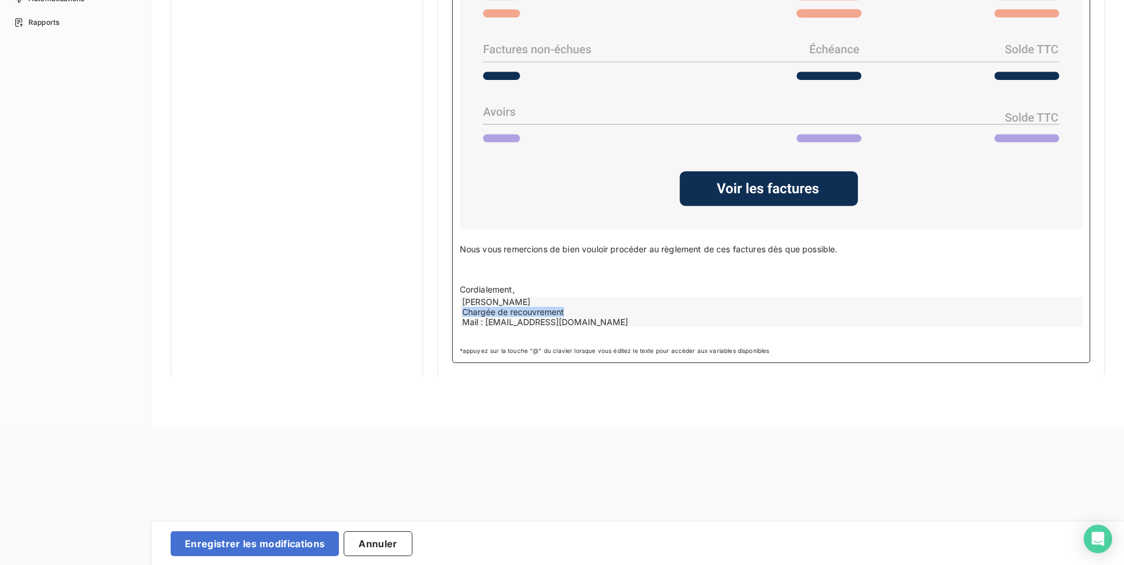
click at [566, 310] on div "[PERSON_NAME] Chargée de recouvrement Mail : [EMAIL_ADDRESS][DOMAIN_NAME]" at bounding box center [771, 312] width 623 height 30
click at [517, 311] on div "[PERSON_NAME] Chargée de recouvrement Mail : [EMAIL_ADDRESS][DOMAIN_NAME]" at bounding box center [771, 312] width 623 height 30
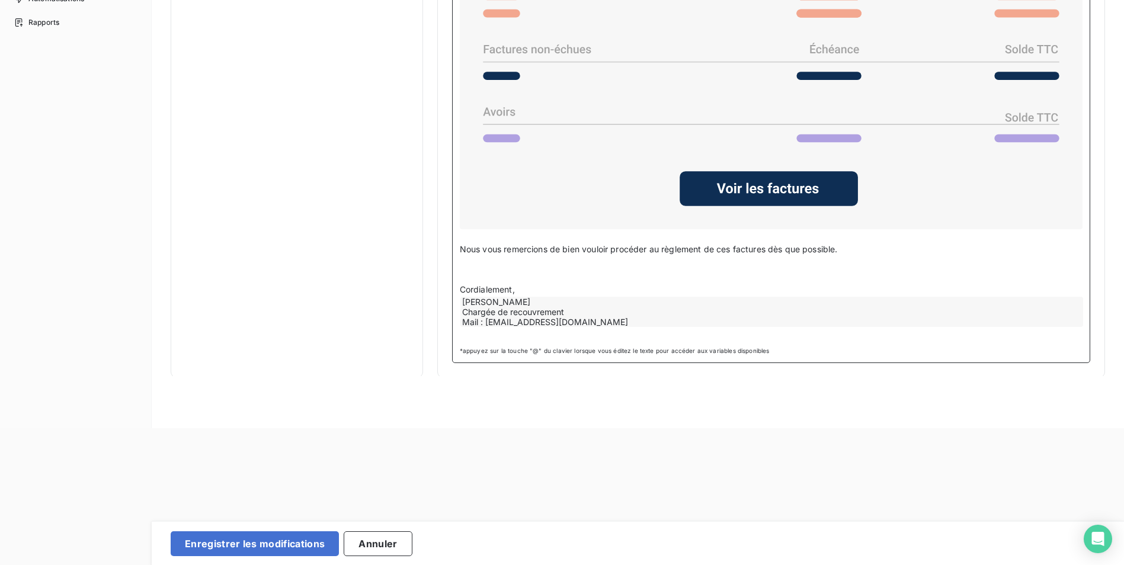
click at [517, 311] on div "[PERSON_NAME] Chargée de recouvrement Mail : [EMAIL_ADDRESS][DOMAIN_NAME]" at bounding box center [771, 312] width 623 height 30
drag, startPoint x: 517, startPoint y: 311, endPoint x: 833, endPoint y: 458, distance: 348.3
click at [841, 428] on html "Retour Propriétés factures Propriétés clients Plans de relance Automatisations …" at bounding box center [562, 145] width 1124 height 565
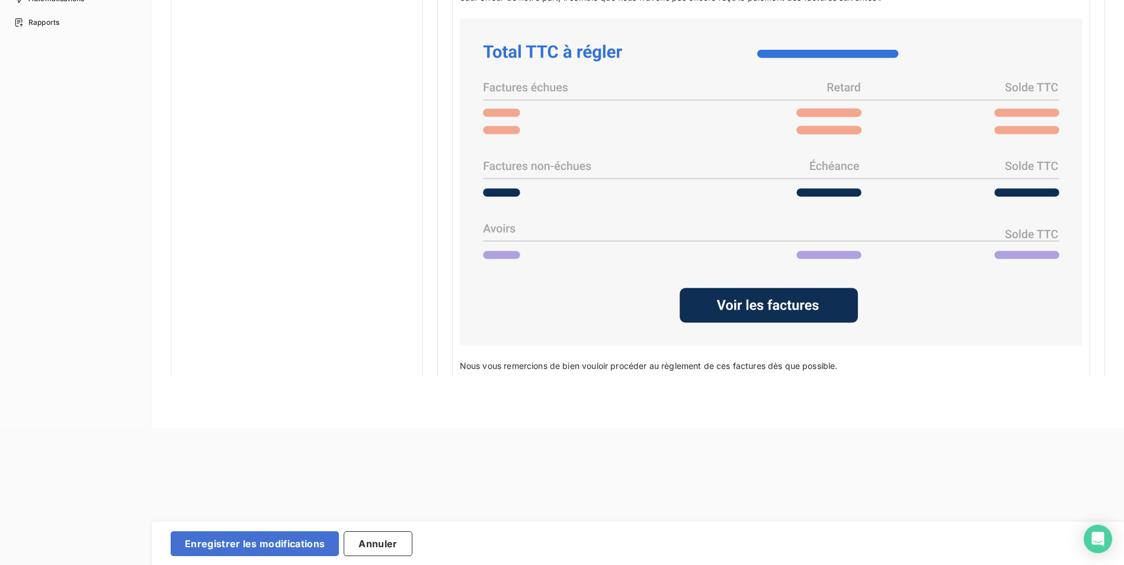
scroll to position [864, 0]
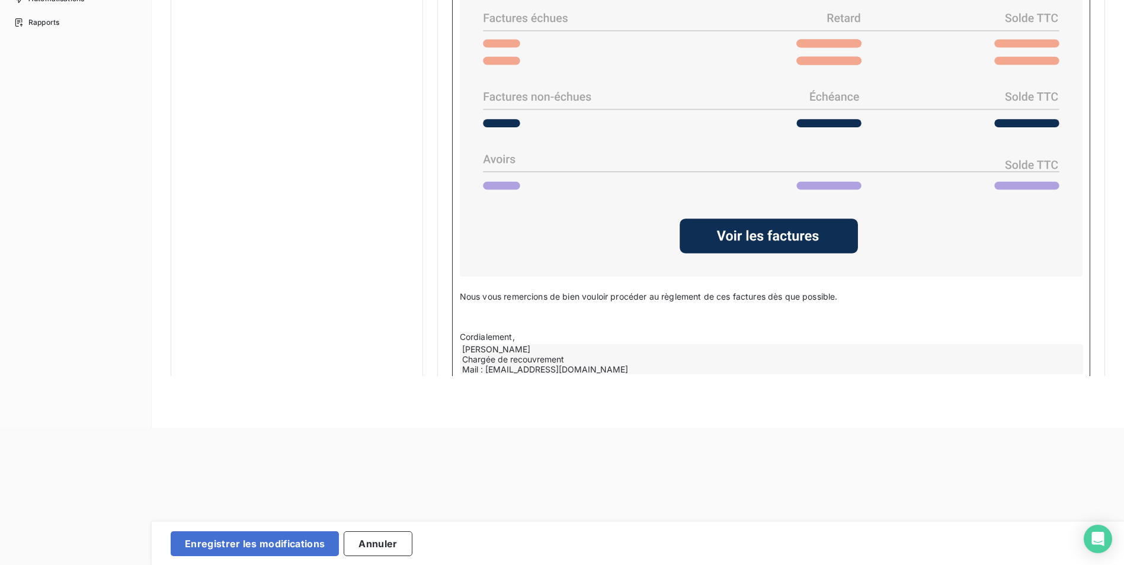
click at [522, 355] on div "[PERSON_NAME] Chargée de recouvrement Mail : [EMAIL_ADDRESS][DOMAIN_NAME]" at bounding box center [771, 359] width 623 height 30
drag, startPoint x: 522, startPoint y: 354, endPoint x: 510, endPoint y: 361, distance: 14.6
click at [510, 361] on div "[PERSON_NAME] Chargée de recouvrement Mail : [EMAIL_ADDRESS][DOMAIN_NAME]" at bounding box center [771, 359] width 623 height 30
click at [507, 363] on div "[PERSON_NAME] Chargée de recouvrement Mail : [EMAIL_ADDRESS][DOMAIN_NAME]" at bounding box center [771, 359] width 623 height 30
click at [506, 364] on div "[PERSON_NAME] Chargée de recouvrement Mail : [EMAIL_ADDRESS][DOMAIN_NAME]" at bounding box center [771, 359] width 623 height 30
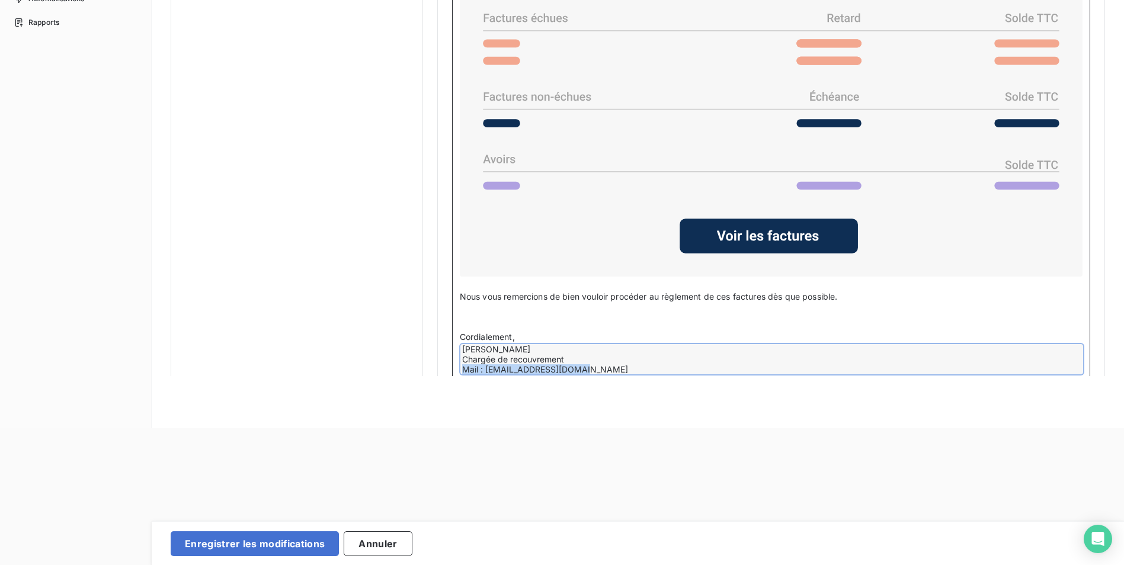
click at [506, 364] on div "[PERSON_NAME] Chargée de recouvrement Mail : [EMAIL_ADDRESS][DOMAIN_NAME]" at bounding box center [771, 359] width 623 height 30
click at [505, 364] on div "[PERSON_NAME] Chargée de recouvrement Mail : [EMAIL_ADDRESS][DOMAIN_NAME]" at bounding box center [771, 359] width 623 height 30
click at [513, 358] on div "[PERSON_NAME] Chargée de recouvrement Mail : [EMAIL_ADDRESS][DOMAIN_NAME]" at bounding box center [771, 359] width 623 height 30
click at [510, 358] on div "[PERSON_NAME] Chargée de recouvrement Mail : [EMAIL_ADDRESS][DOMAIN_NAME]" at bounding box center [771, 359] width 623 height 30
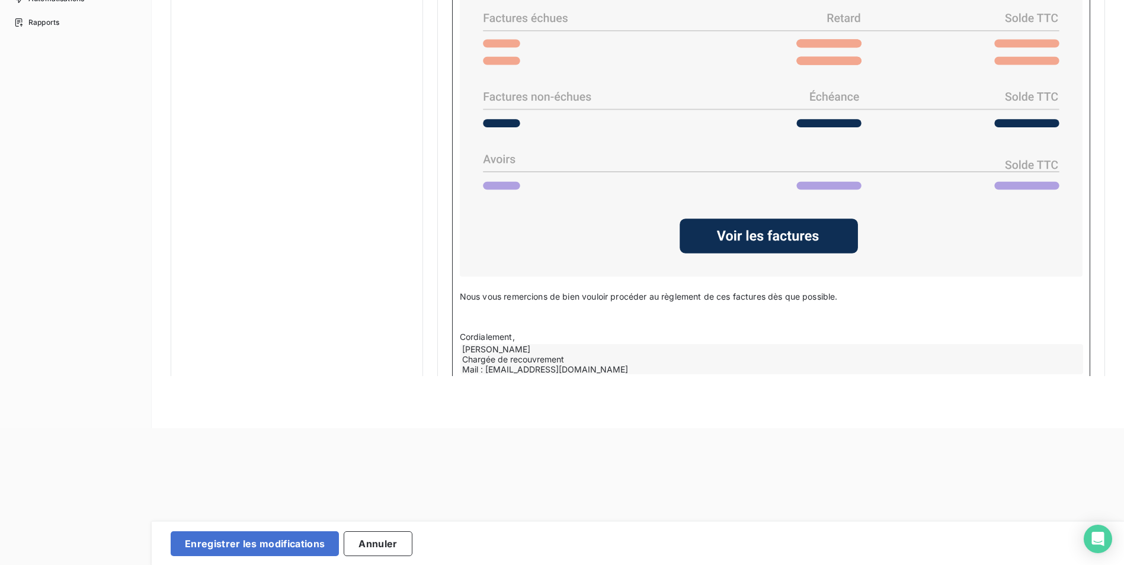
click at [510, 358] on div "[PERSON_NAME] Chargée de recouvrement Mail : [EMAIL_ADDRESS][DOMAIN_NAME]" at bounding box center [771, 359] width 623 height 30
drag, startPoint x: 467, startPoint y: 357, endPoint x: 572, endPoint y: 357, distance: 104.9
click at [572, 357] on div "[PERSON_NAME] Chargée de recouvrement Mail : [EMAIL_ADDRESS][DOMAIN_NAME]" at bounding box center [771, 359] width 623 height 30
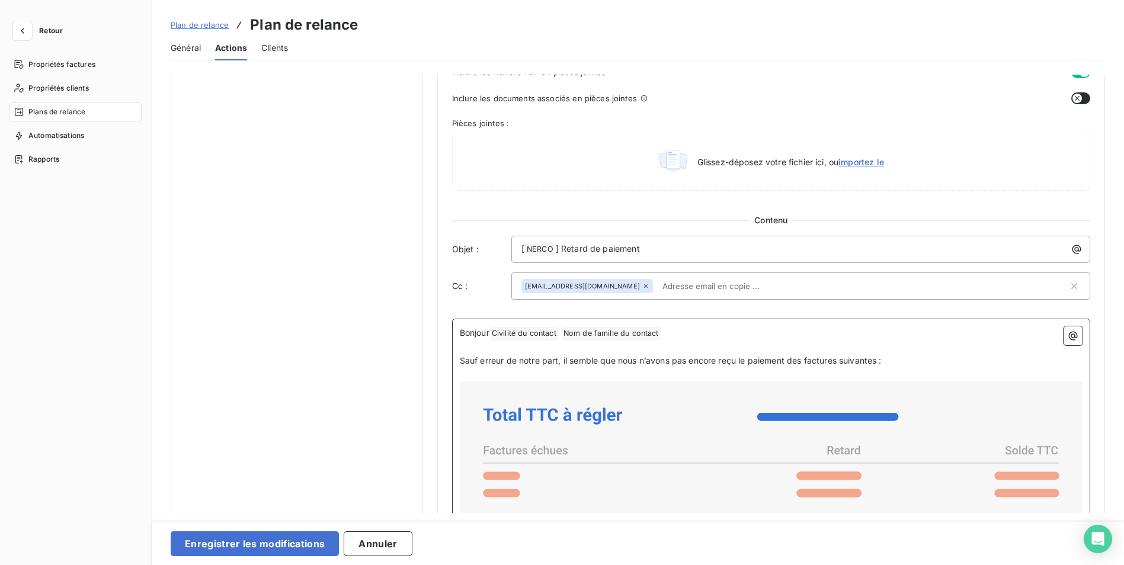
scroll to position [592, 0]
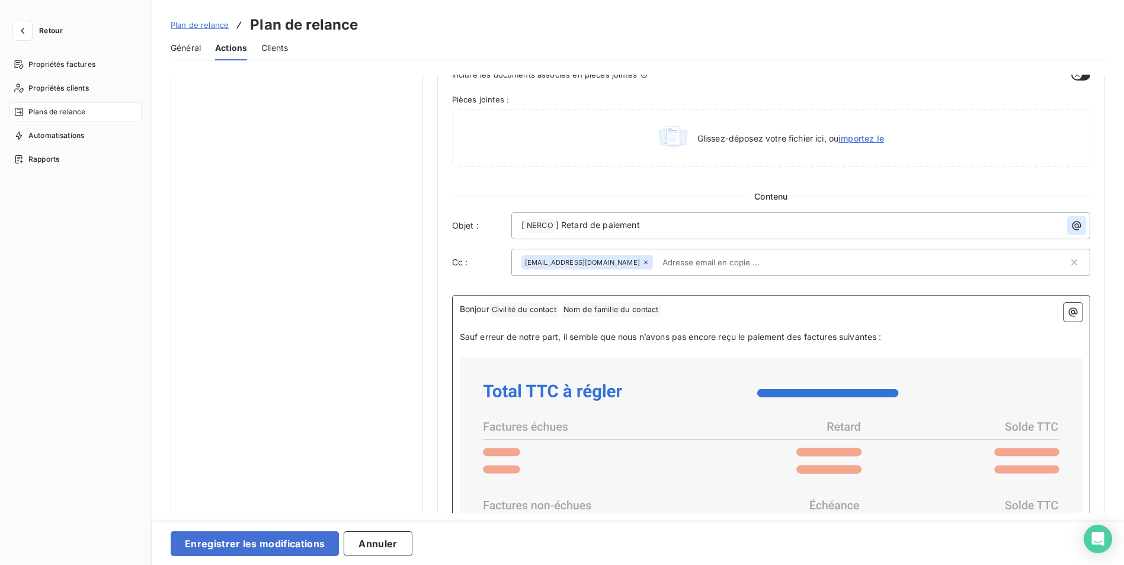
click at [1075, 226] on icon "button" at bounding box center [1077, 226] width 12 height 12
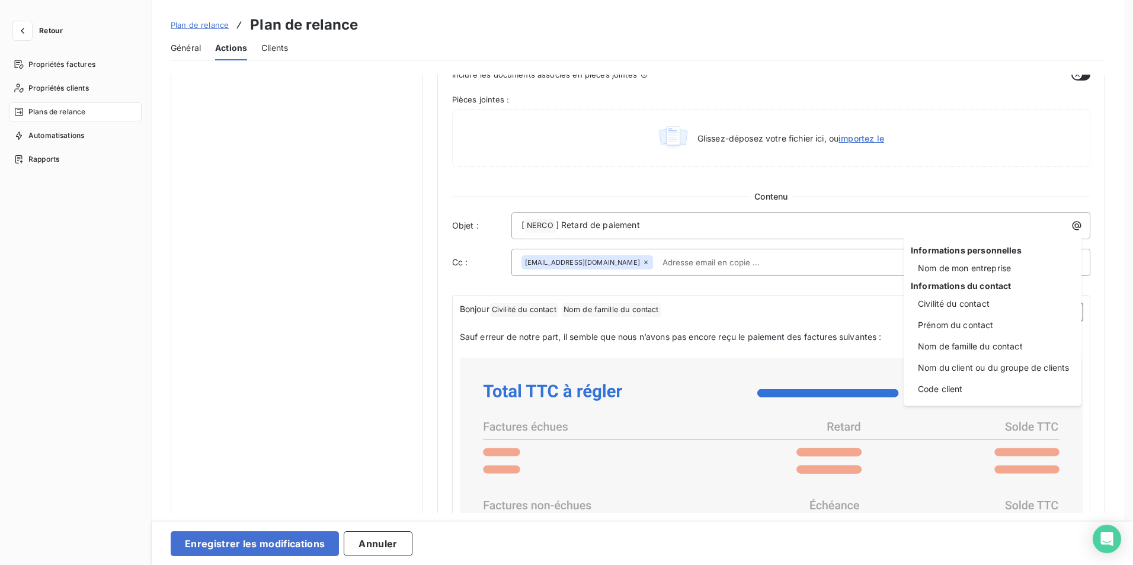
click at [1073, 229] on html "Retour Propriétés factures Propriétés clients Plans de relance Automatisations …" at bounding box center [566, 282] width 1133 height 565
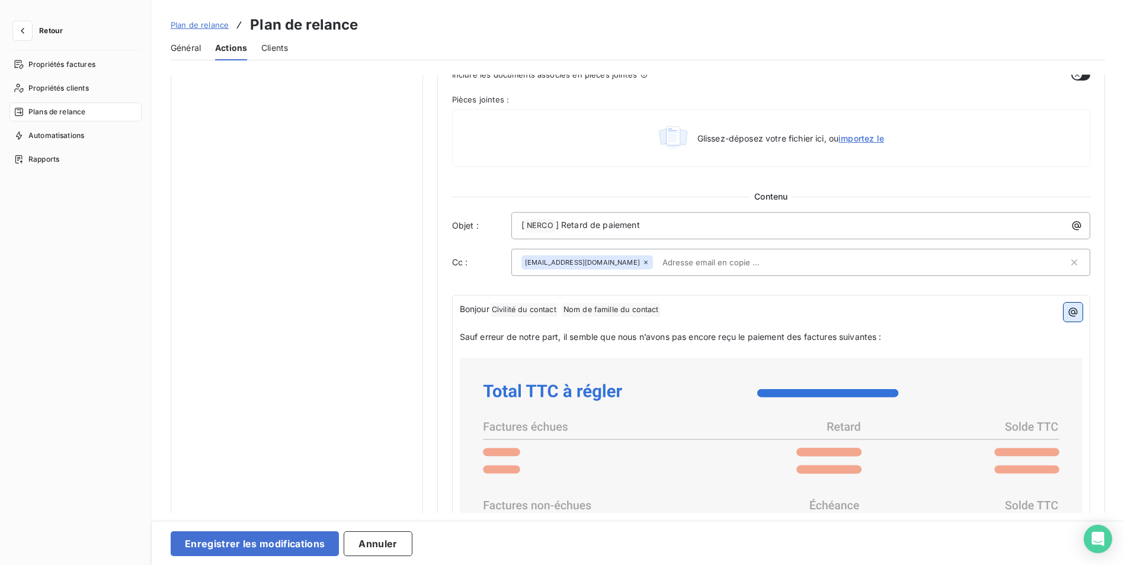
click at [1067, 312] on icon "button" at bounding box center [1073, 312] width 12 height 12
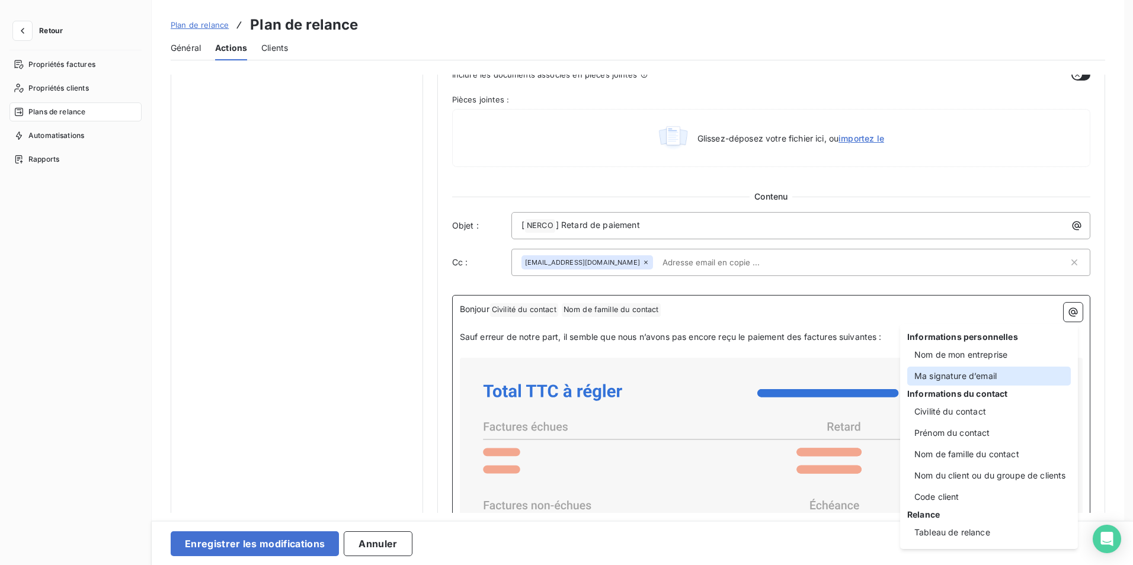
click at [972, 370] on div "Ma signature d’email" at bounding box center [989, 376] width 164 height 19
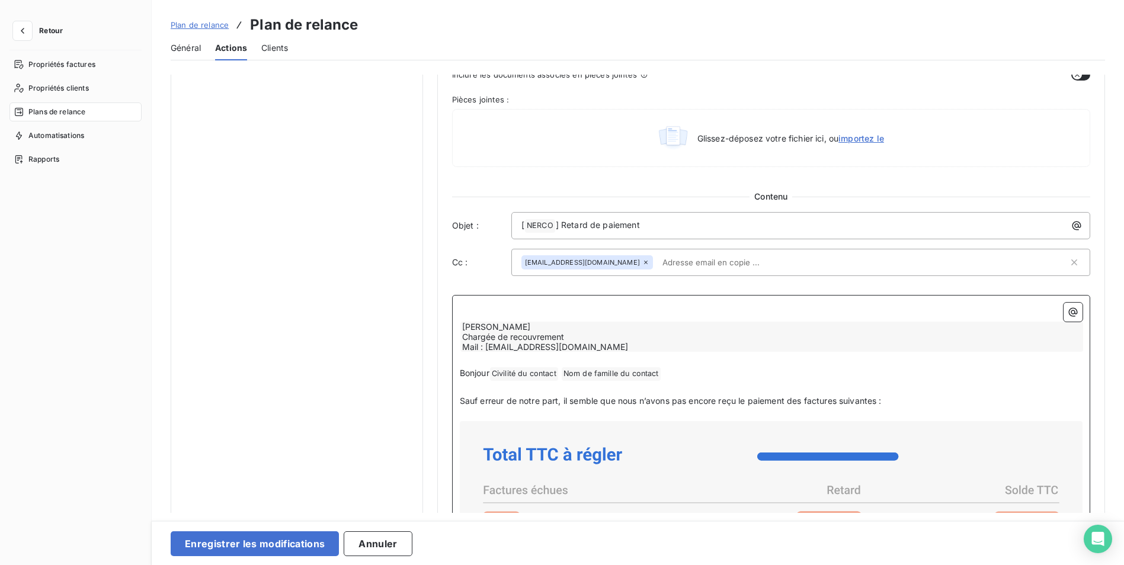
click at [514, 334] on div "[PERSON_NAME] Chargée de recouvrement Mail : [EMAIL_ADDRESS][DOMAIN_NAME]" at bounding box center [771, 337] width 623 height 30
drag, startPoint x: 514, startPoint y: 335, endPoint x: 484, endPoint y: 337, distance: 29.7
click at [483, 337] on div "[PERSON_NAME] Chargée de recouvrement Mail : [EMAIL_ADDRESS][DOMAIN_NAME]" at bounding box center [771, 337] width 623 height 30
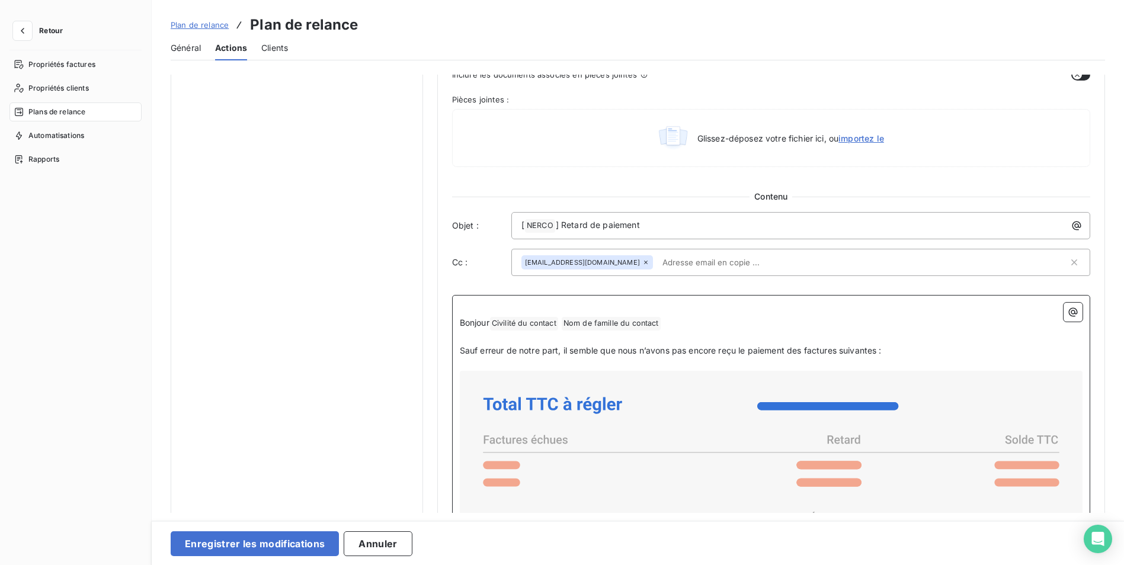
scroll to position [542, 0]
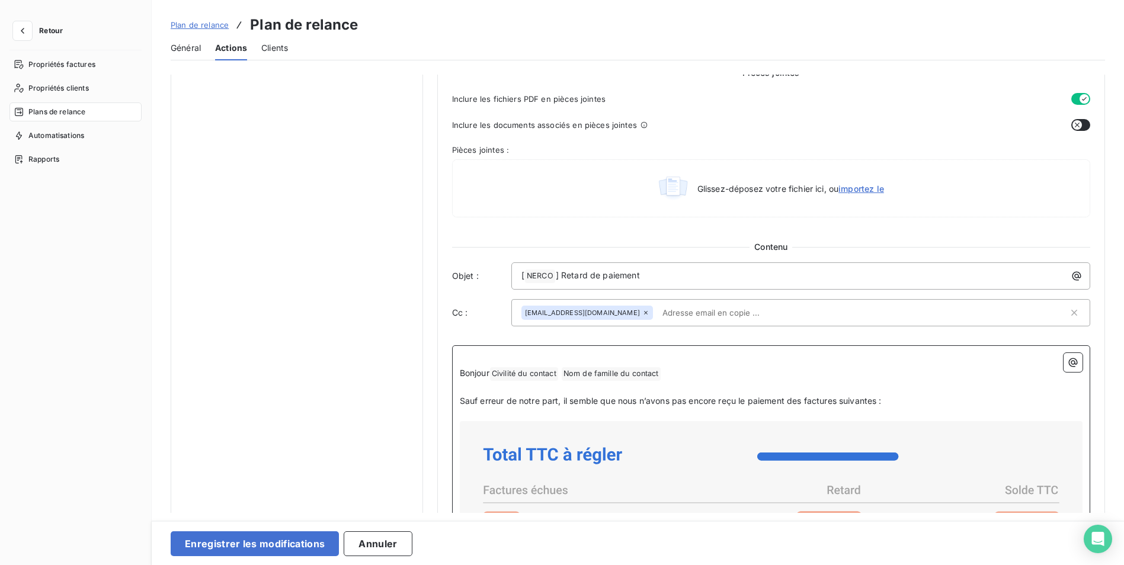
click at [472, 355] on p "﻿" at bounding box center [771, 360] width 623 height 14
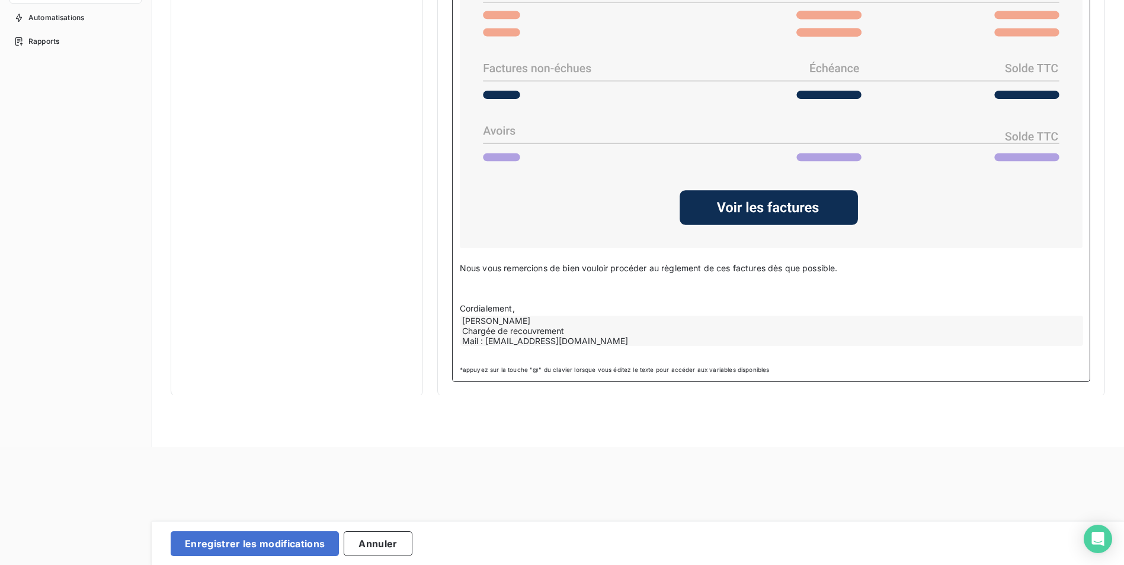
scroll to position [137, 0]
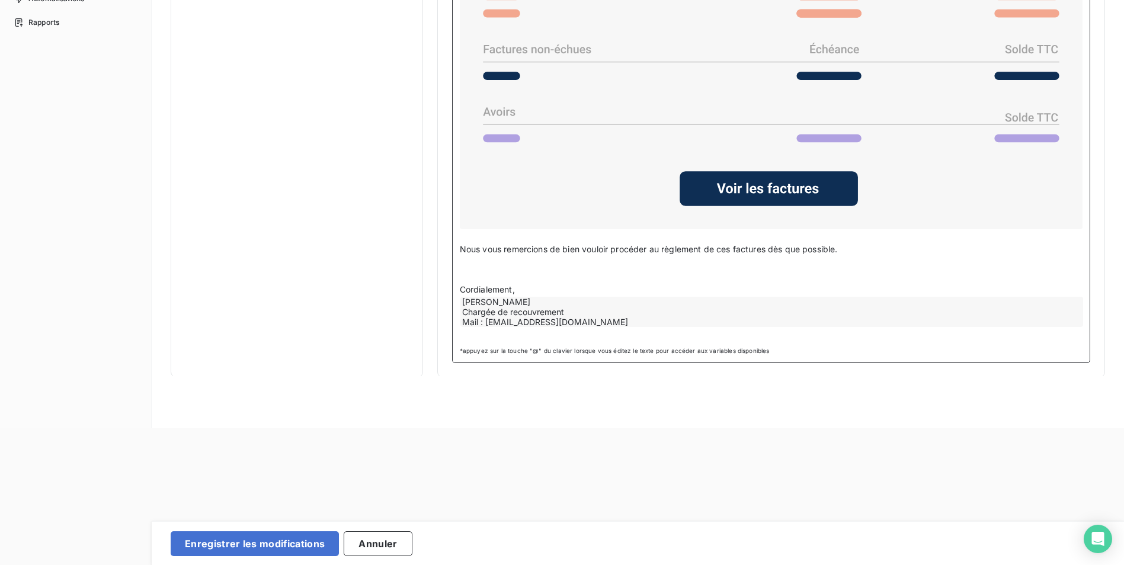
drag, startPoint x: 559, startPoint y: 319, endPoint x: 496, endPoint y: 310, distance: 62.8
click at [496, 310] on div "[PERSON_NAME] Chargée de recouvrement Mail : [EMAIL_ADDRESS][DOMAIN_NAME]" at bounding box center [771, 312] width 623 height 30
drag, startPoint x: 496, startPoint y: 310, endPoint x: 815, endPoint y: 376, distance: 325.5
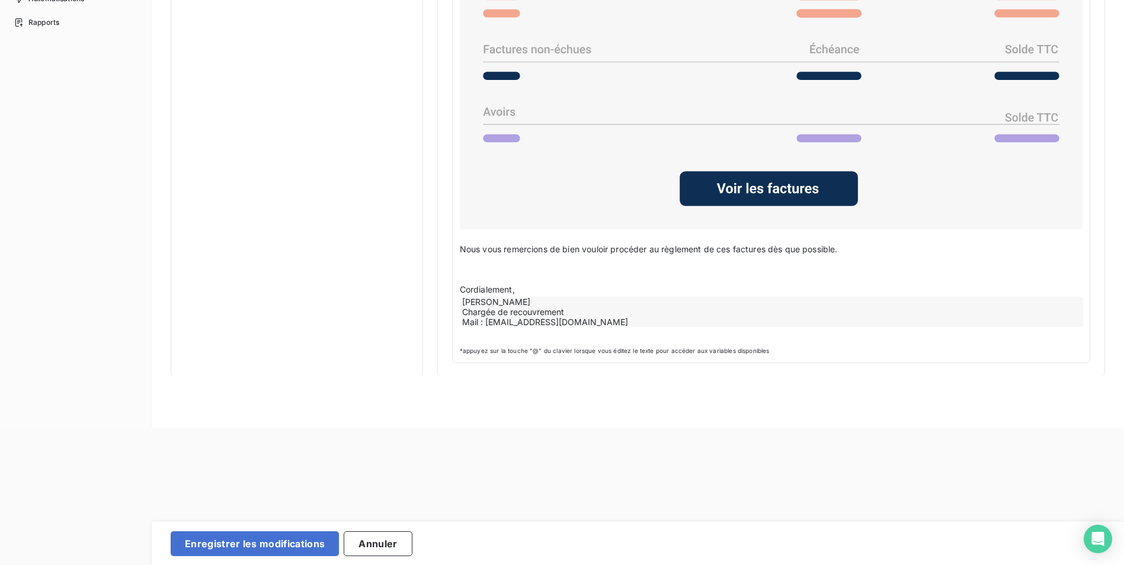
click at [819, 376] on div "Plan de relance Plan de relance Général Actions Clients Notifications pré-échéa…" at bounding box center [638, 145] width 972 height 565
click at [700, 410] on div "Plan de relance Plan de relance Général Actions Clients Notifications pré-échéa…" at bounding box center [638, 145] width 972 height 565
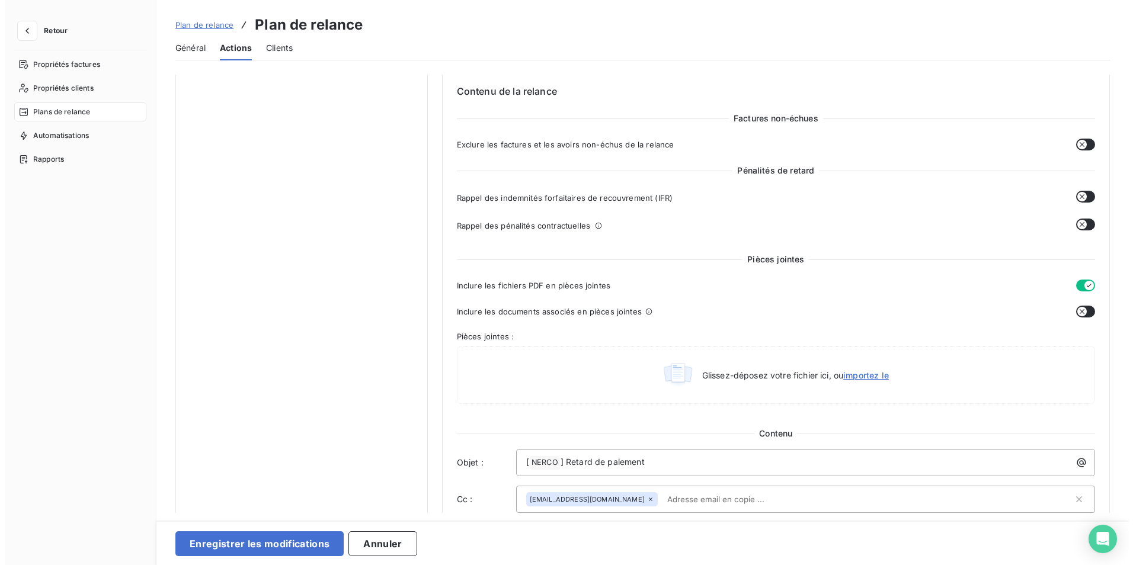
scroll to position [260, 0]
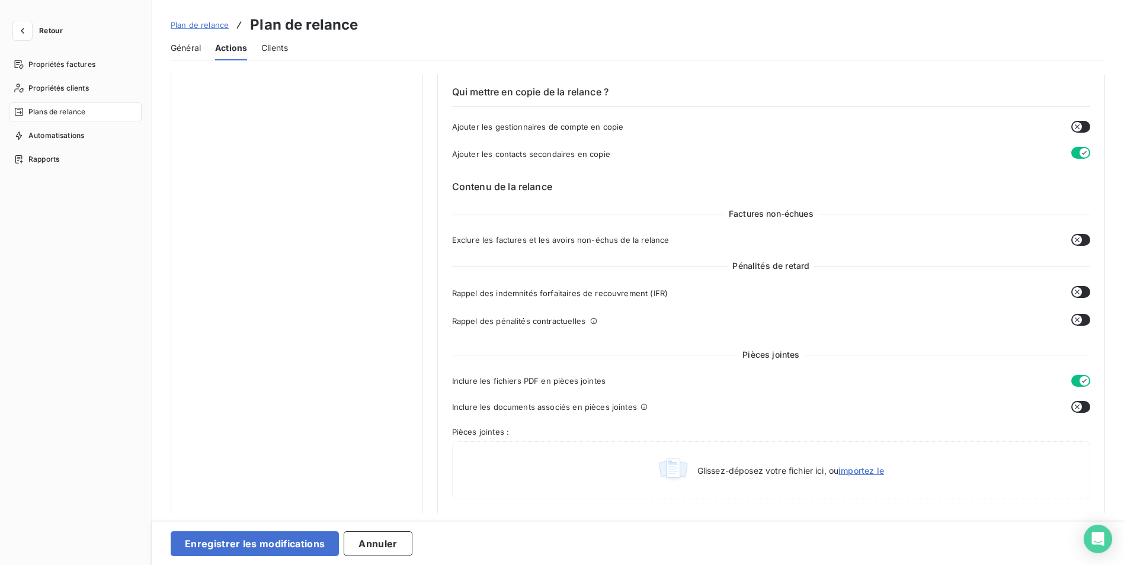
click at [181, 47] on span "Général" at bounding box center [186, 48] width 30 height 12
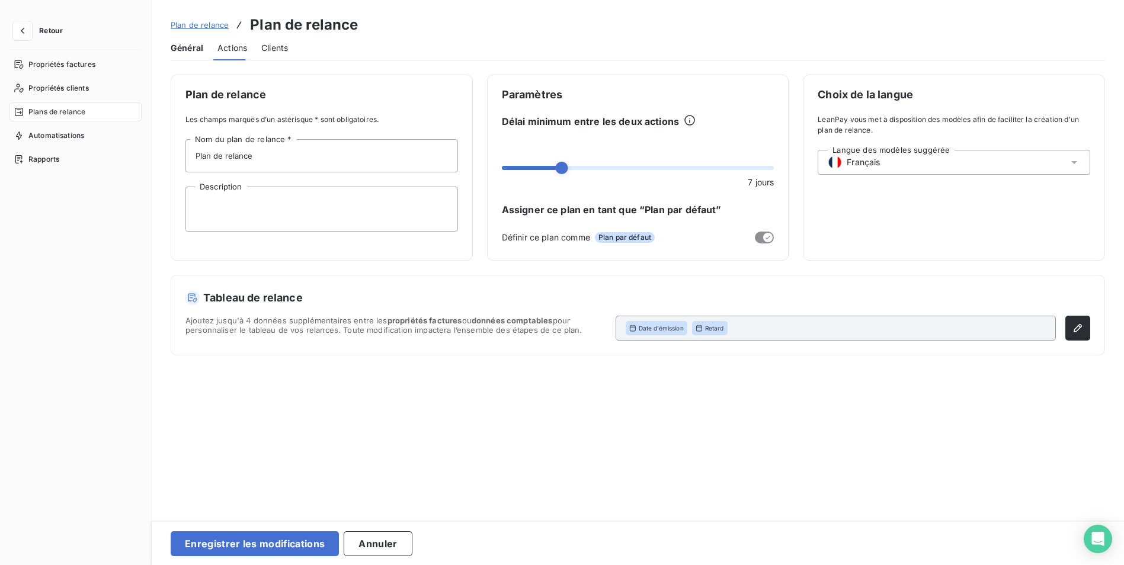
scroll to position [0, 0]
click at [241, 48] on span "Actions" at bounding box center [232, 48] width 30 height 12
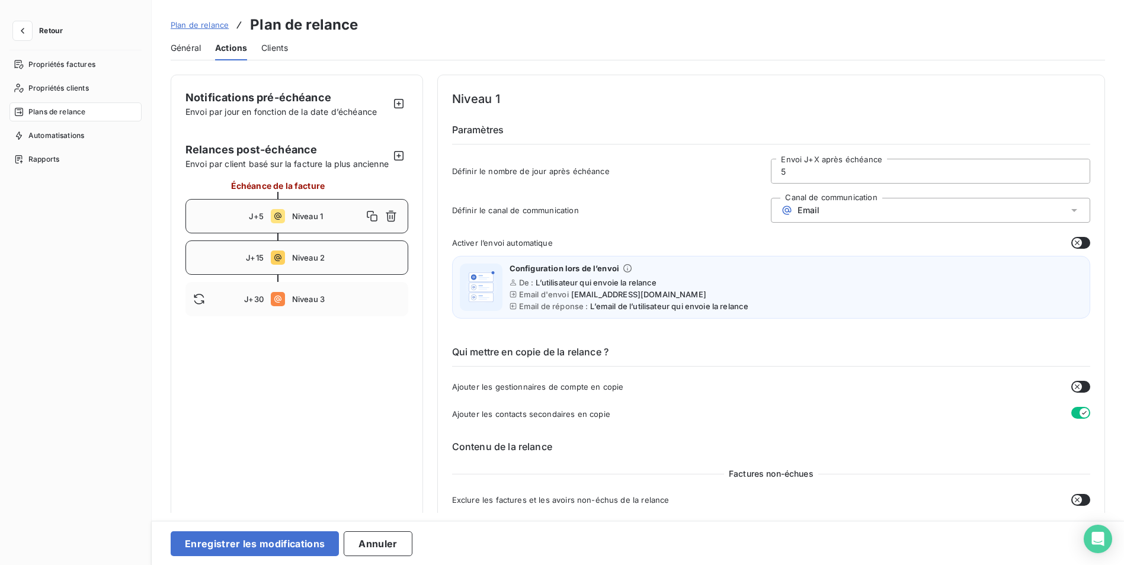
click at [300, 275] on div "J+15 Niveau 2" at bounding box center [296, 258] width 223 height 34
click at [287, 267] on div "J+15 Niveau 2" at bounding box center [296, 258] width 223 height 34
click at [332, 304] on span "Niveau 3" at bounding box center [346, 298] width 108 height 9
type input "30"
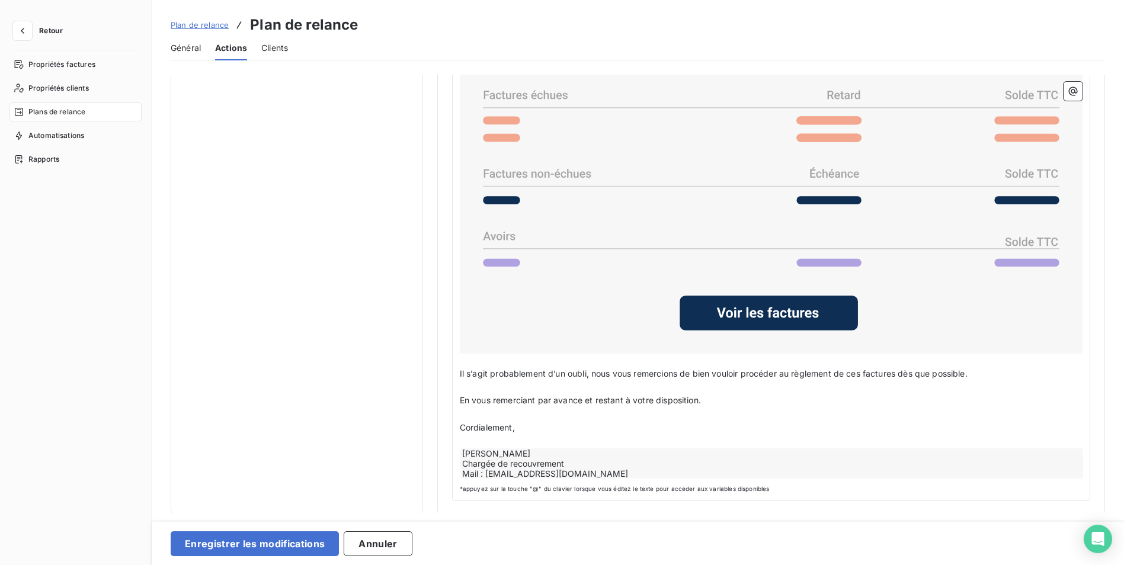
scroll to position [925, 0]
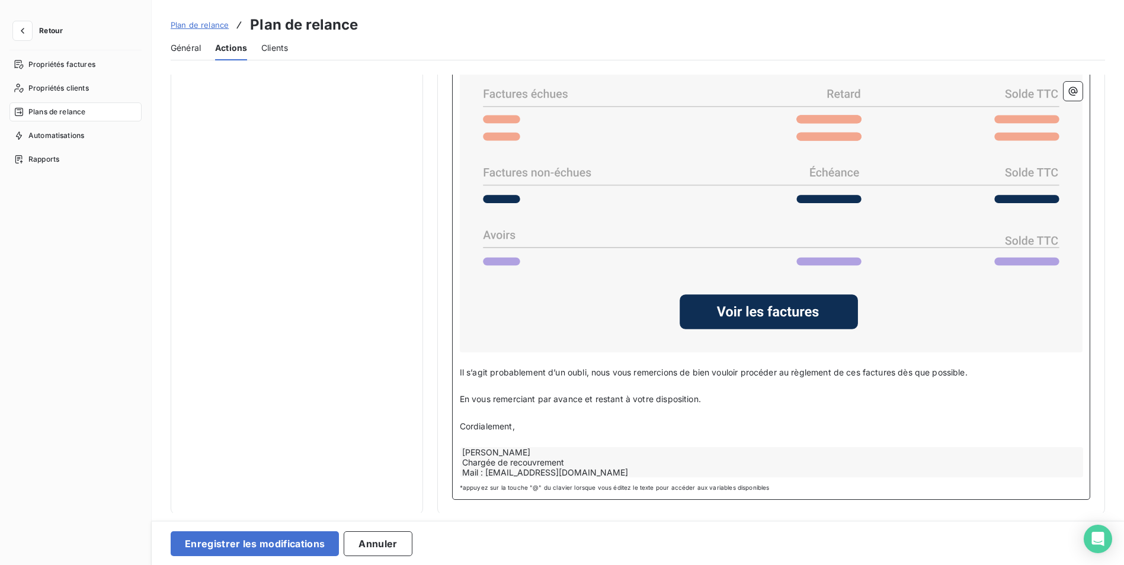
click at [488, 453] on div "[PERSON_NAME] Chargée de recouvrement Mail : [EMAIL_ADDRESS][DOMAIN_NAME]" at bounding box center [771, 462] width 623 height 30
drag, startPoint x: 488, startPoint y: 453, endPoint x: 803, endPoint y: 425, distance: 315.9
click at [809, 421] on p "Cordialement," at bounding box center [771, 427] width 623 height 14
